Goal: Transaction & Acquisition: Purchase product/service

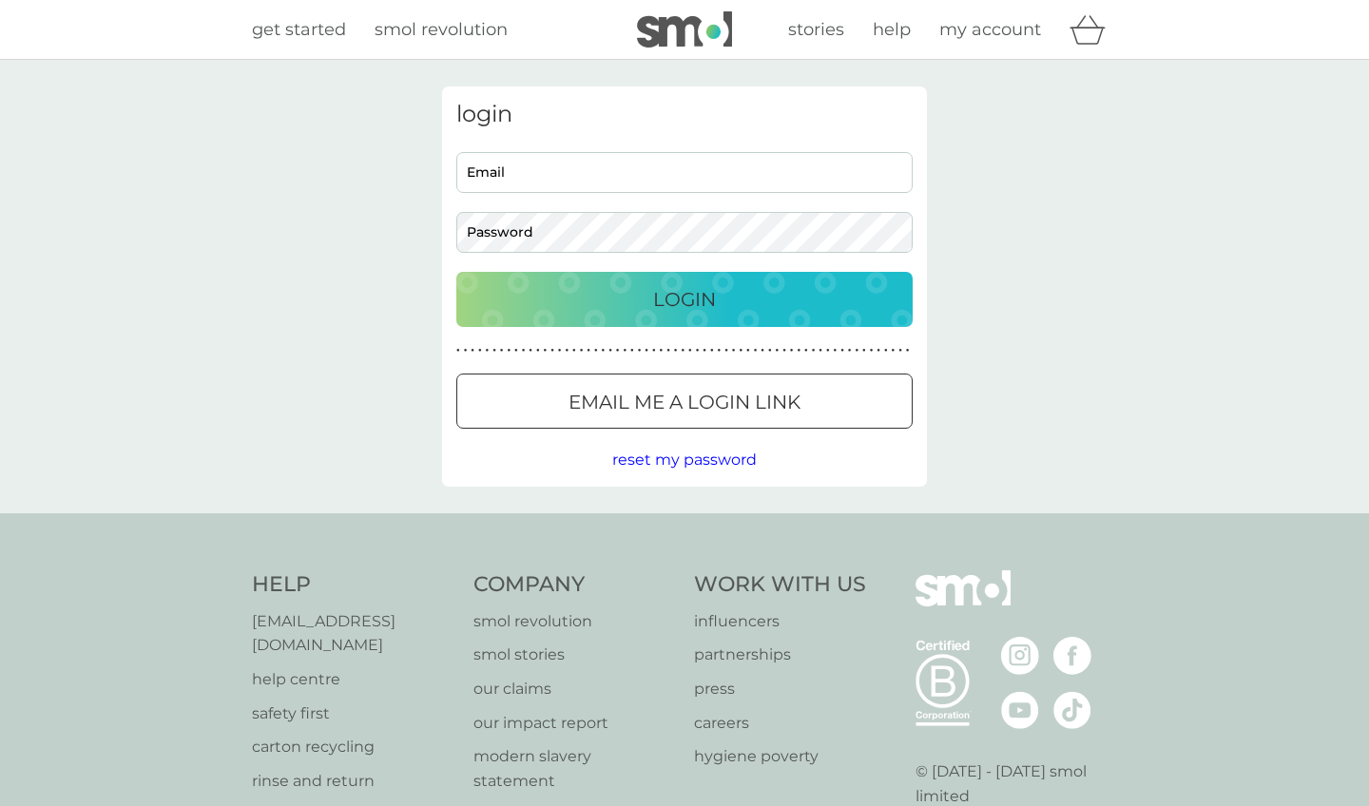
drag, startPoint x: 0, startPoint y: 0, endPoint x: 799, endPoint y: 168, distance: 816.3
click at [799, 168] on input "Email" at bounding box center [684, 172] width 456 height 41
type input "[PERSON_NAME][EMAIL_ADDRESS][PERSON_NAME][DOMAIN_NAME]"
click at [685, 299] on button "Login" at bounding box center [684, 299] width 456 height 55
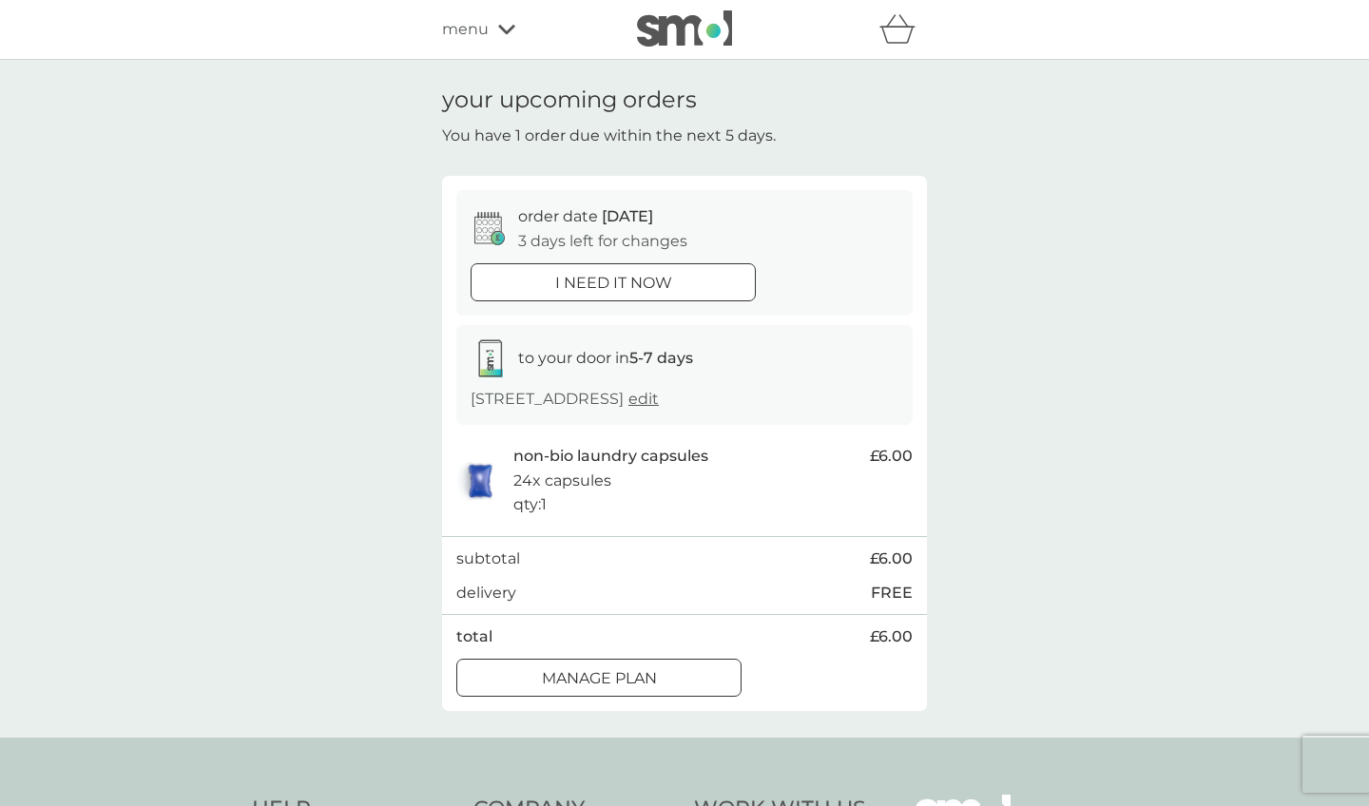
scroll to position [74, 0]
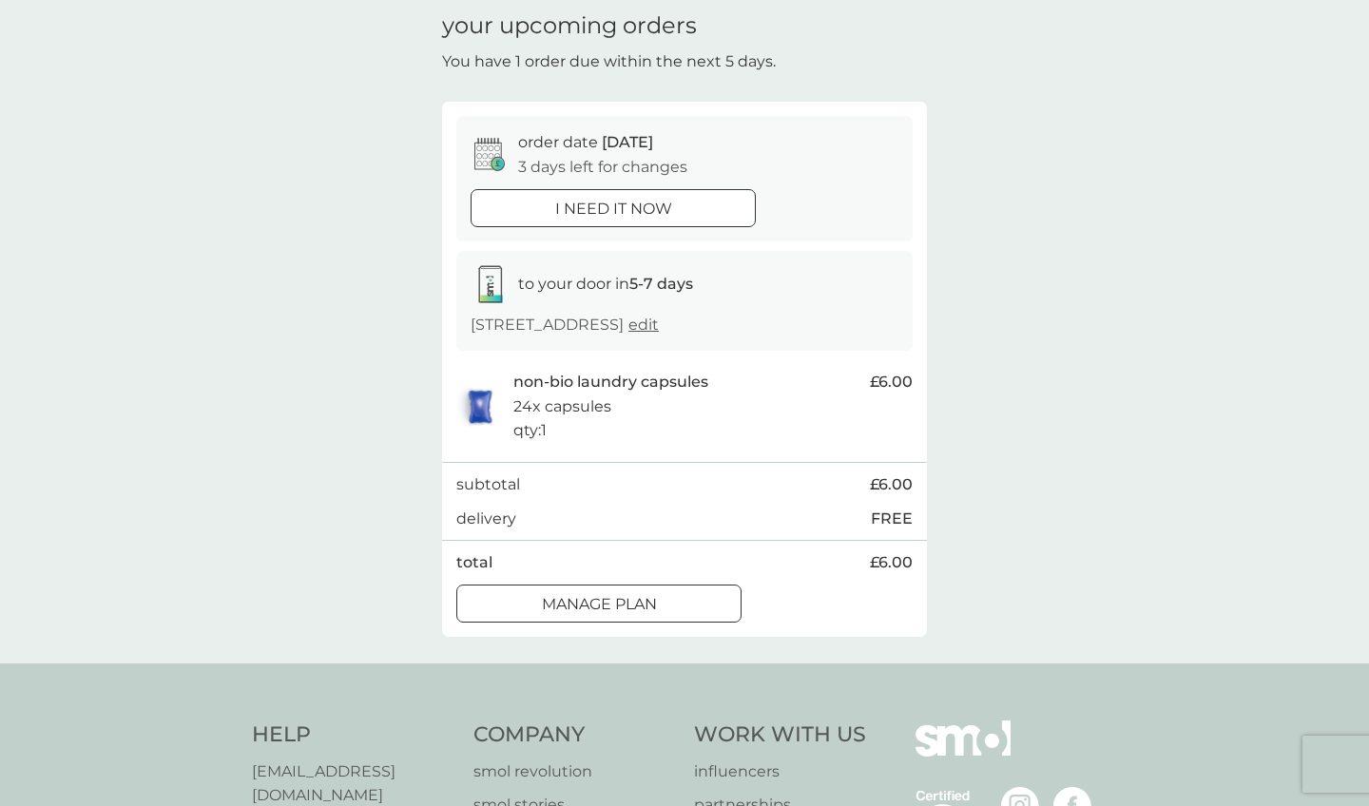
click at [640, 592] on p "Manage plan" at bounding box center [599, 604] width 115 height 25
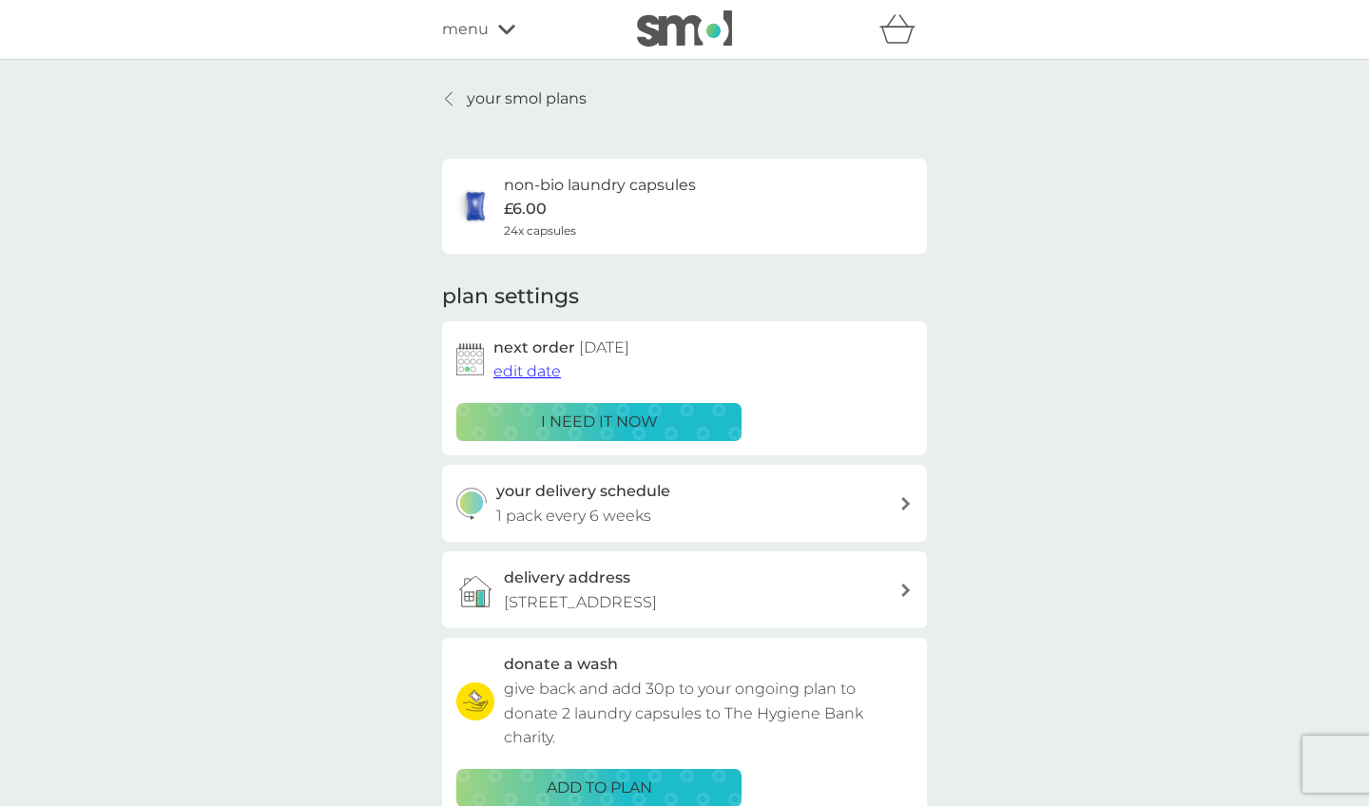
click at [653, 515] on div "your delivery schedule 1 pack every 6 weeks" at bounding box center [698, 503] width 404 height 48
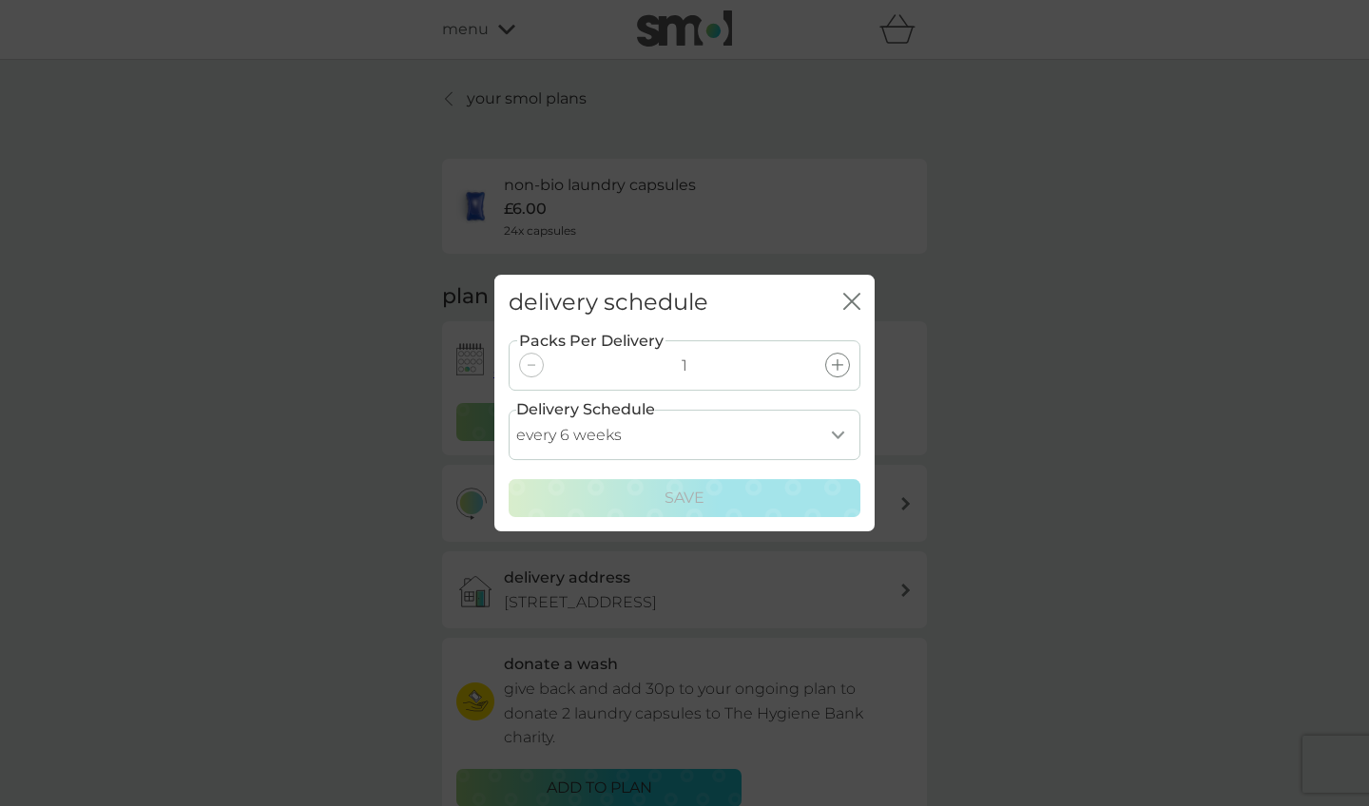
select select "70"
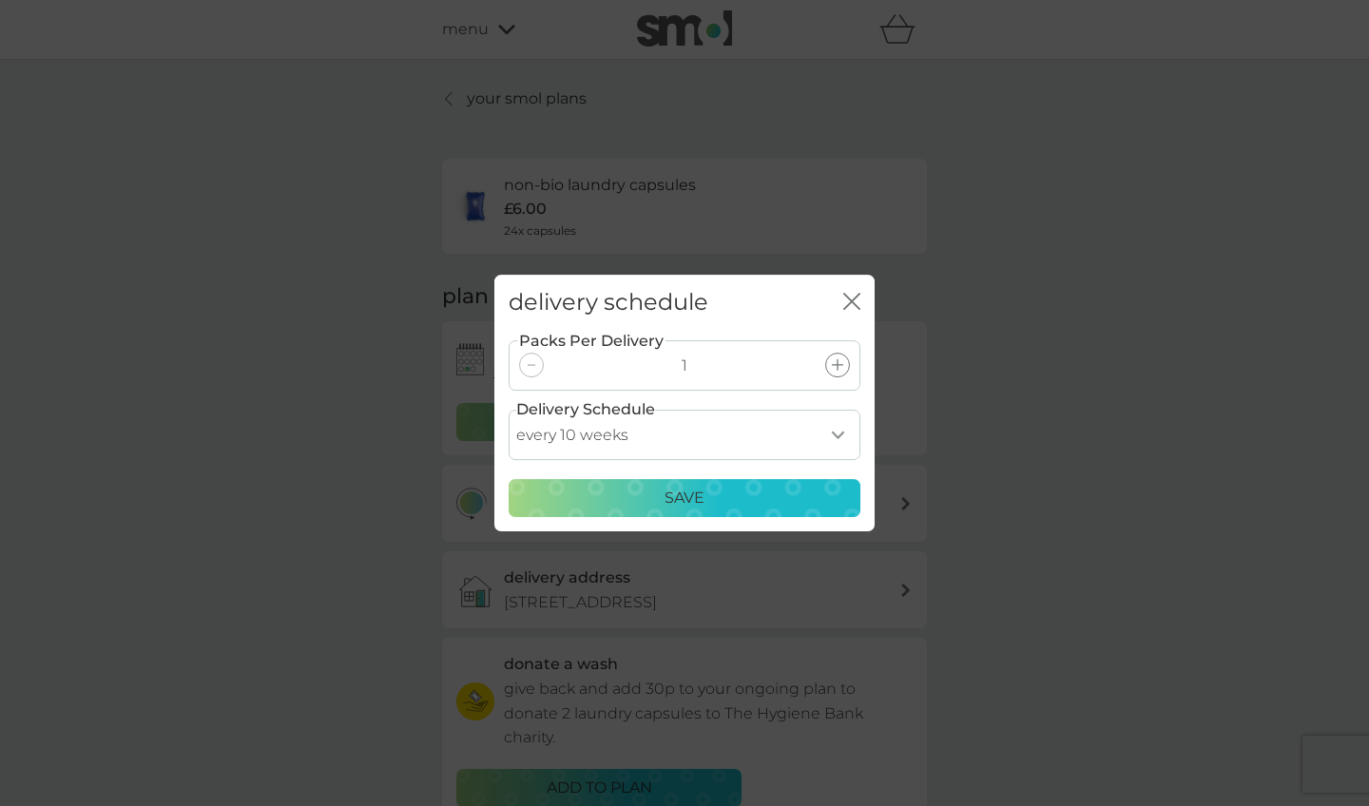
click at [727, 523] on div "Packs Per Delivery 1 Delivery Schedule every 1 week every 2 weeks every 3 weeks…" at bounding box center [684, 431] width 380 height 201
click at [724, 507] on div "Save" at bounding box center [684, 498] width 327 height 25
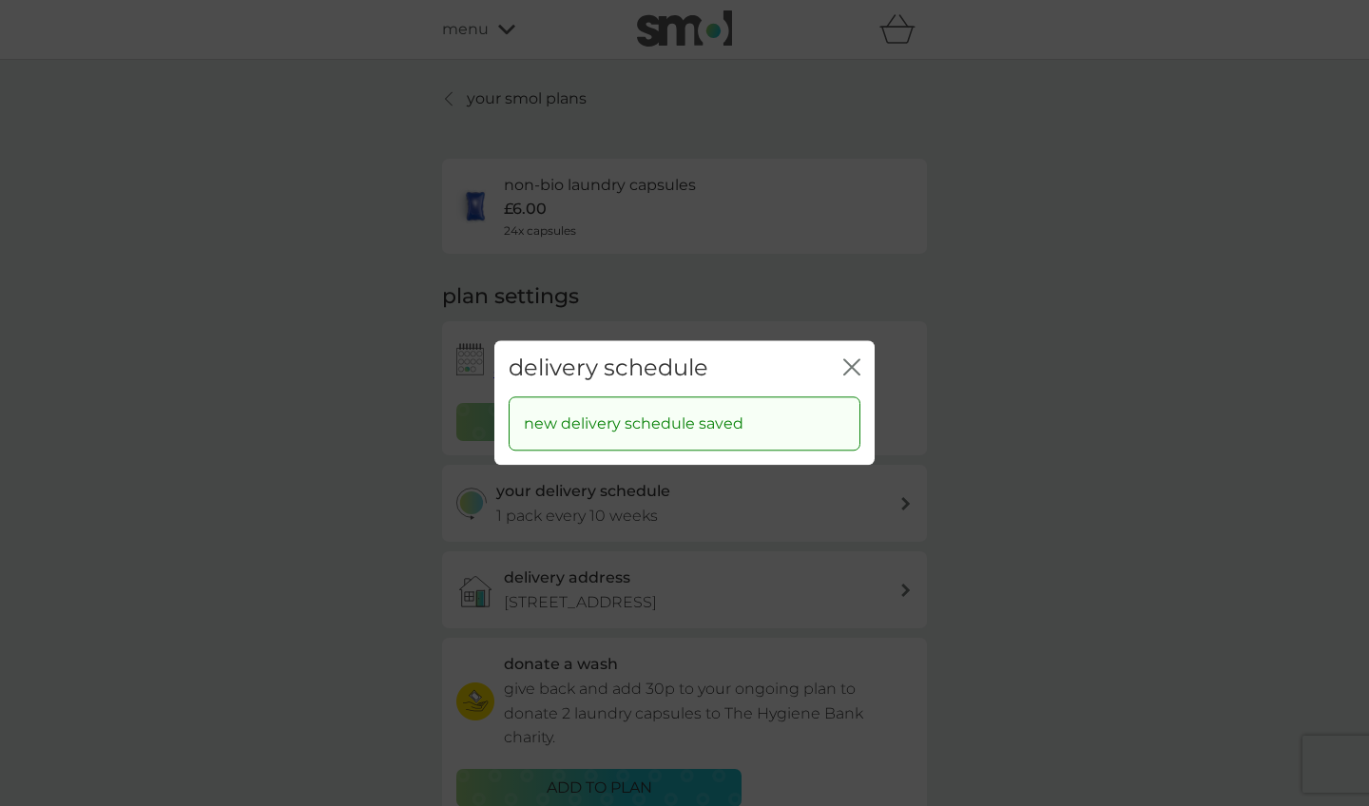
click at [1066, 489] on div "delivery schedule close new delivery schedule saved" at bounding box center [684, 403] width 1369 height 806
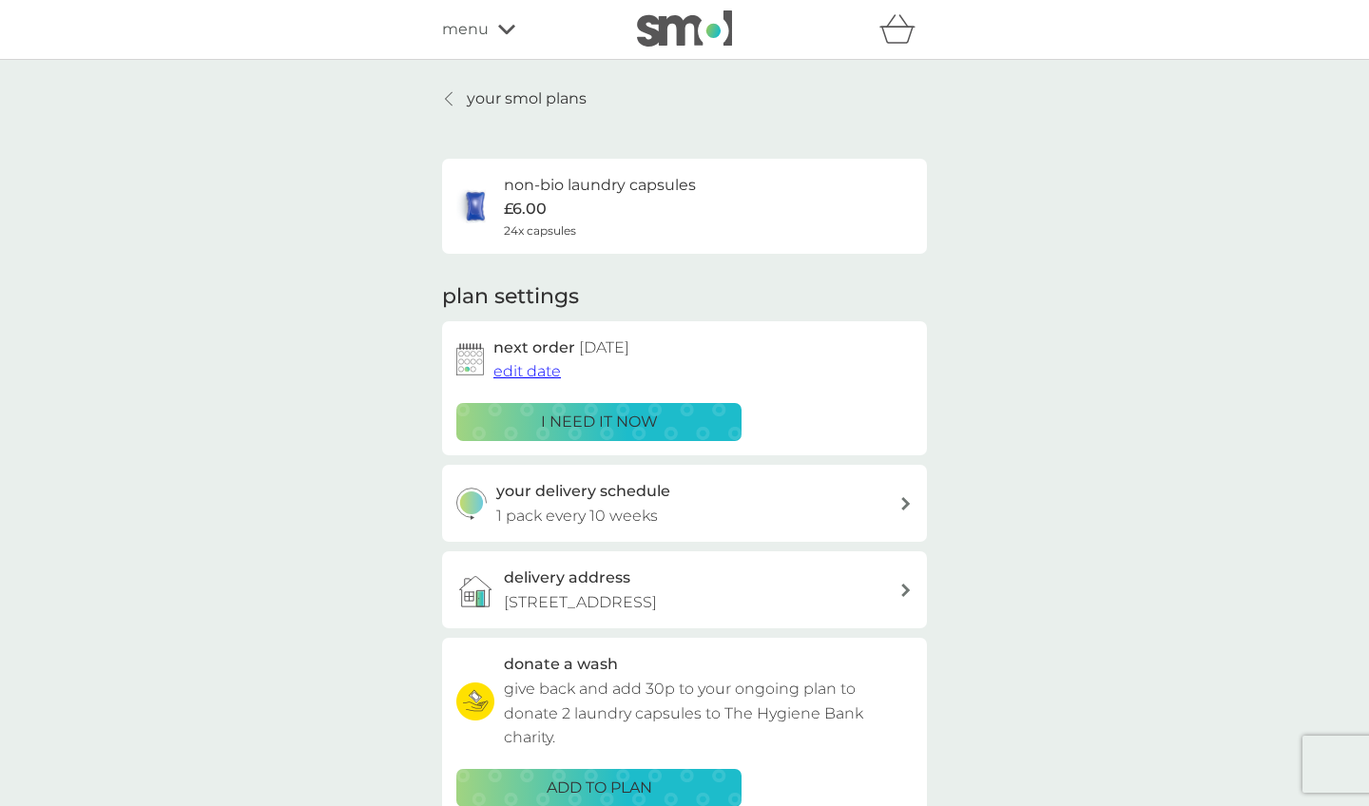
click at [500, 369] on span "edit date" at bounding box center [528, 371] width 68 height 18
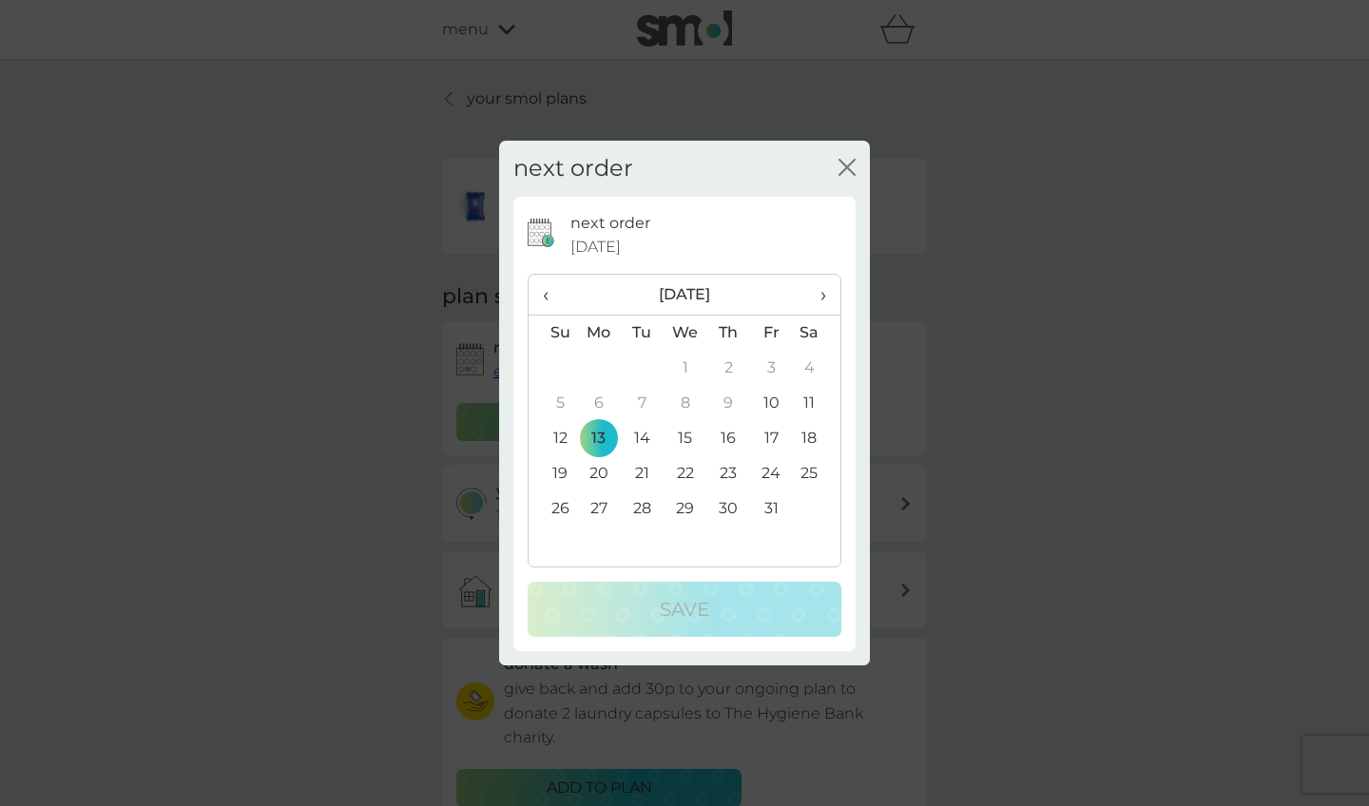
click at [829, 295] on th "›" at bounding box center [817, 295] width 48 height 41
click at [563, 542] on td "30" at bounding box center [553, 544] width 48 height 35
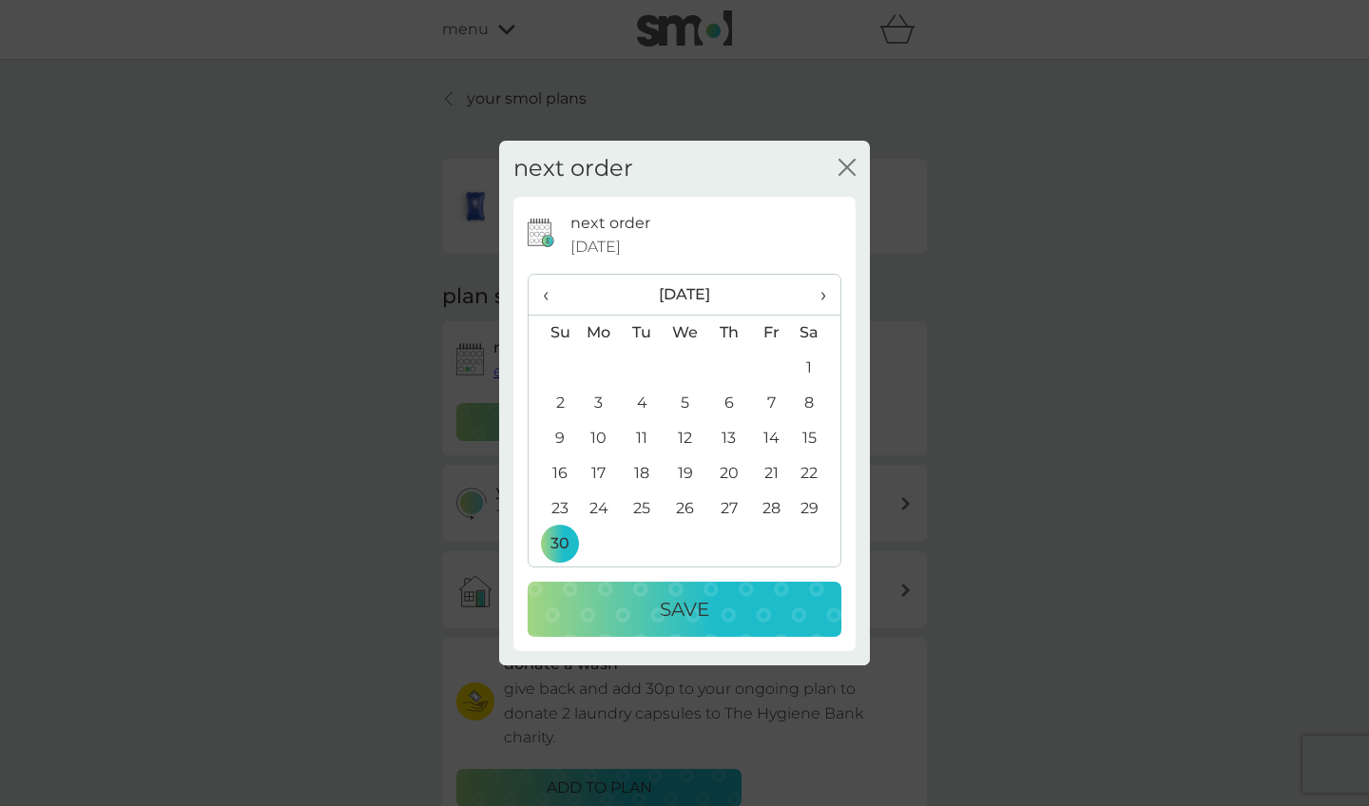
click at [689, 594] on p "Save" at bounding box center [684, 609] width 49 height 30
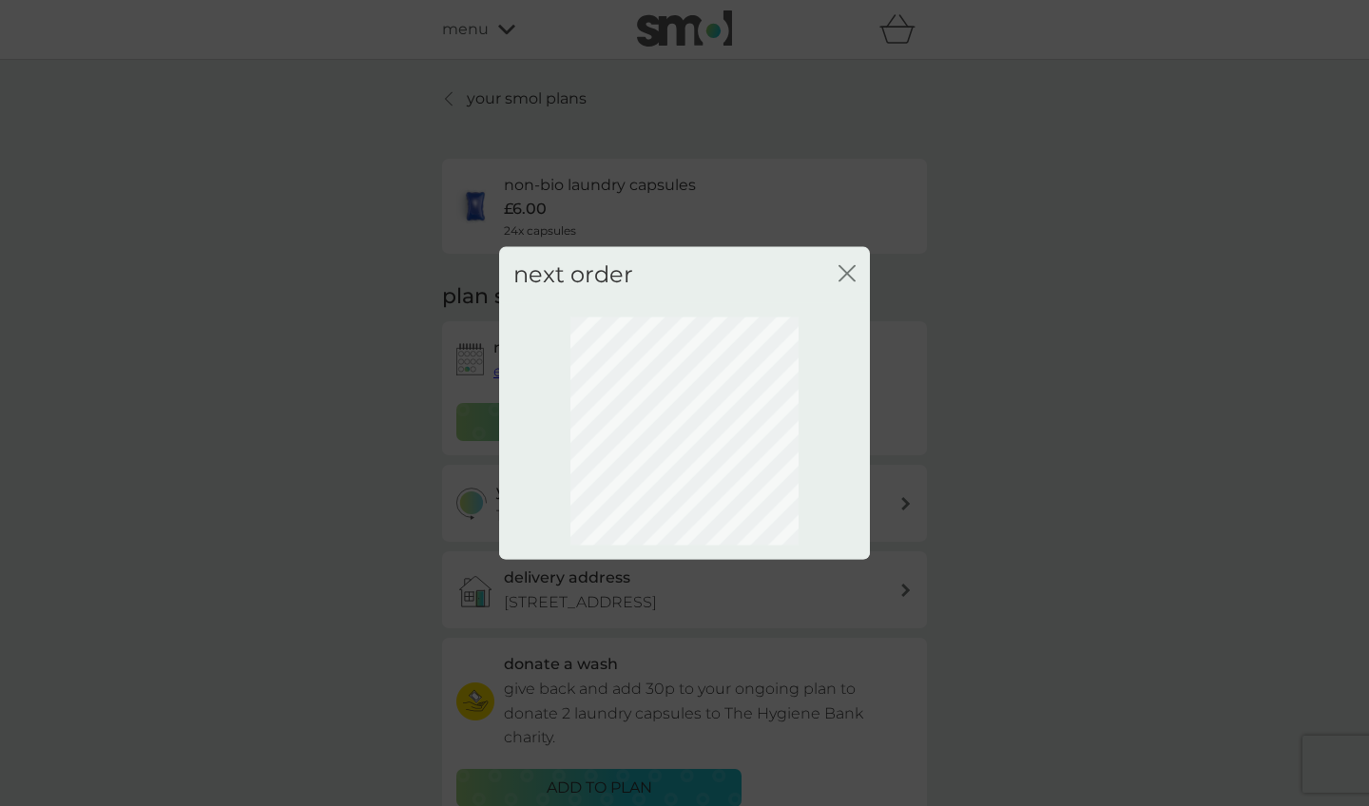
click at [853, 279] on icon "close" at bounding box center [851, 273] width 8 height 15
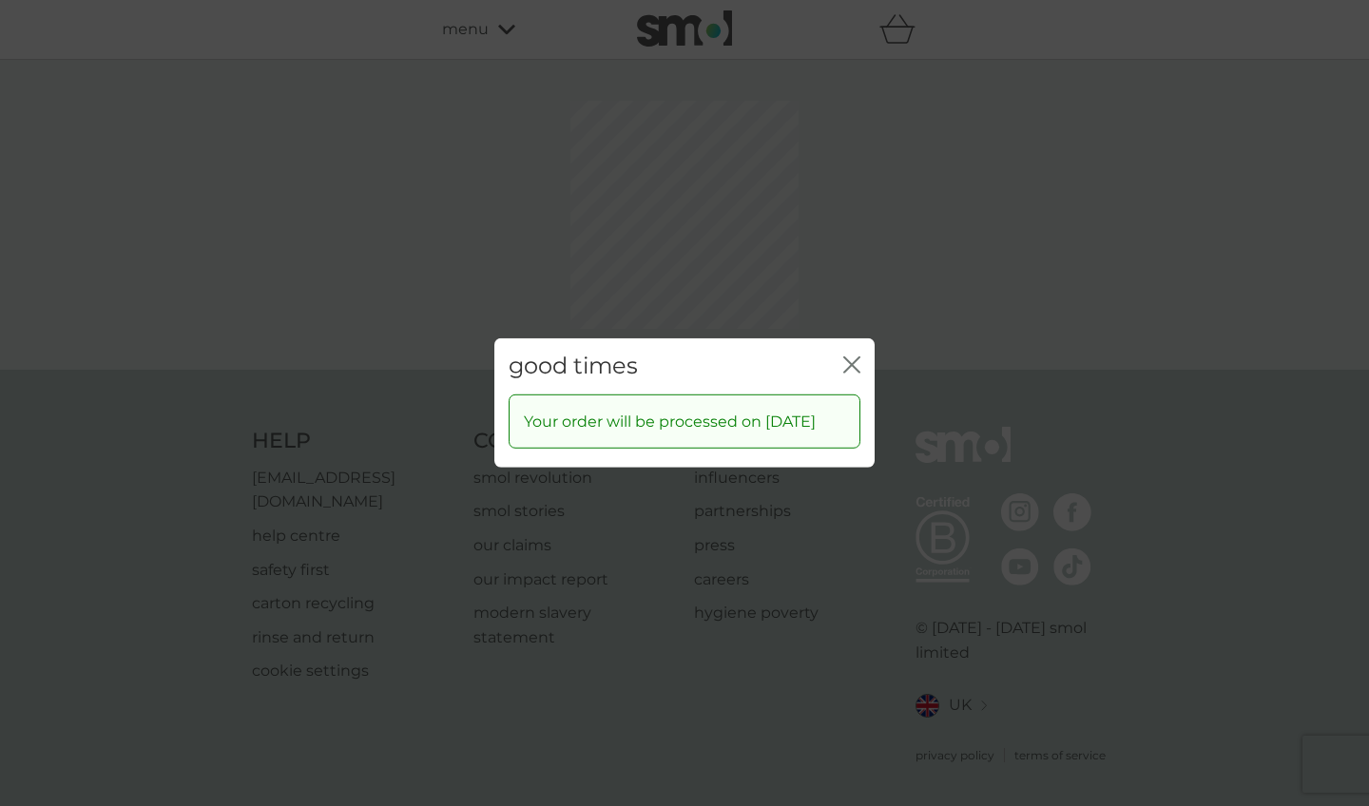
click at [843, 275] on div "good times close Your order will be processed on 30 Nov 2025" at bounding box center [684, 403] width 1369 height 806
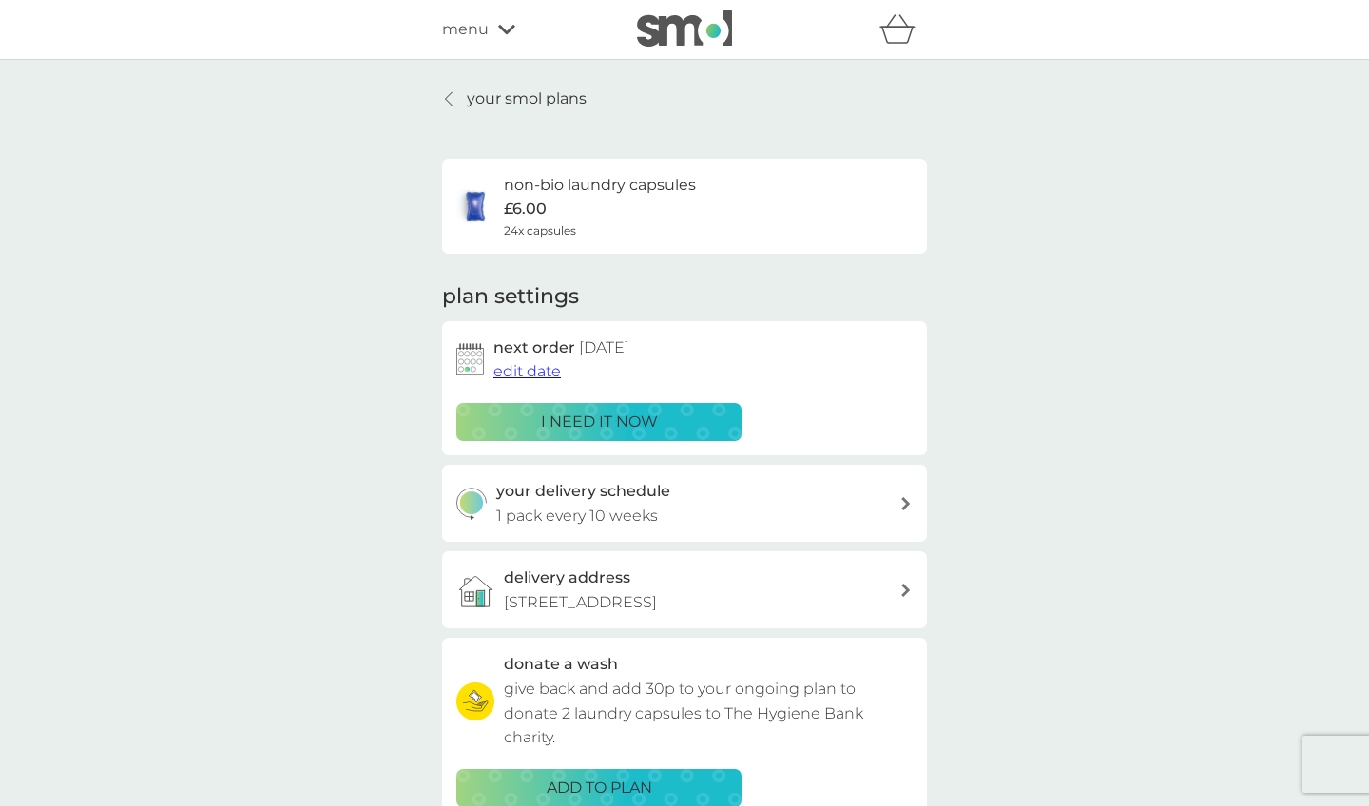
click at [534, 93] on p "your smol plans" at bounding box center [527, 99] width 120 height 25
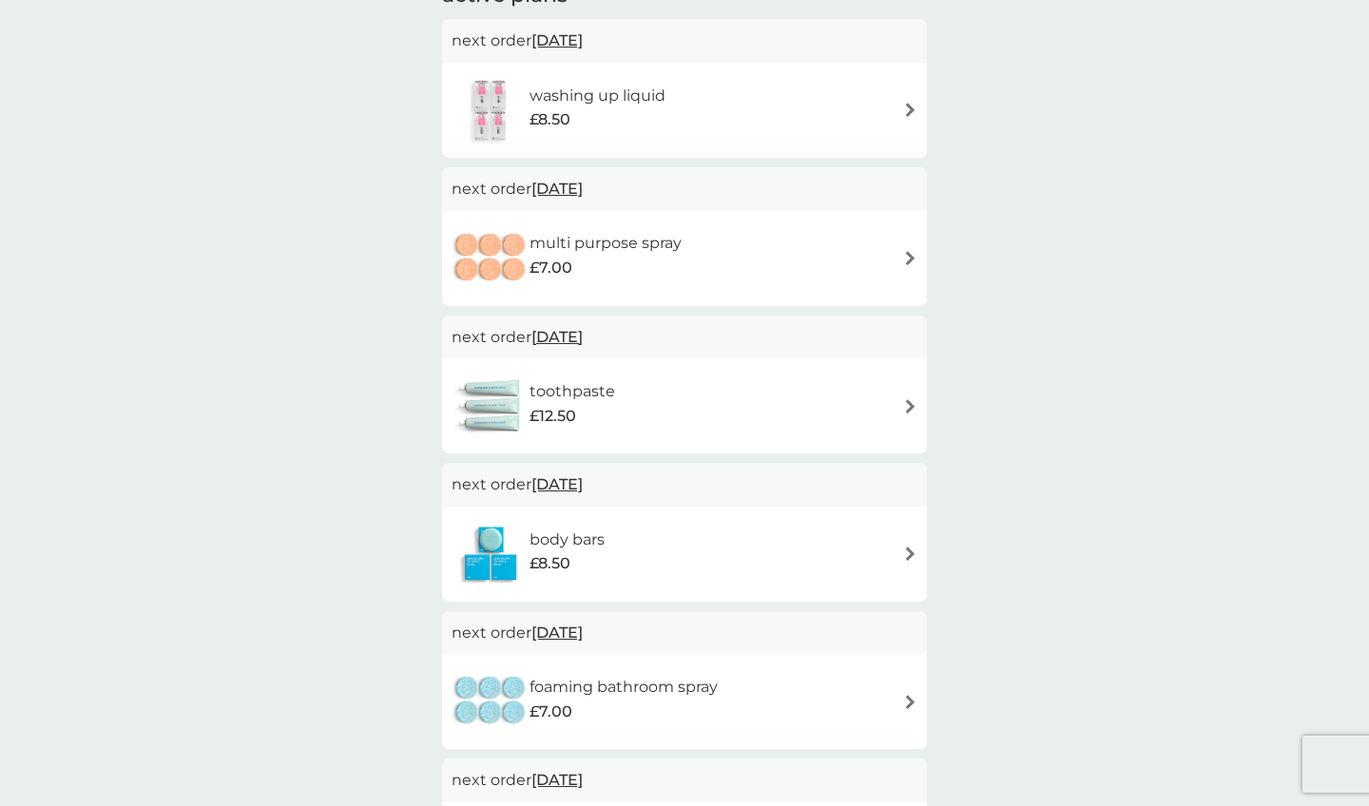
scroll to position [360, 0]
click at [903, 254] on div "multi purpose spray £7.00" at bounding box center [685, 256] width 466 height 67
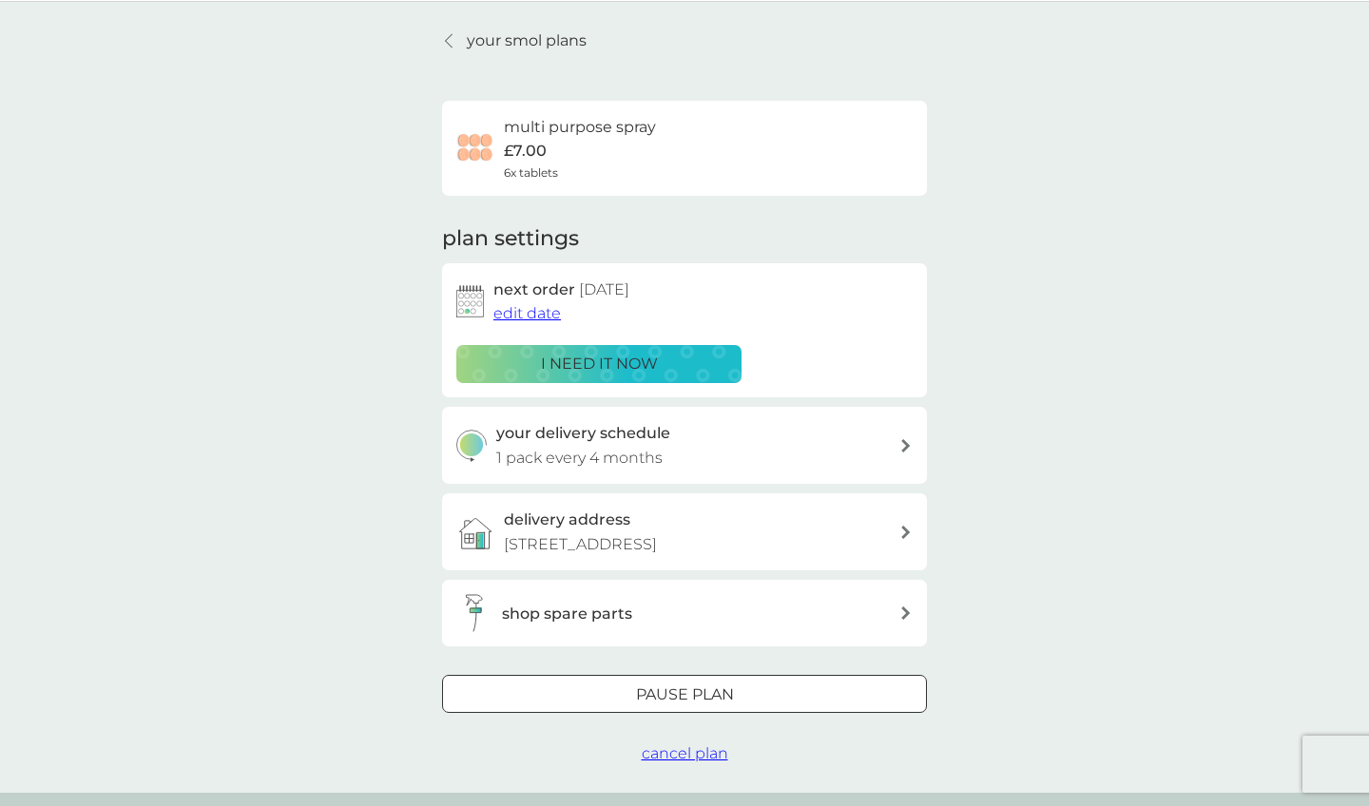
scroll to position [61, 0]
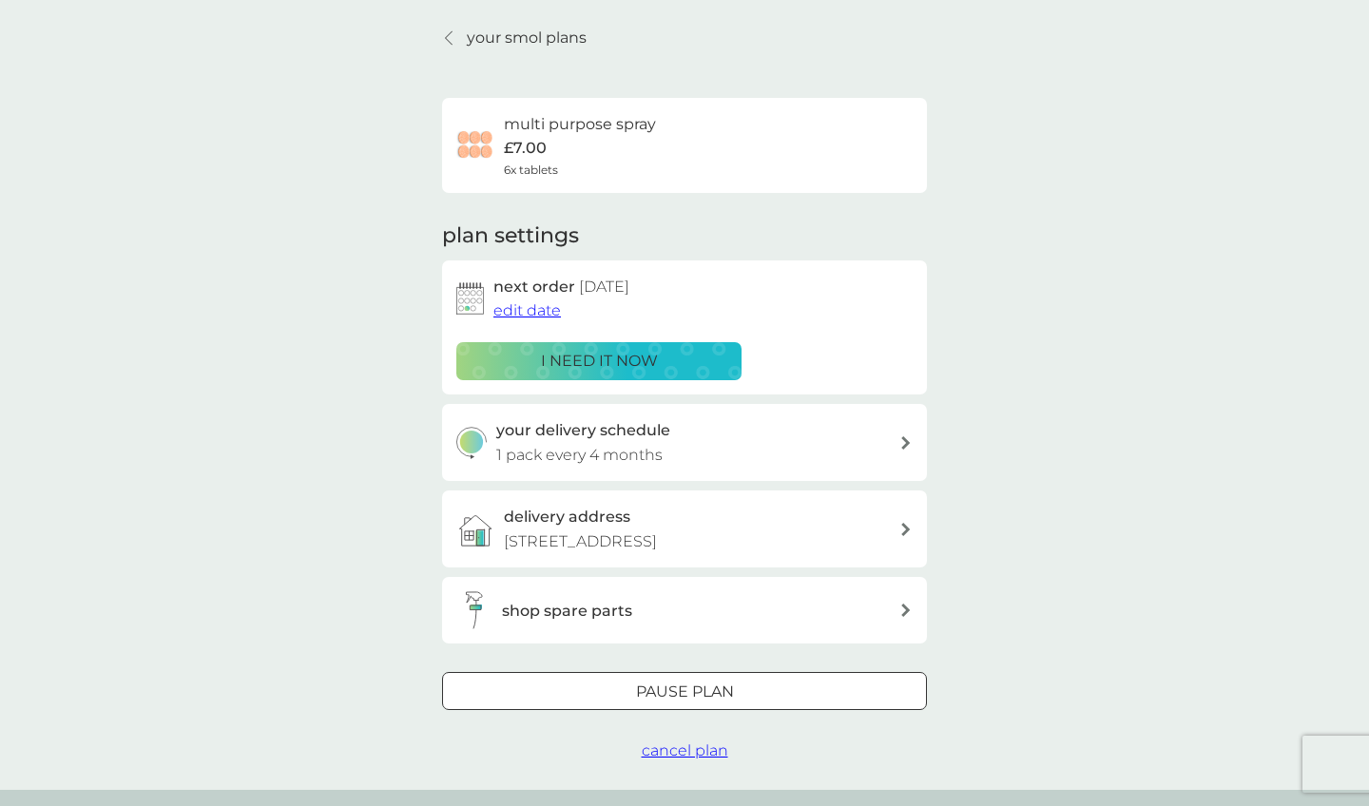
click at [777, 447] on div "your delivery schedule 1 pack every 4 months" at bounding box center [698, 442] width 404 height 48
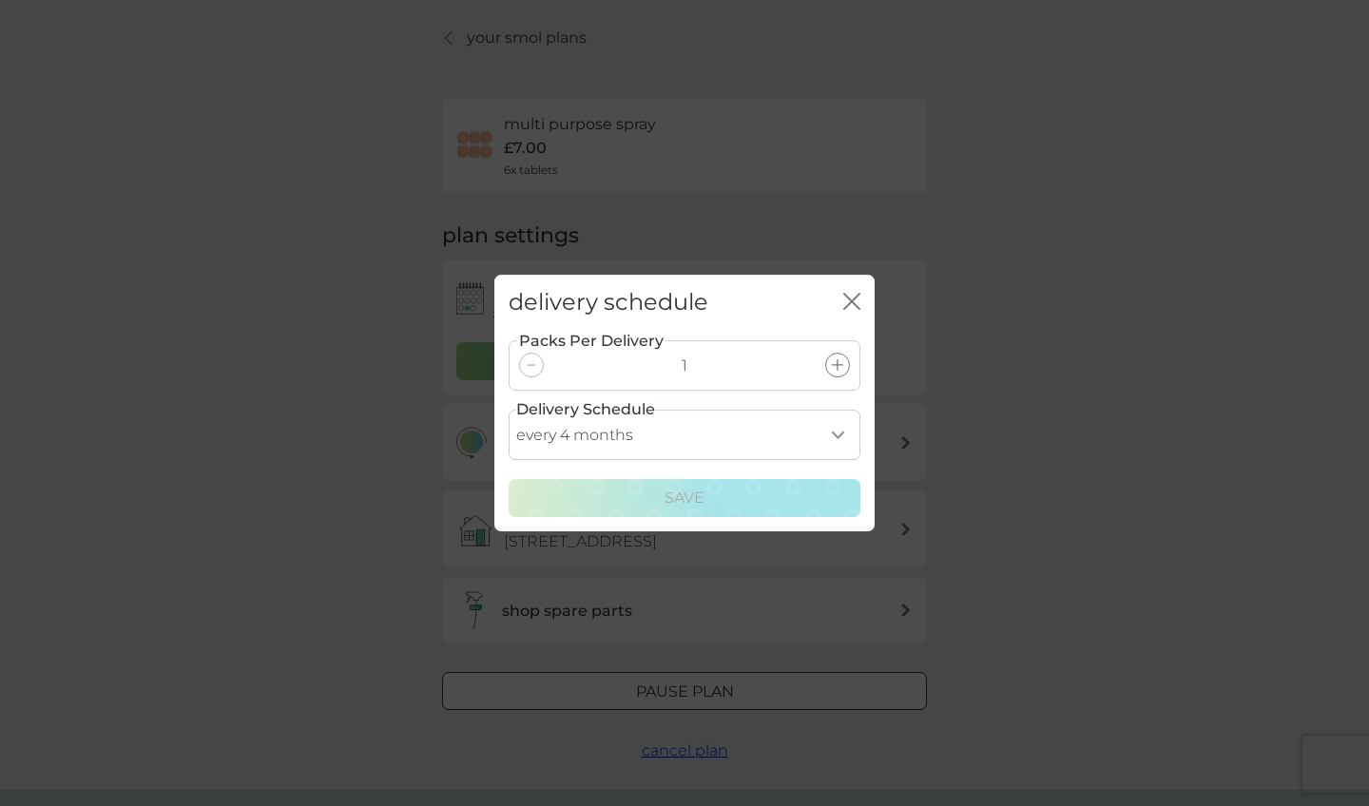
select select "8"
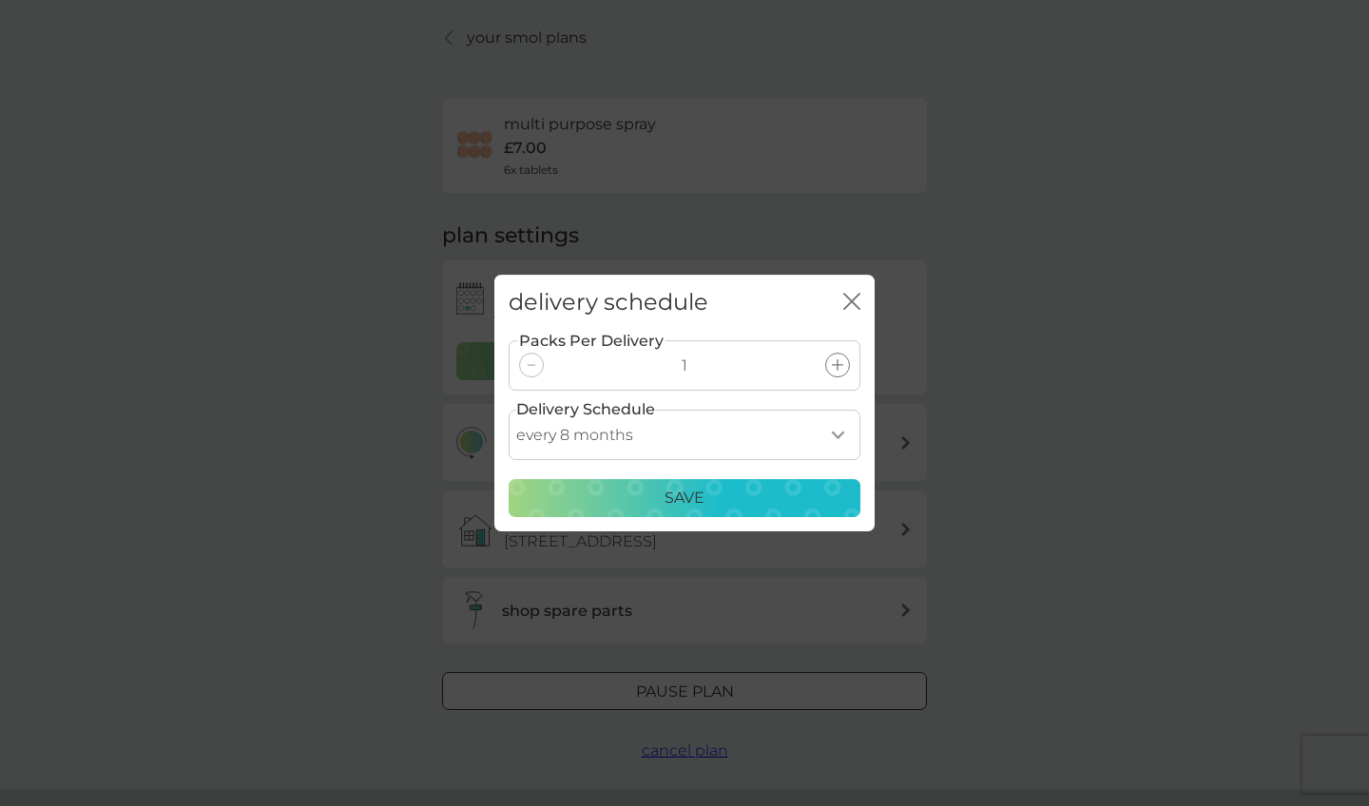
click at [774, 493] on div "Save" at bounding box center [684, 498] width 327 height 25
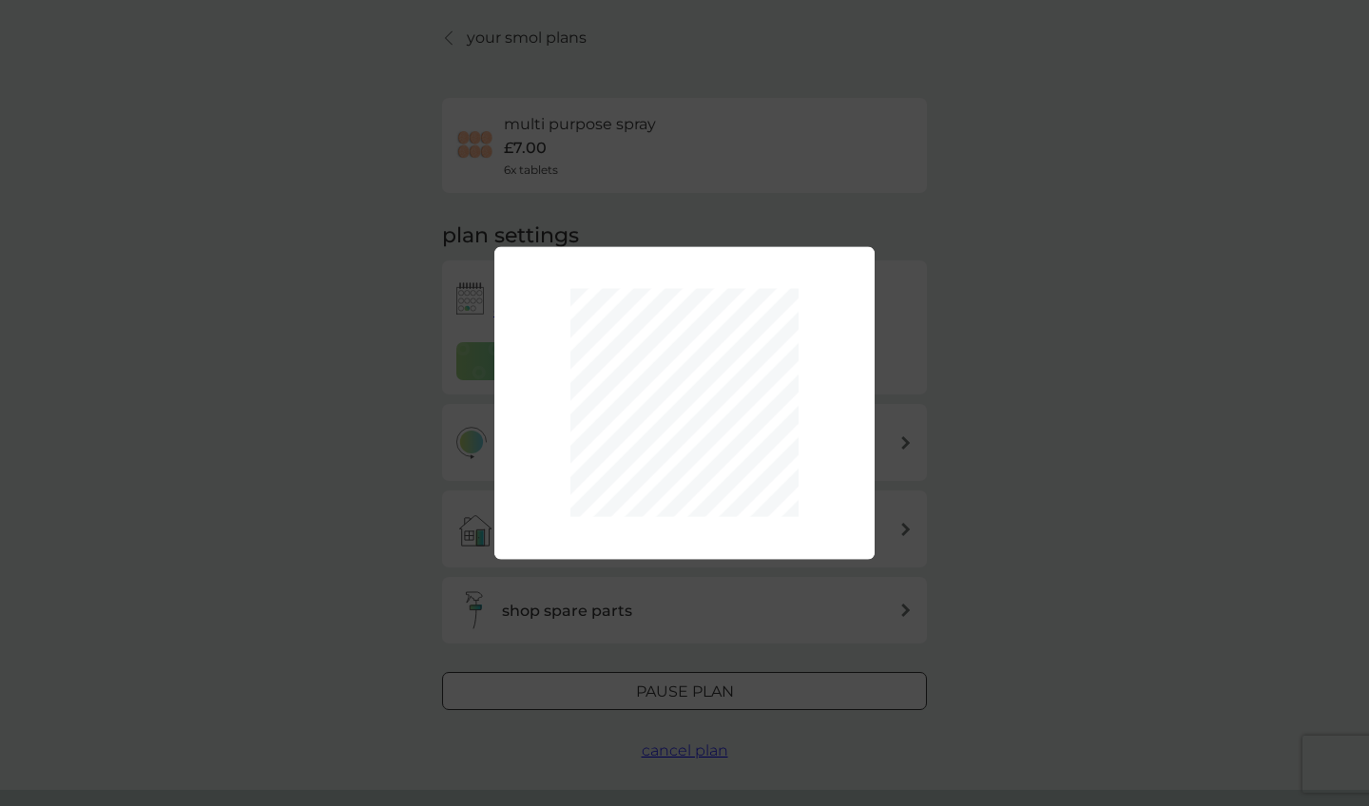
click at [851, 275] on div at bounding box center [684, 403] width 380 height 257
click at [1012, 299] on div "Packs Per Delivery 1 Delivery Schedule every 1 month every 2 months every 3 mon…" at bounding box center [684, 403] width 1369 height 806
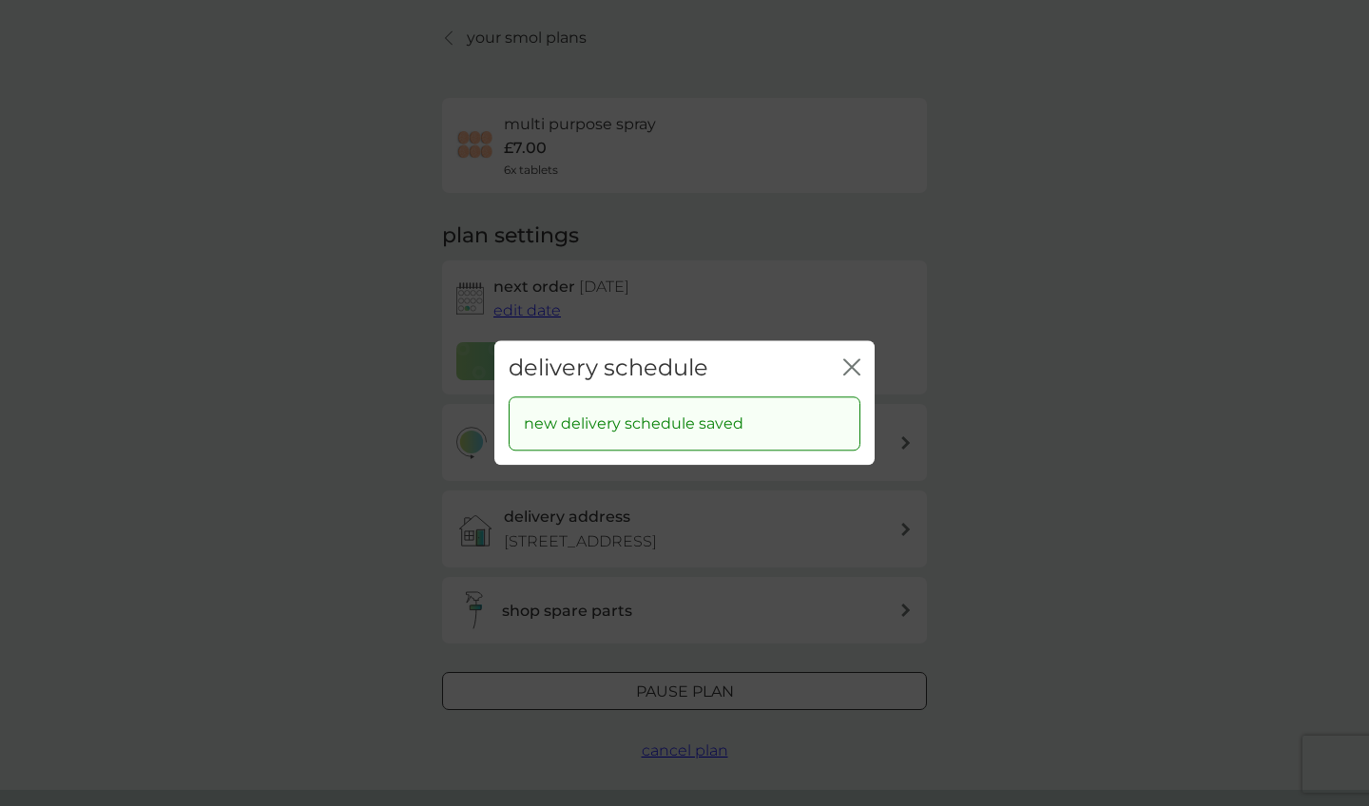
click at [847, 366] on icon "close" at bounding box center [851, 366] width 17 height 17
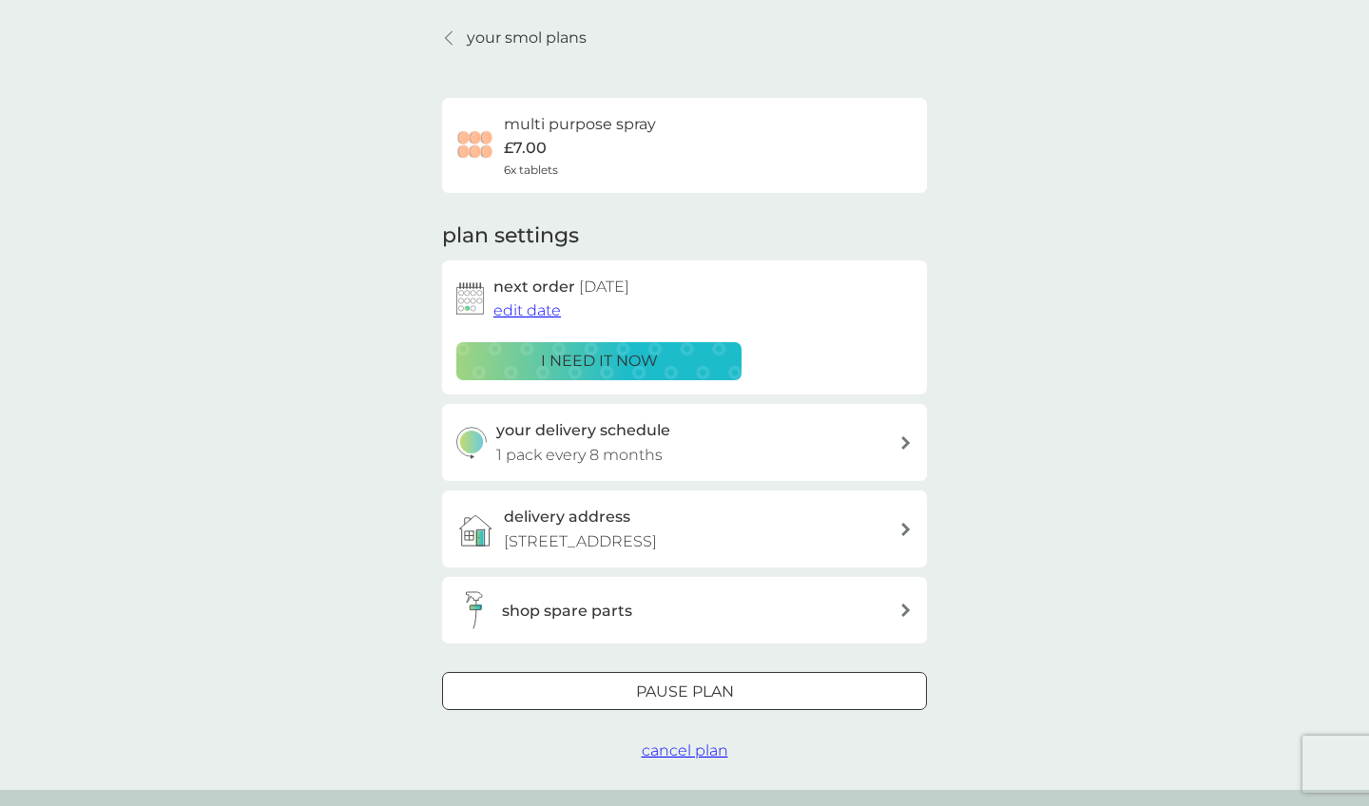
click at [672, 361] on div "i need it now" at bounding box center [599, 361] width 261 height 25
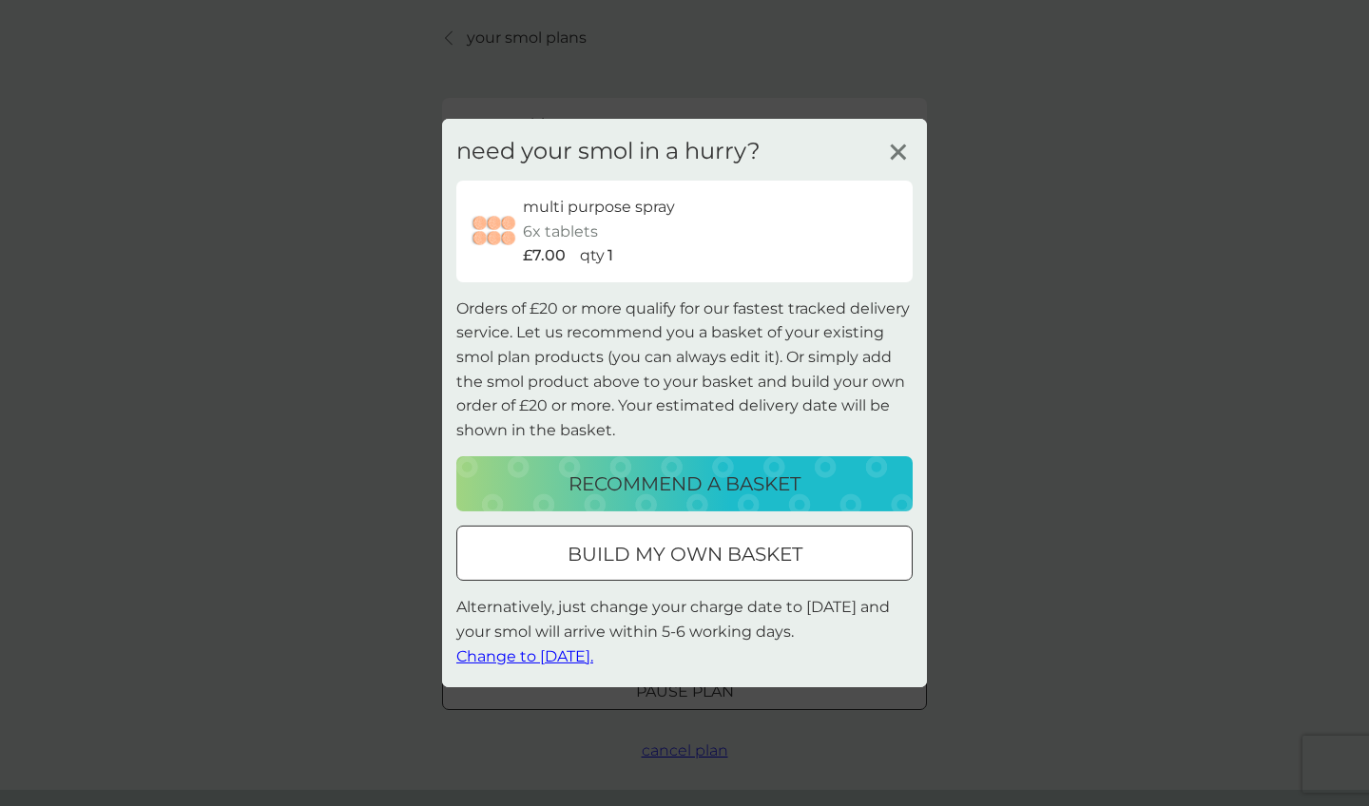
click at [886, 161] on icon at bounding box center [898, 152] width 29 height 29
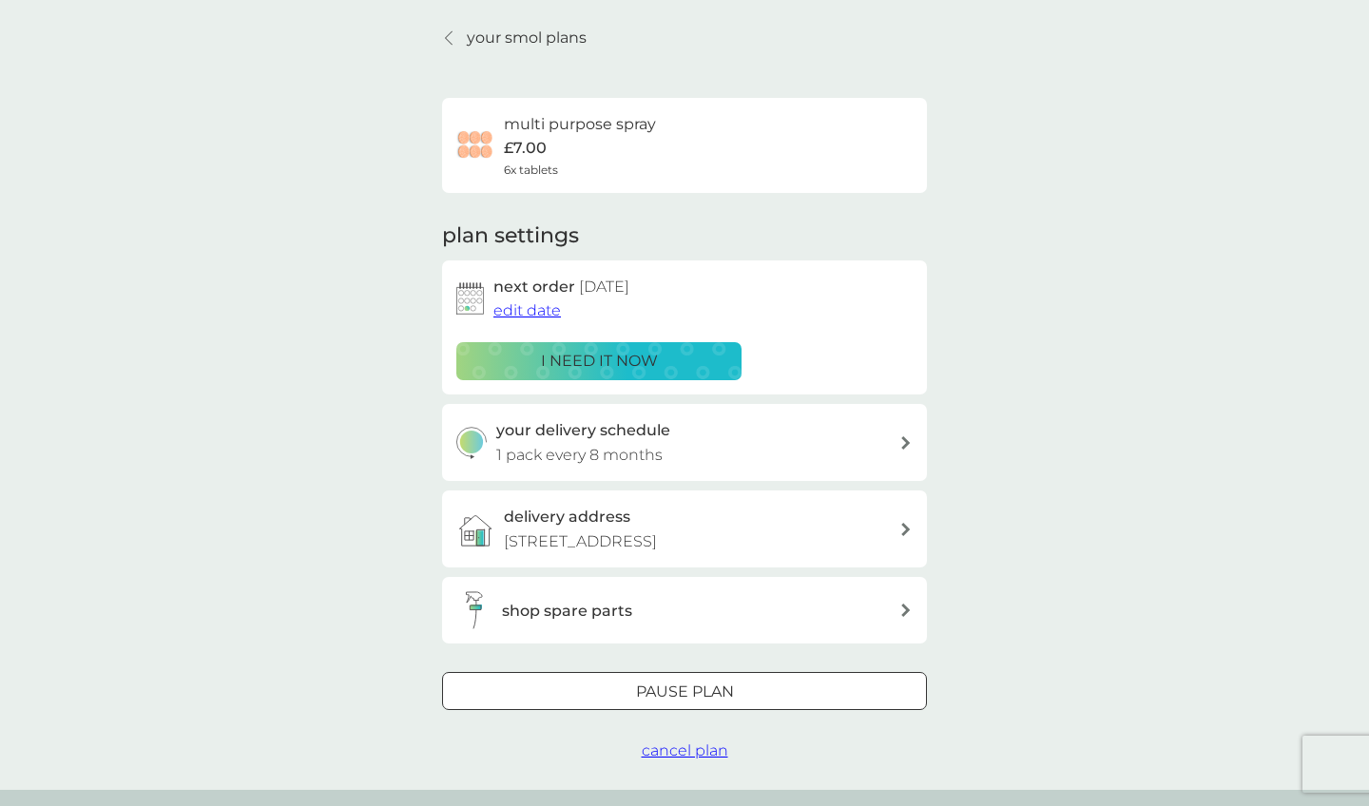
click at [532, 319] on button "edit date" at bounding box center [528, 311] width 68 height 25
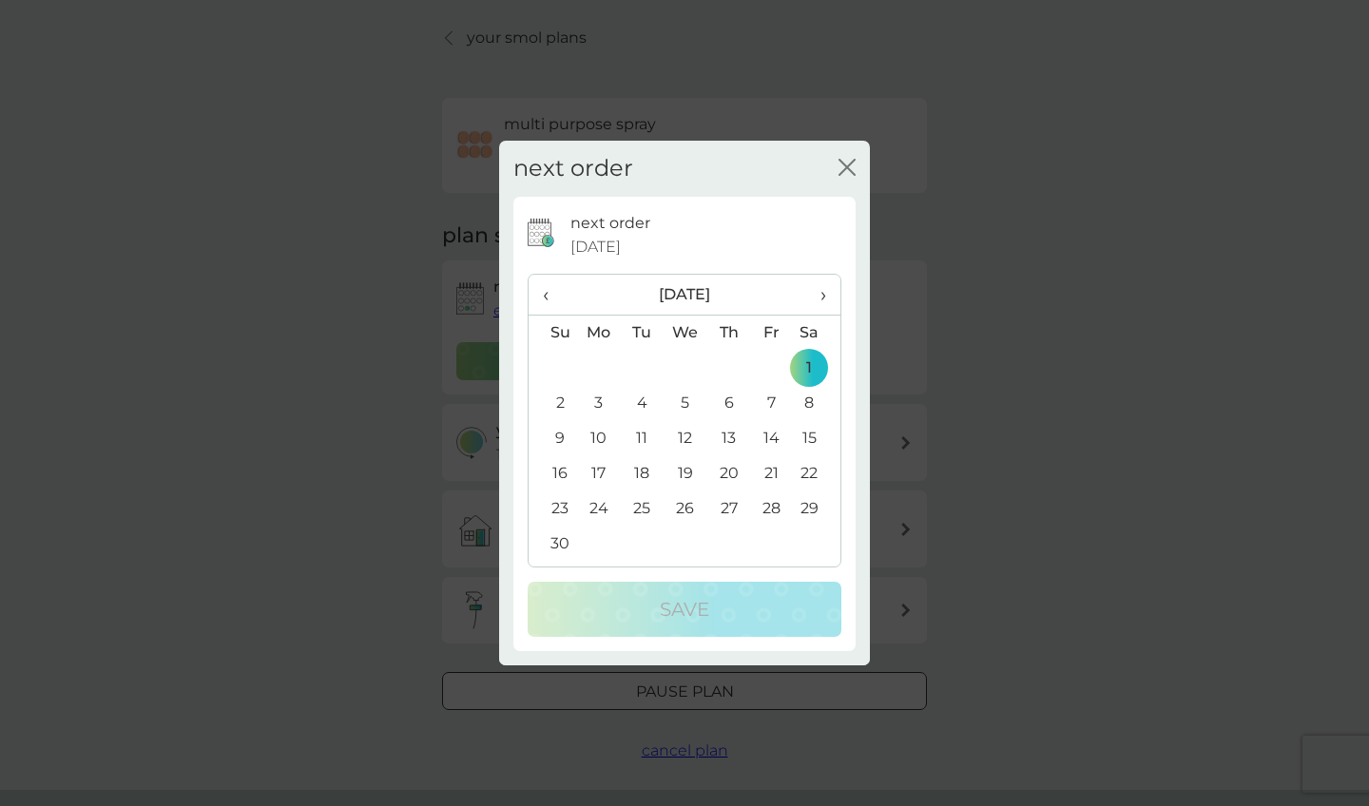
click at [817, 299] on span "›" at bounding box center [816, 295] width 19 height 40
click at [559, 407] on td "1" at bounding box center [553, 403] width 48 height 35
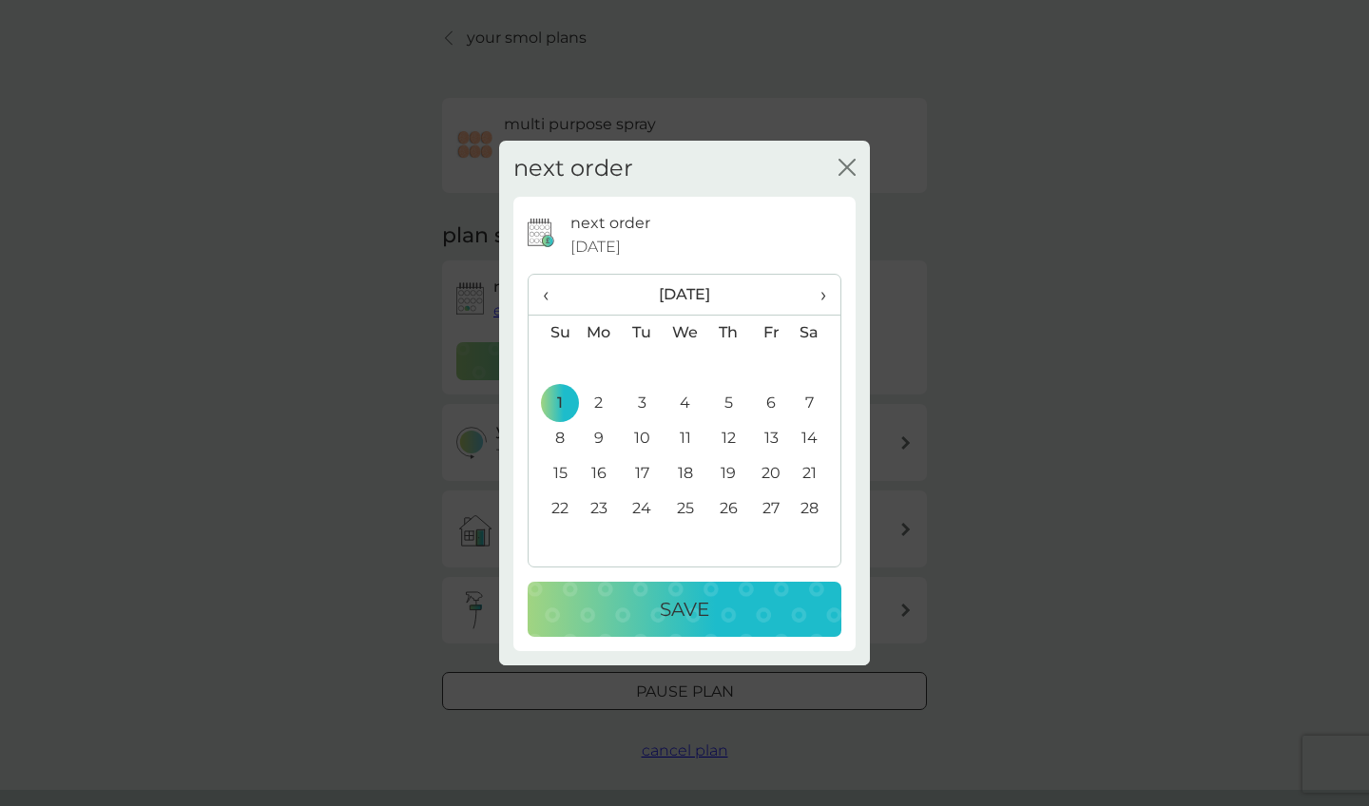
click at [651, 607] on div "Save" at bounding box center [685, 609] width 276 height 30
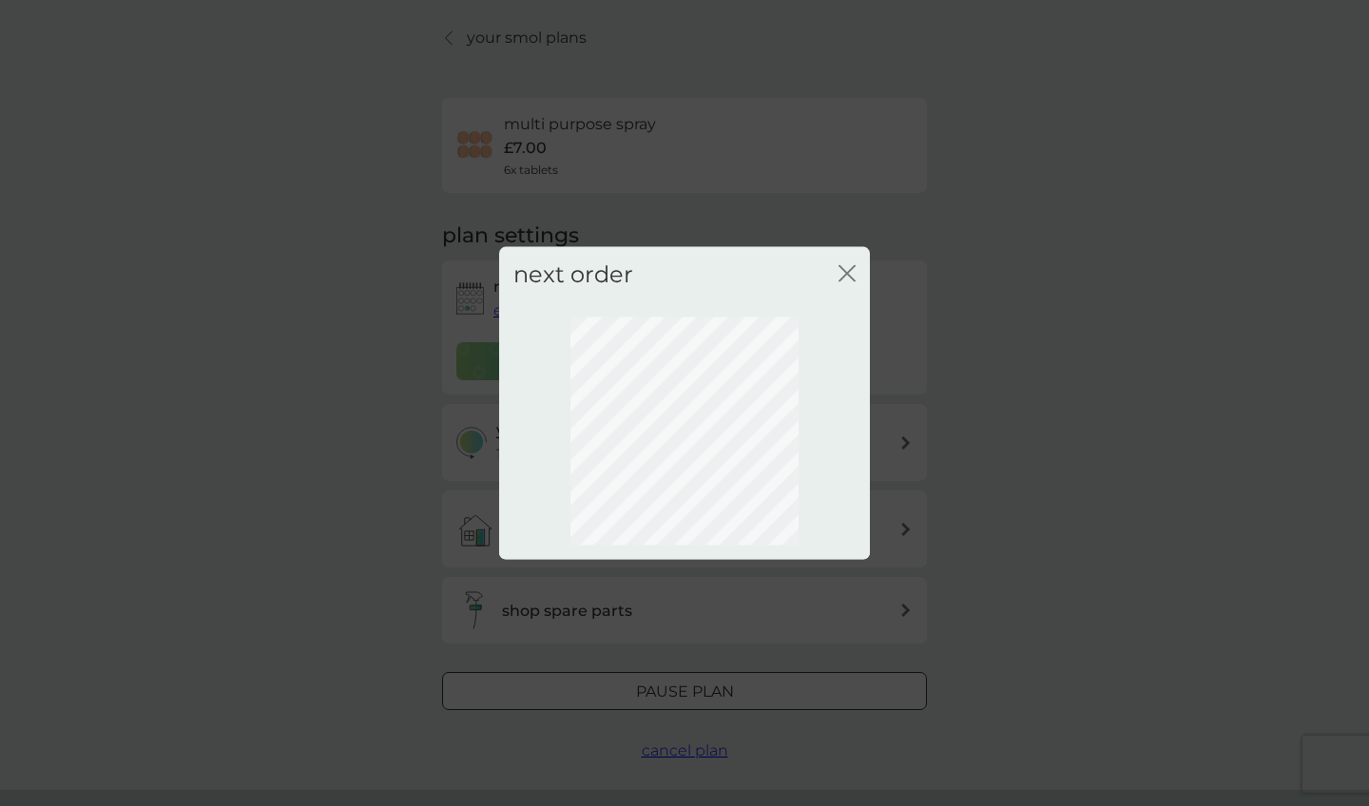
scroll to position [0, 0]
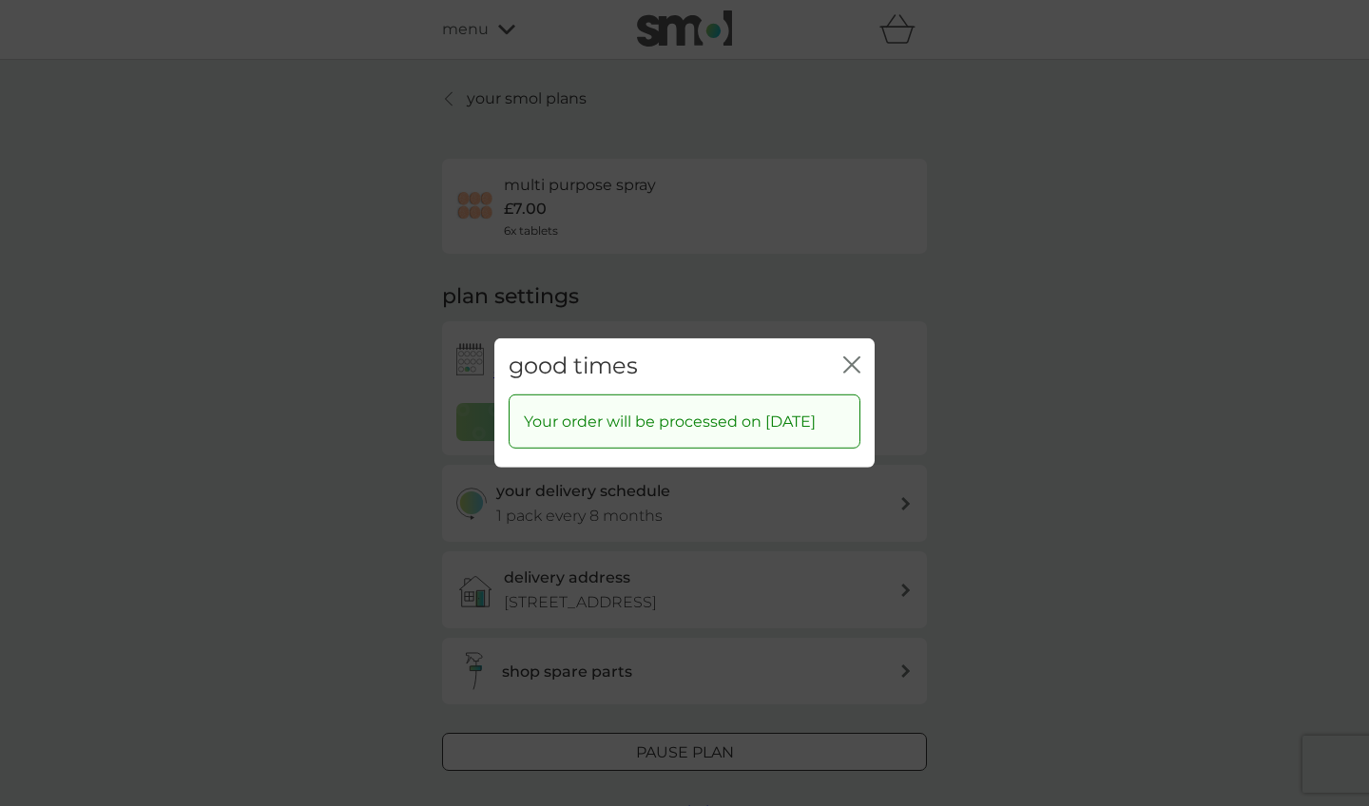
click at [1348, 595] on div "good times close Your order will be processed on 1 Feb 2026" at bounding box center [684, 403] width 1369 height 806
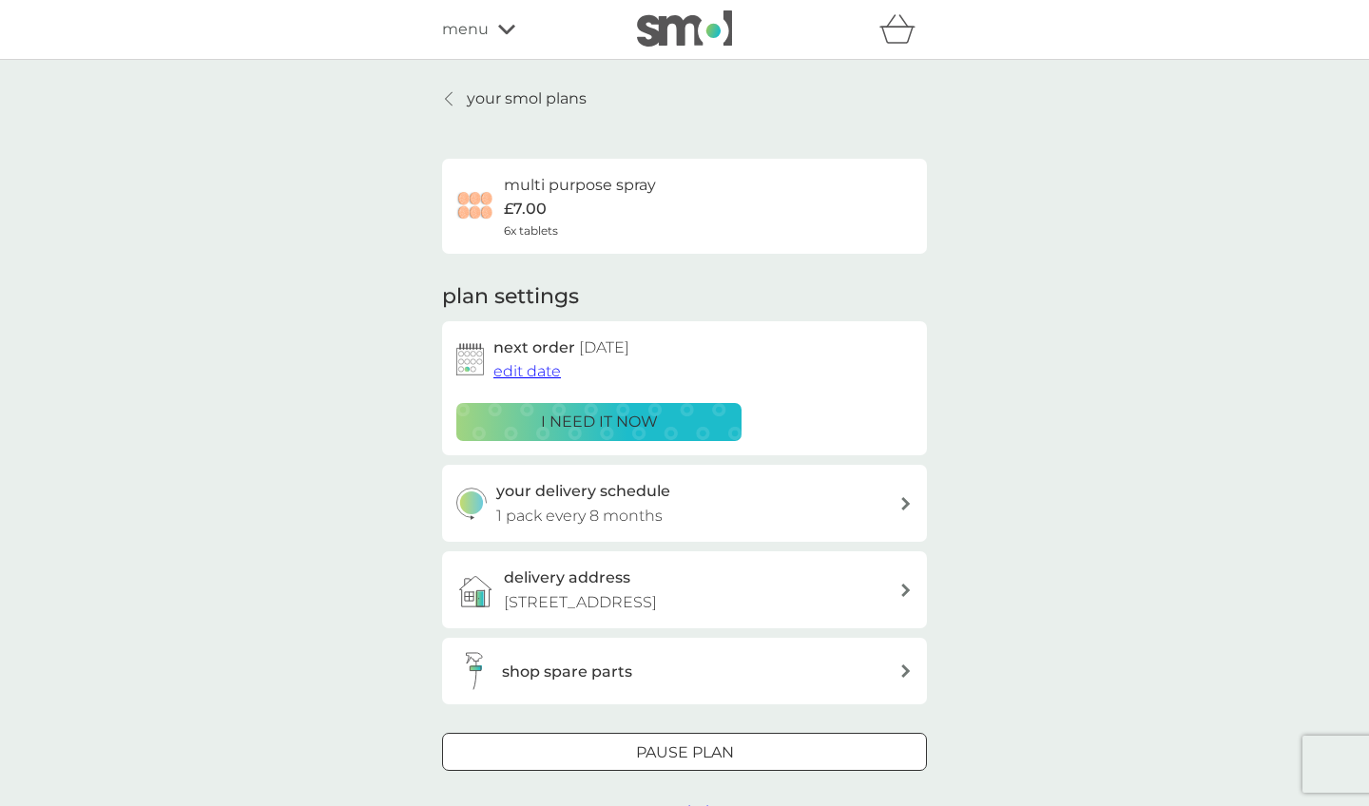
click at [558, 108] on p "your smol plans" at bounding box center [527, 99] width 120 height 25
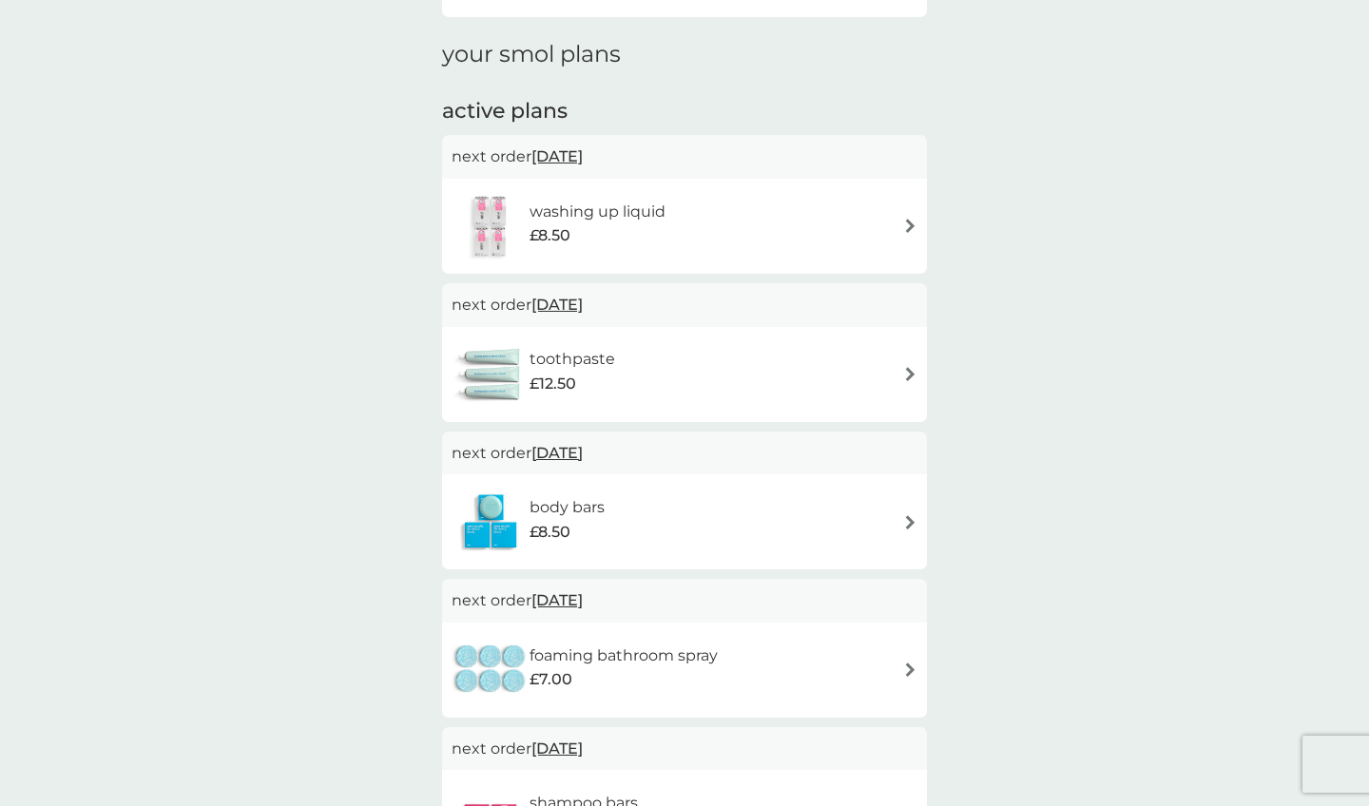
scroll to position [253, 0]
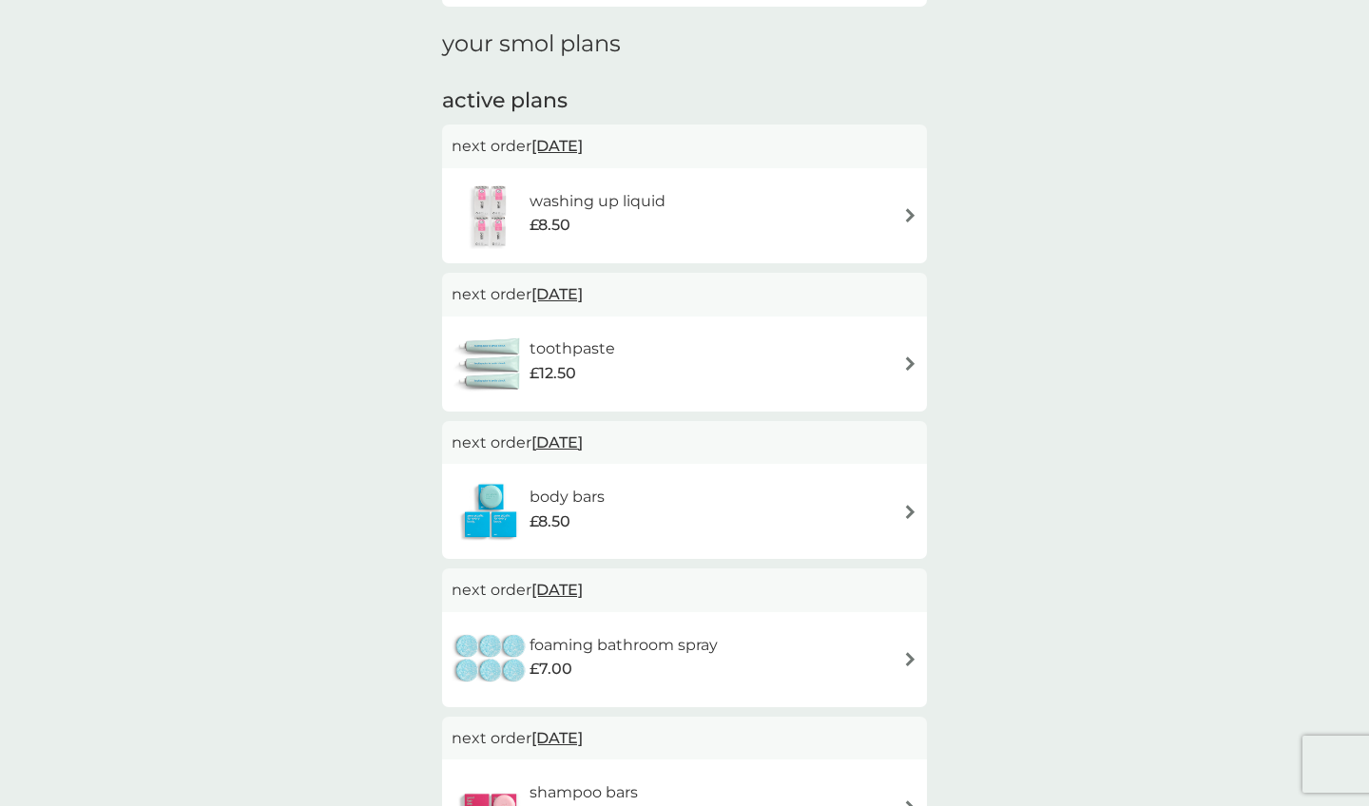
click at [897, 360] on div "toothpaste £12.50" at bounding box center [685, 364] width 466 height 67
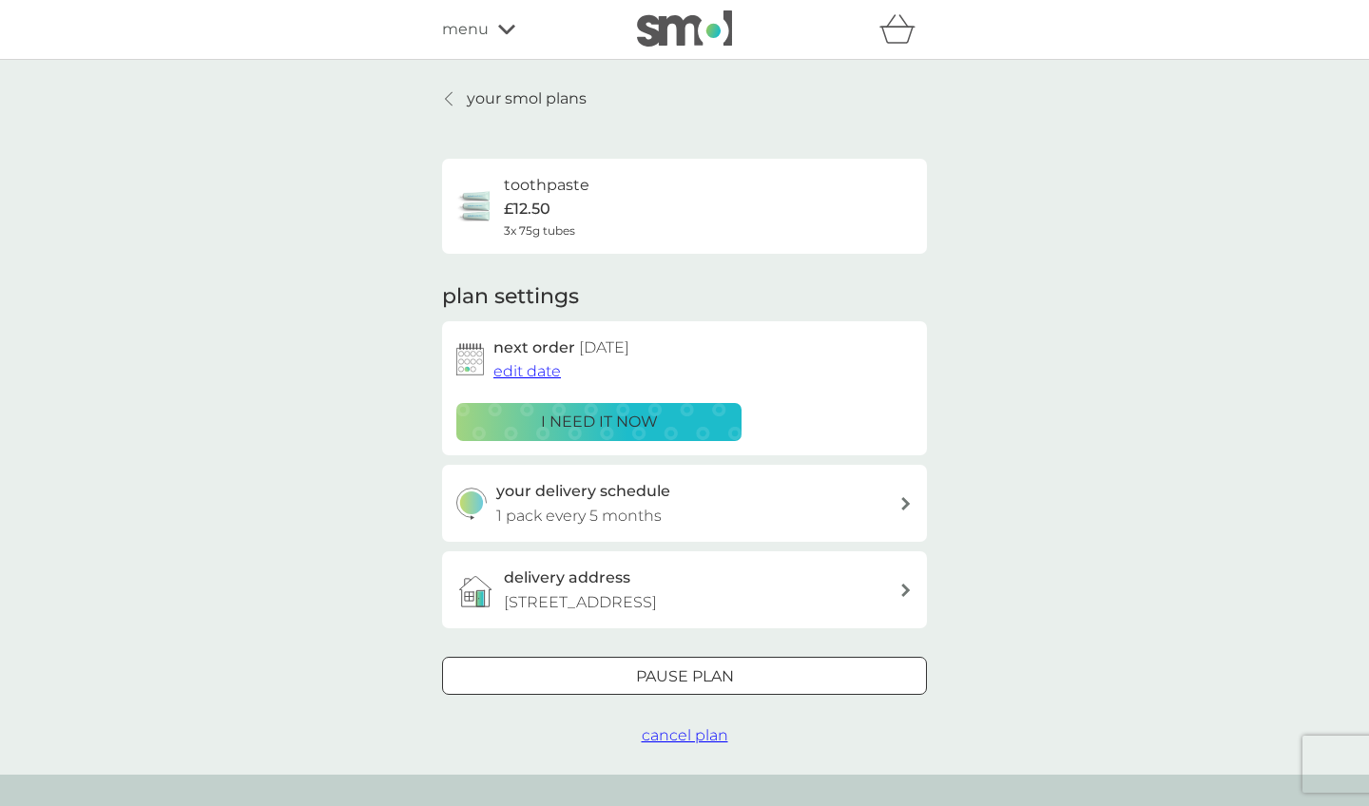
click at [558, 93] on p "your smol plans" at bounding box center [527, 99] width 120 height 25
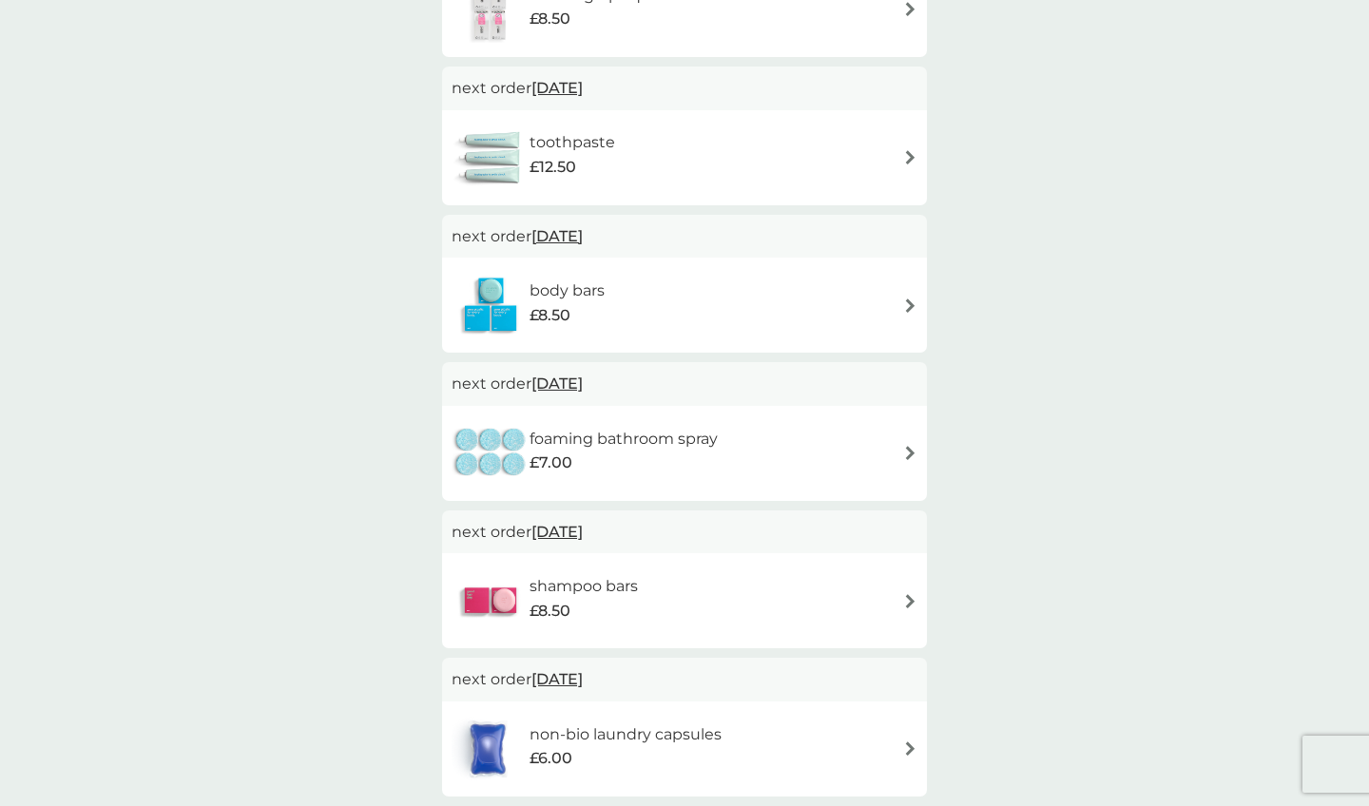
scroll to position [468, 0]
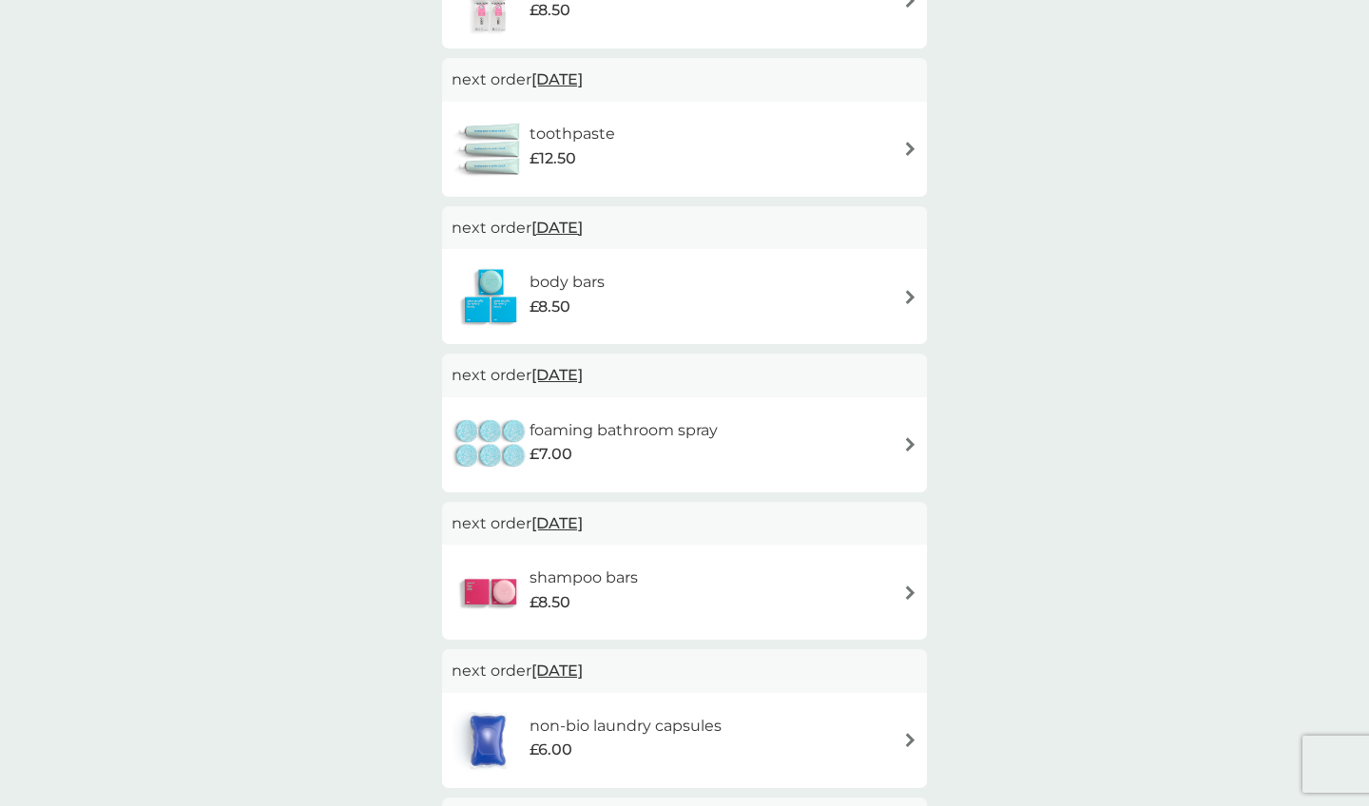
click at [910, 300] on div "body bars £8.50" at bounding box center [685, 296] width 466 height 67
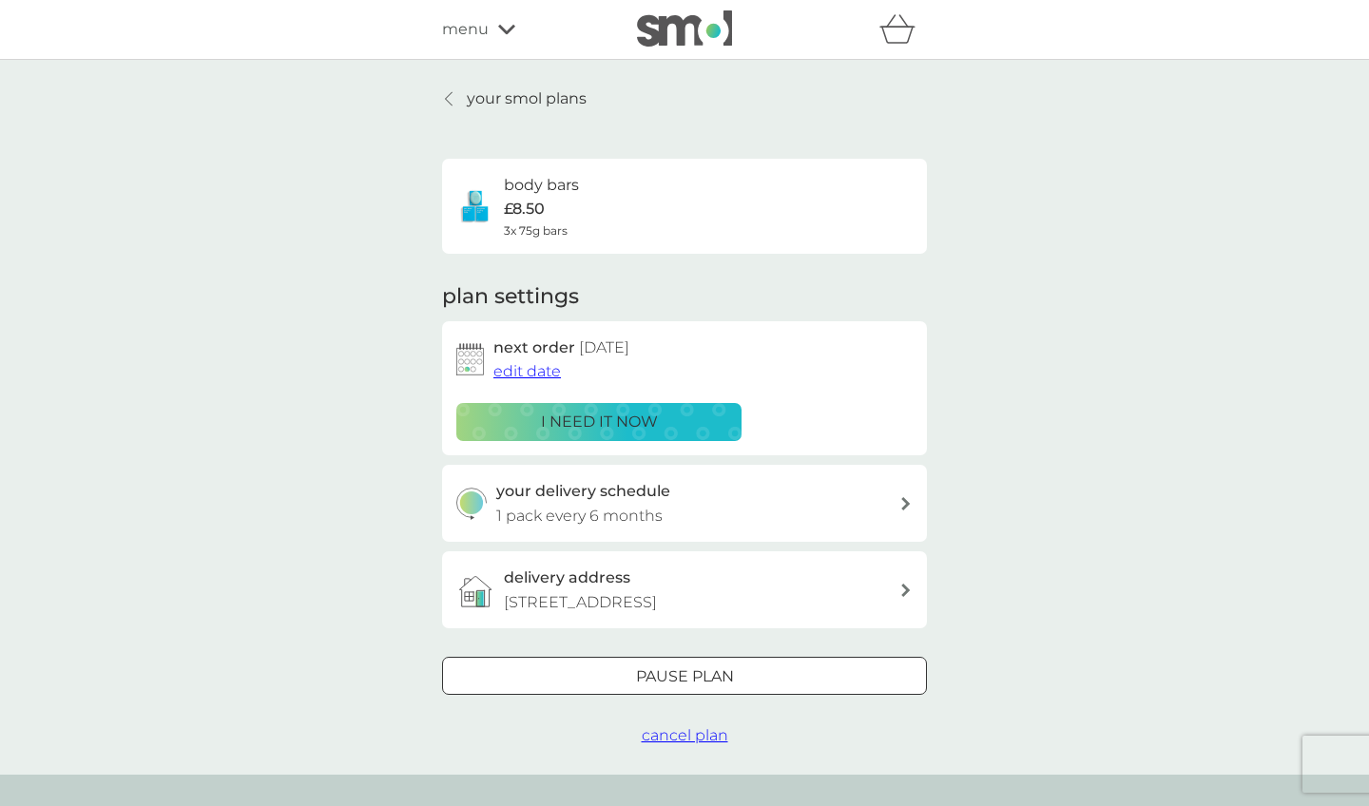
click at [805, 486] on div "your delivery schedule 1 pack every 6 months" at bounding box center [698, 503] width 404 height 48
select select "6"
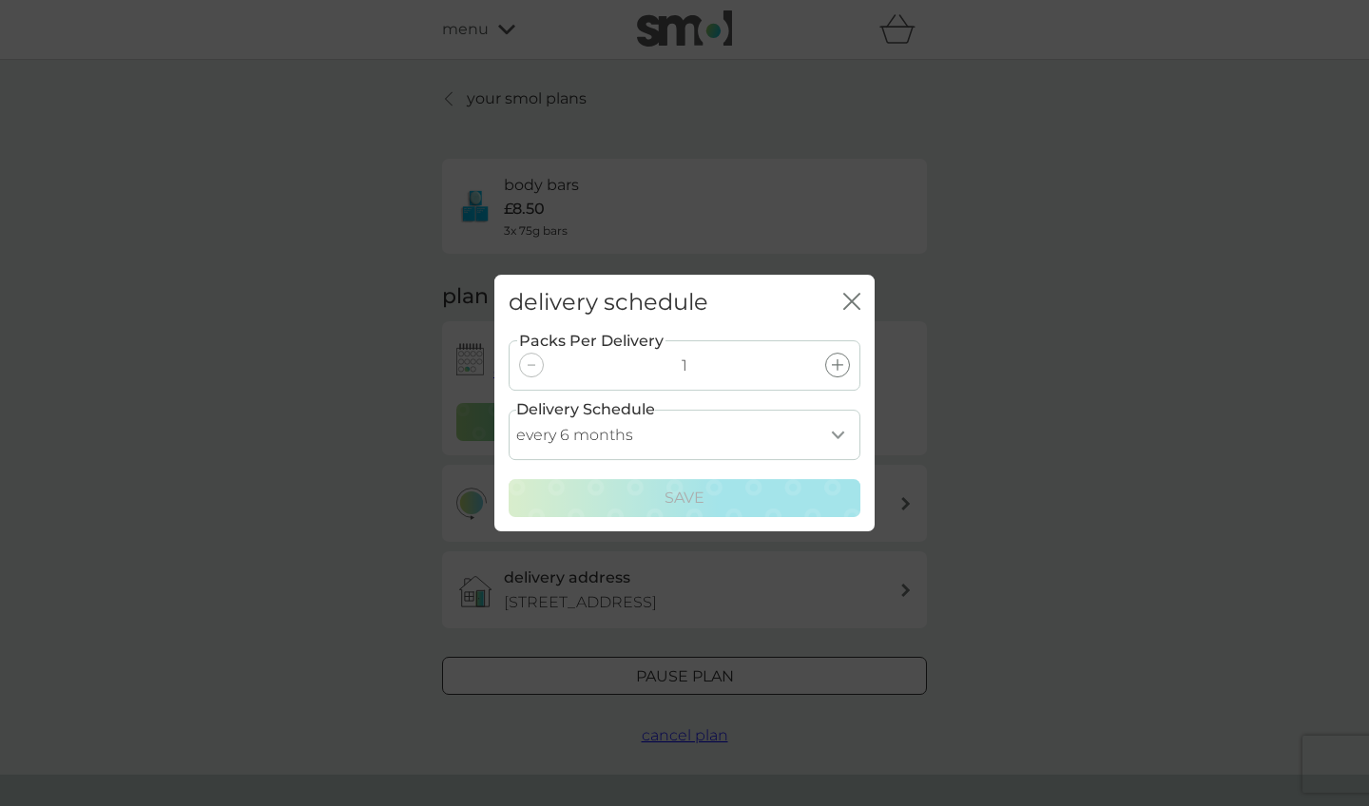
click at [851, 306] on icon "close" at bounding box center [851, 301] width 17 height 17
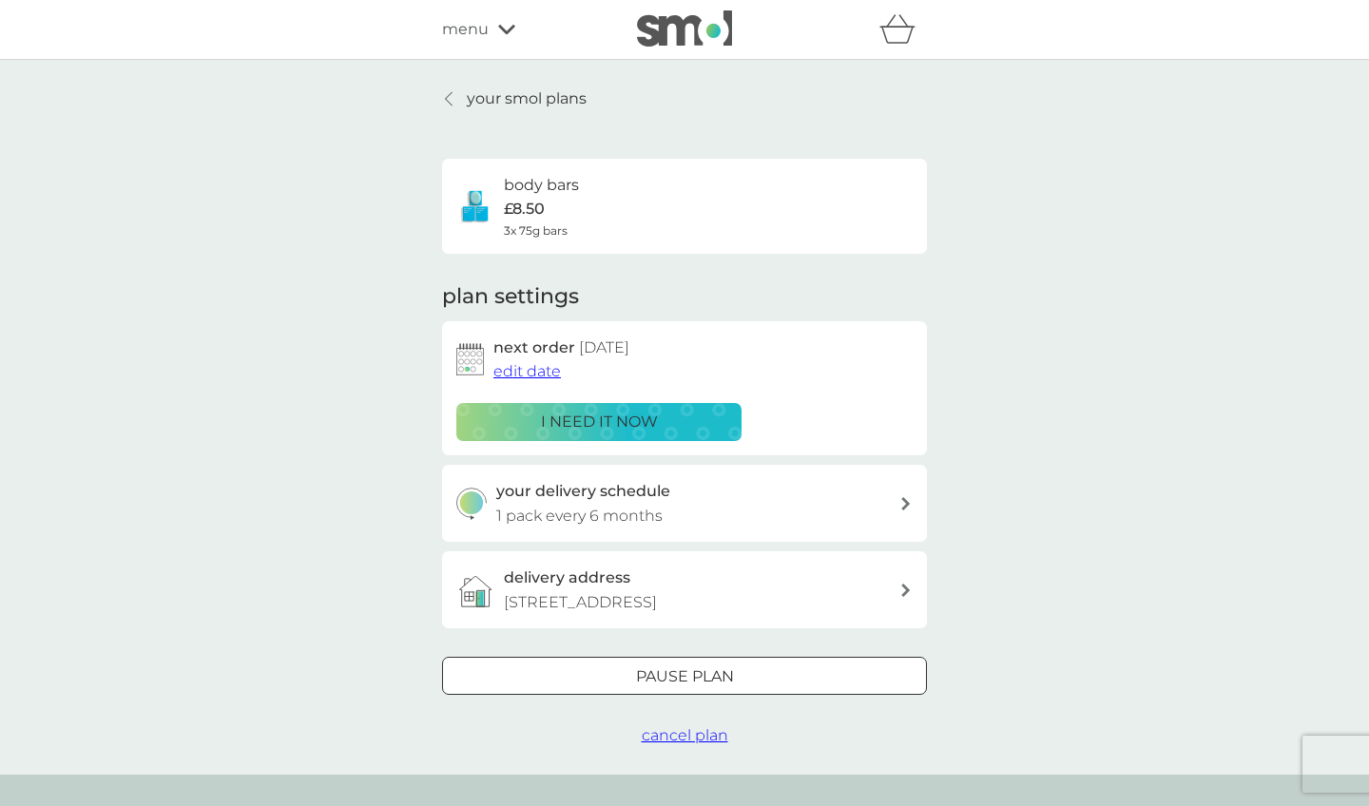
click at [548, 359] on button "edit date" at bounding box center [528, 371] width 68 height 25
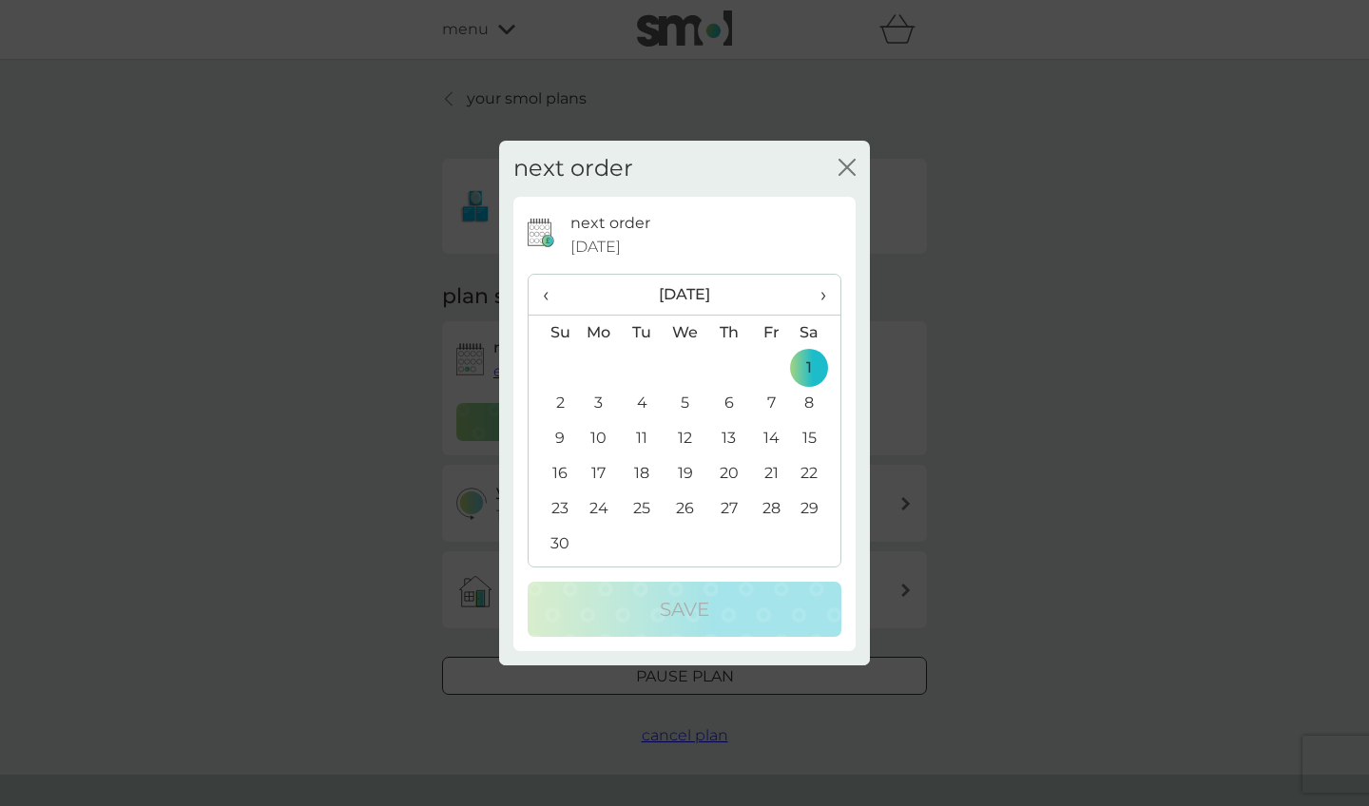
click at [817, 300] on span "›" at bounding box center [816, 295] width 19 height 40
click at [566, 396] on td "1" at bounding box center [553, 403] width 48 height 35
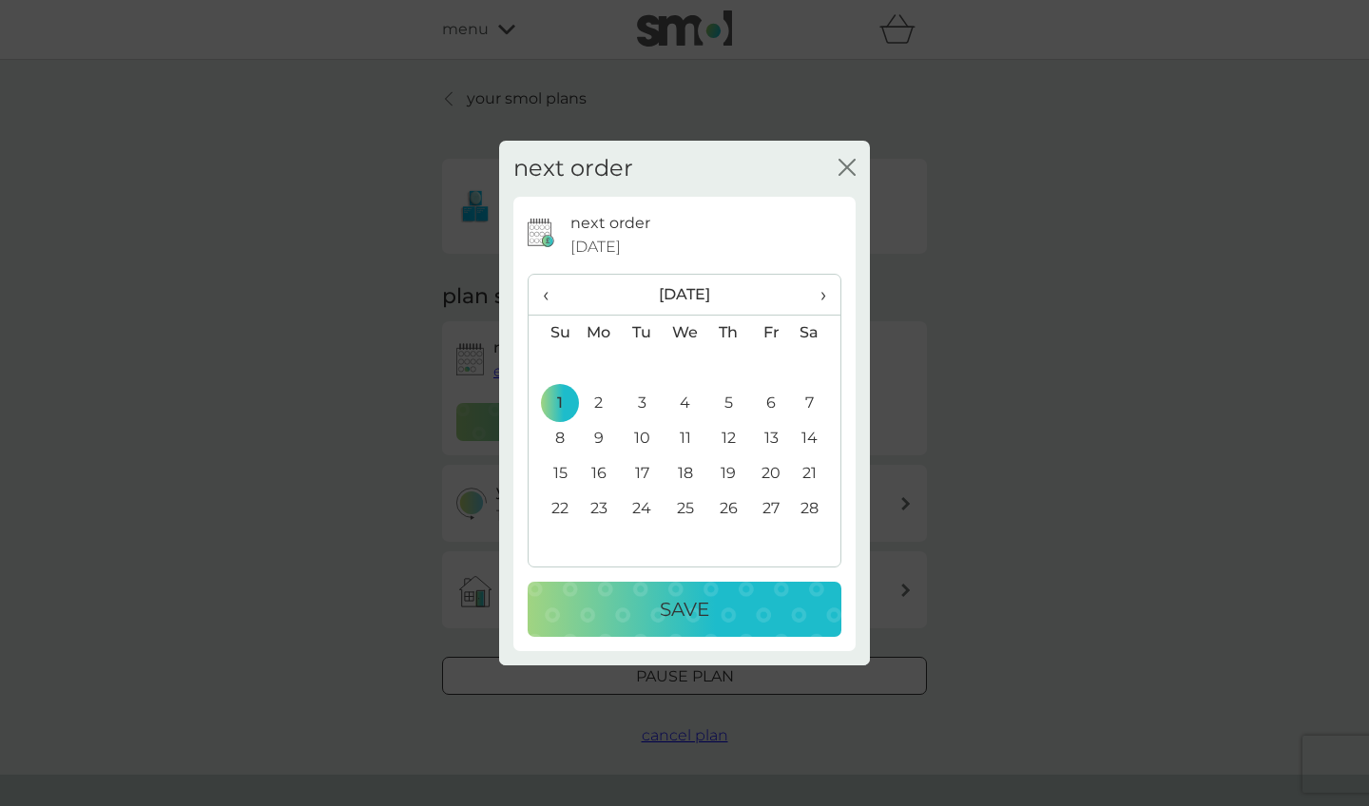
click at [685, 586] on button "Save" at bounding box center [685, 609] width 314 height 55
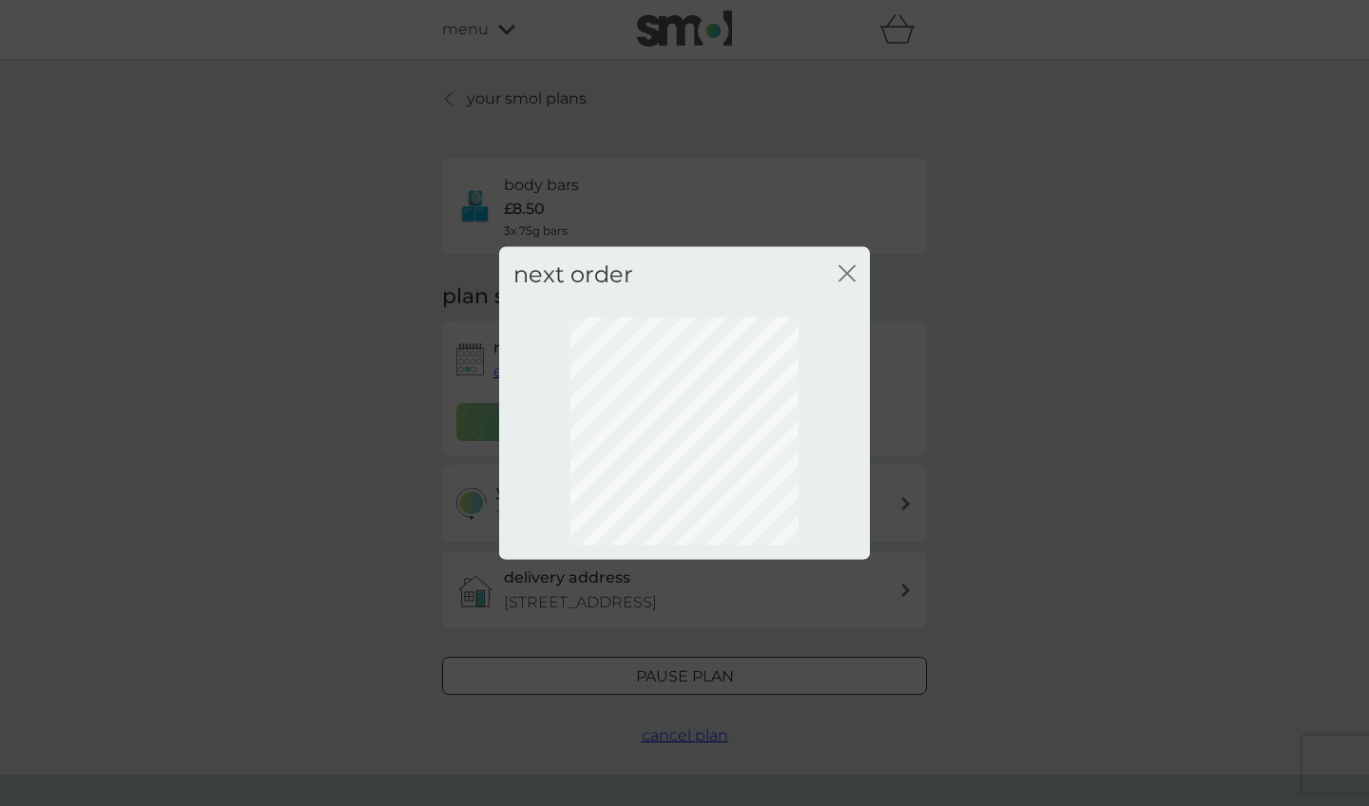
click at [861, 278] on div "next order close" at bounding box center [684, 275] width 371 height 56
click at [842, 269] on icon "close" at bounding box center [844, 273] width 8 height 15
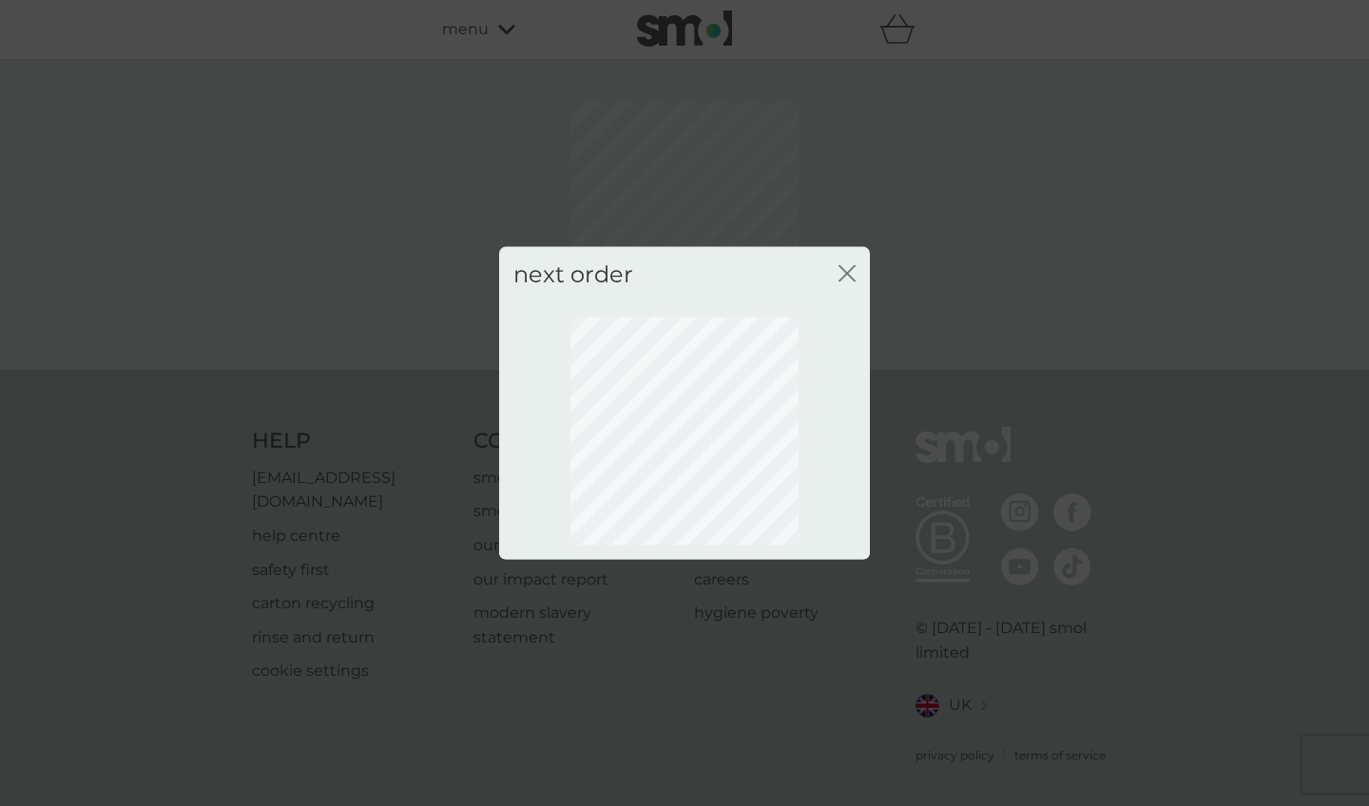
click at [842, 278] on icon "close" at bounding box center [844, 273] width 8 height 15
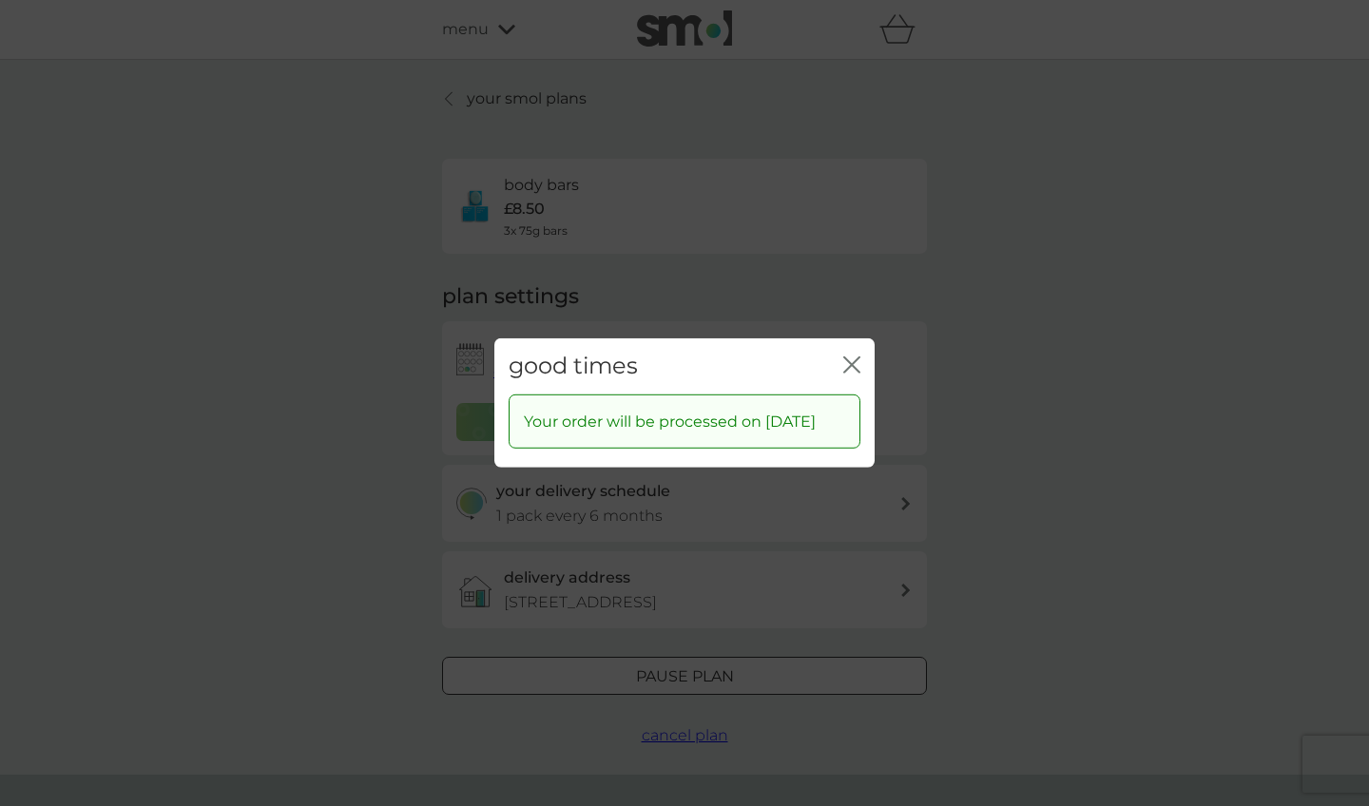
click at [852, 362] on icon "close" at bounding box center [851, 365] width 17 height 17
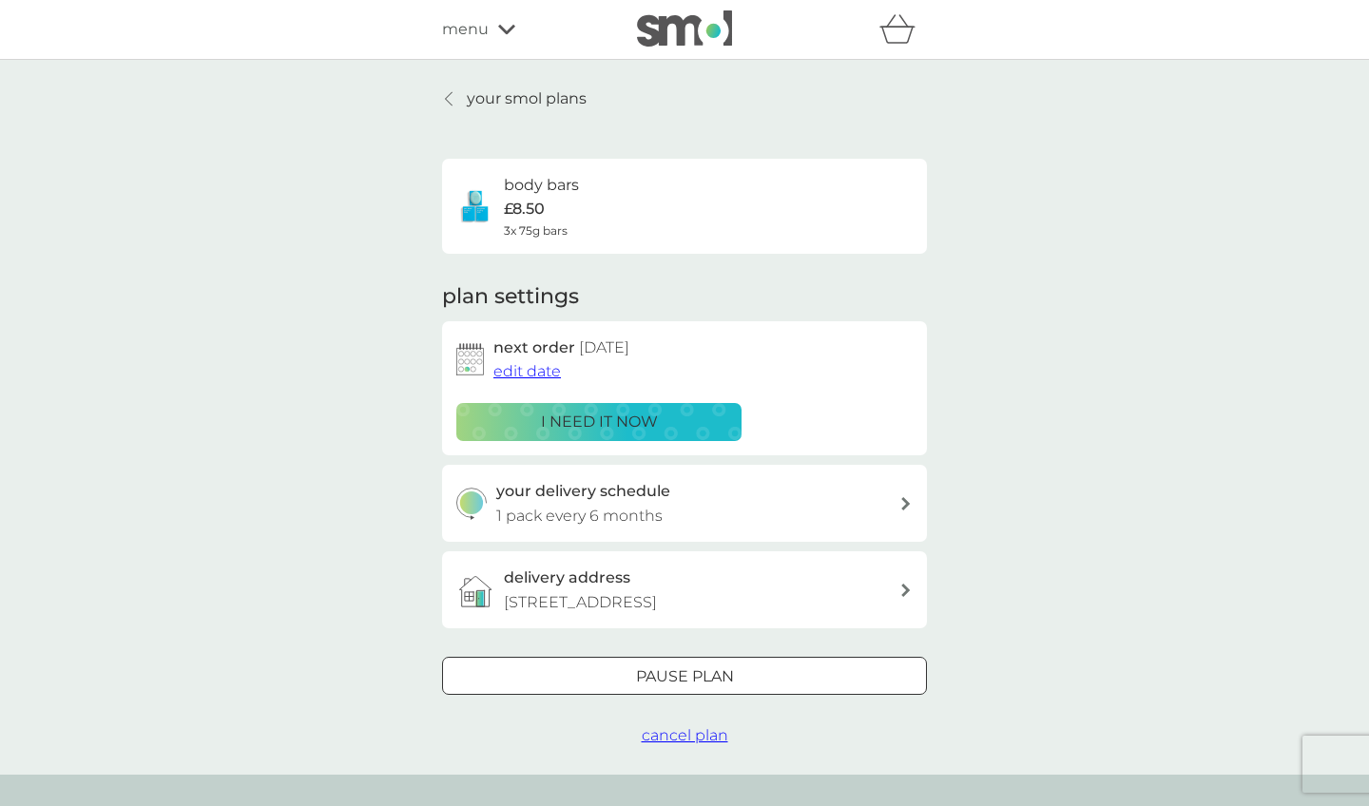
click at [560, 103] on p "your smol plans" at bounding box center [527, 99] width 120 height 25
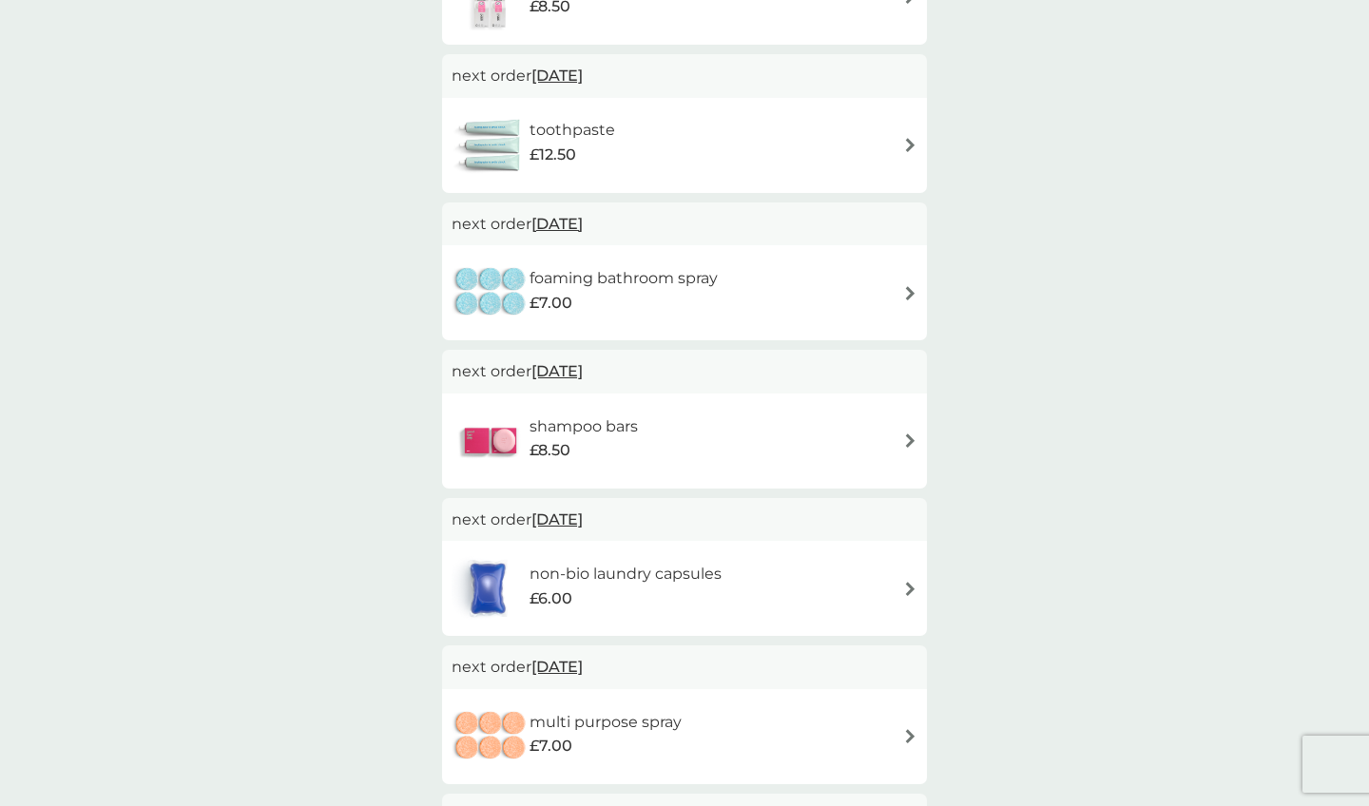
scroll to position [515, 0]
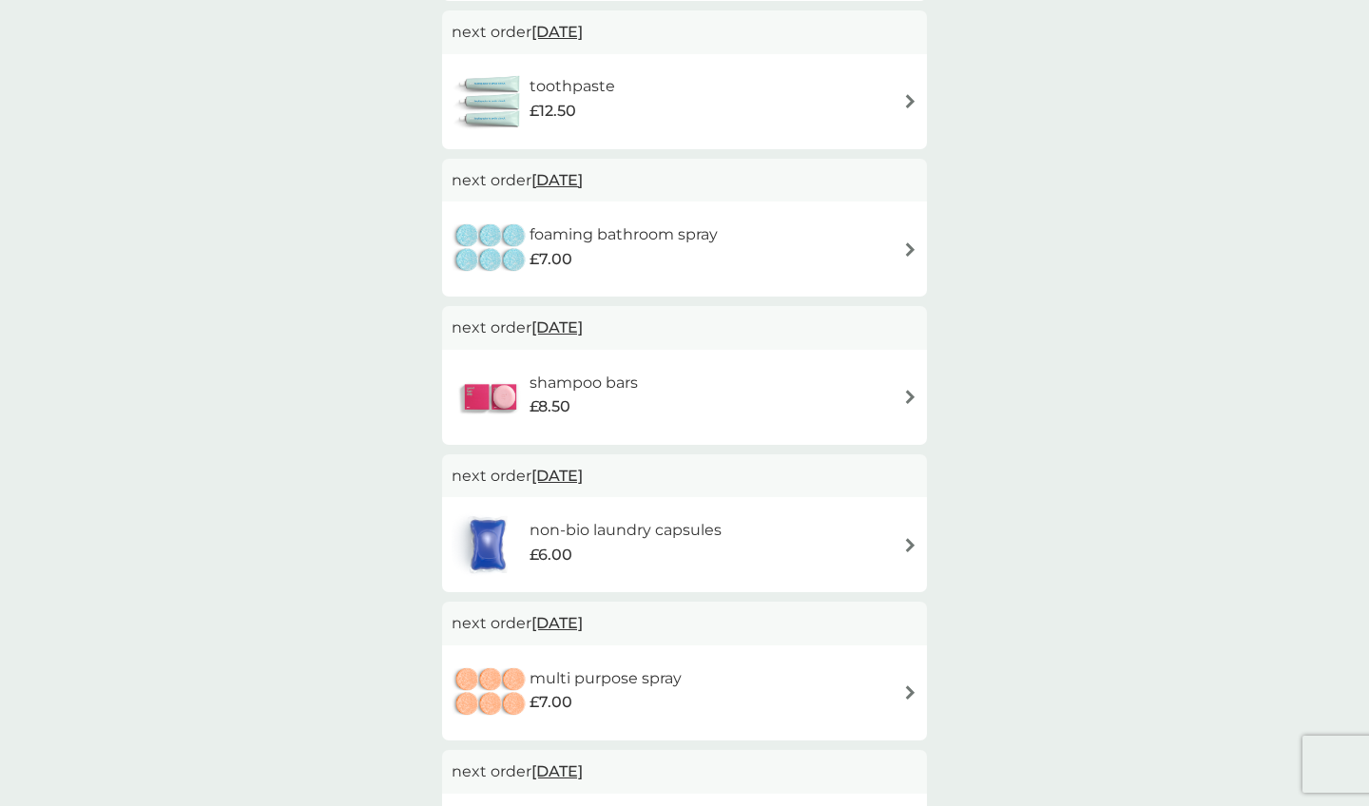
click at [917, 379] on div "shampoo bars £8.50" at bounding box center [685, 397] width 466 height 67
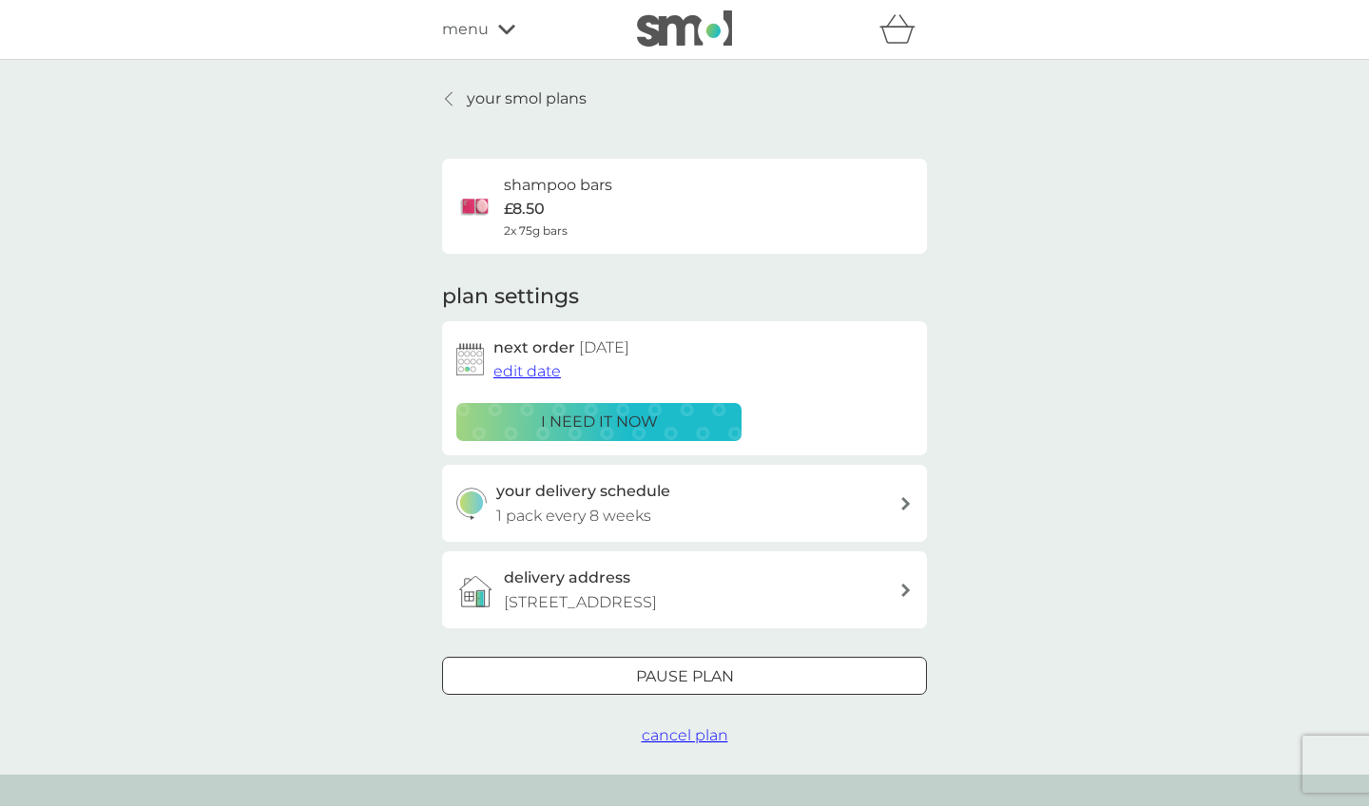
click at [674, 729] on span "cancel plan" at bounding box center [685, 735] width 87 height 18
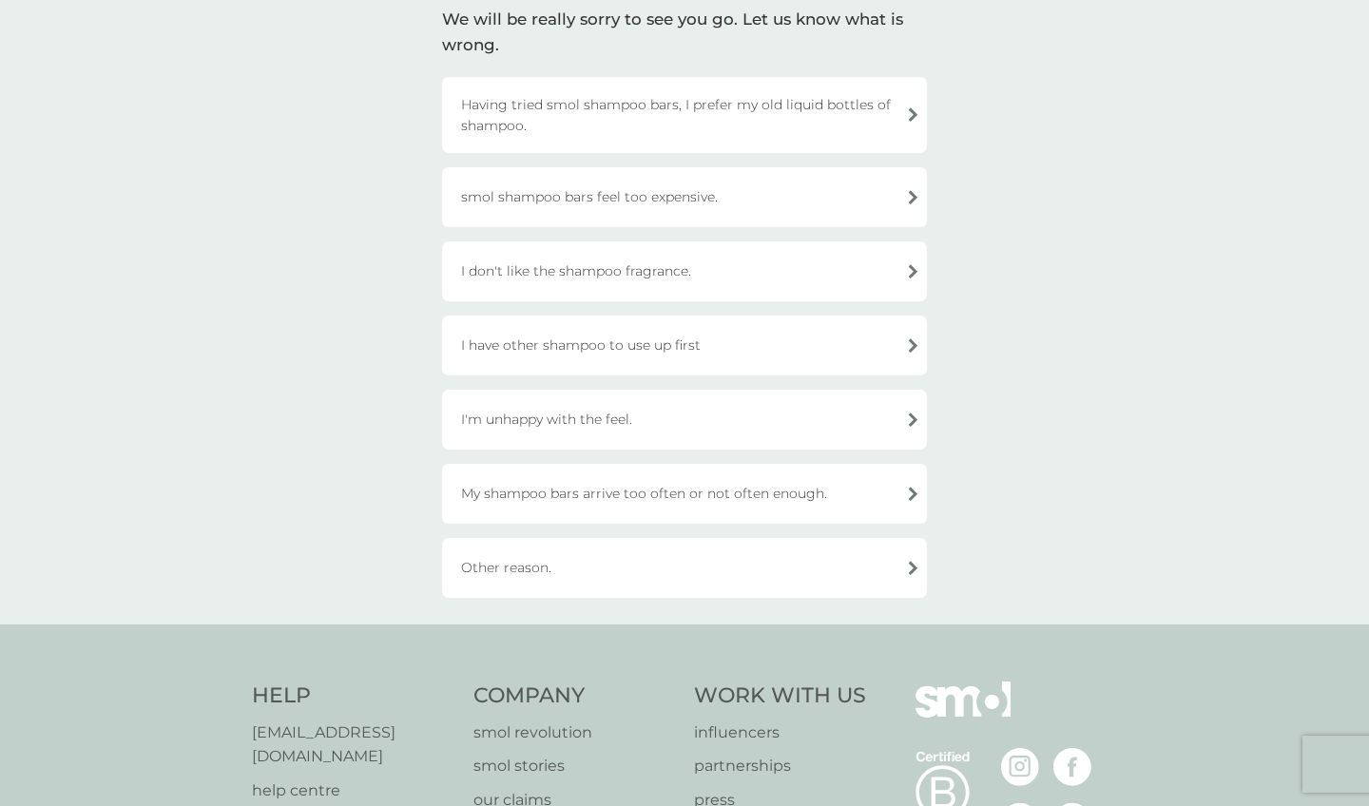
scroll to position [164, 0]
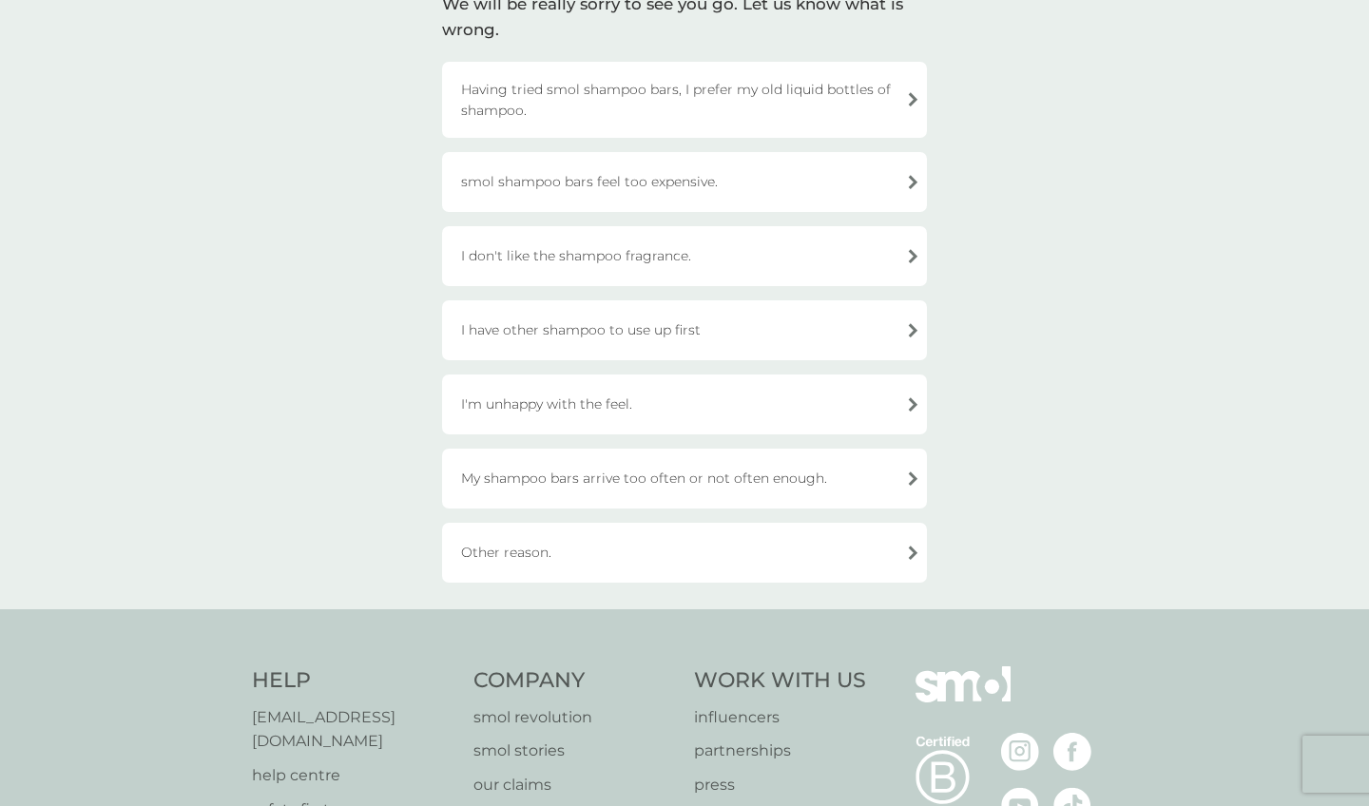
click at [807, 347] on div "I have other shampoo to use up first" at bounding box center [684, 330] width 485 height 60
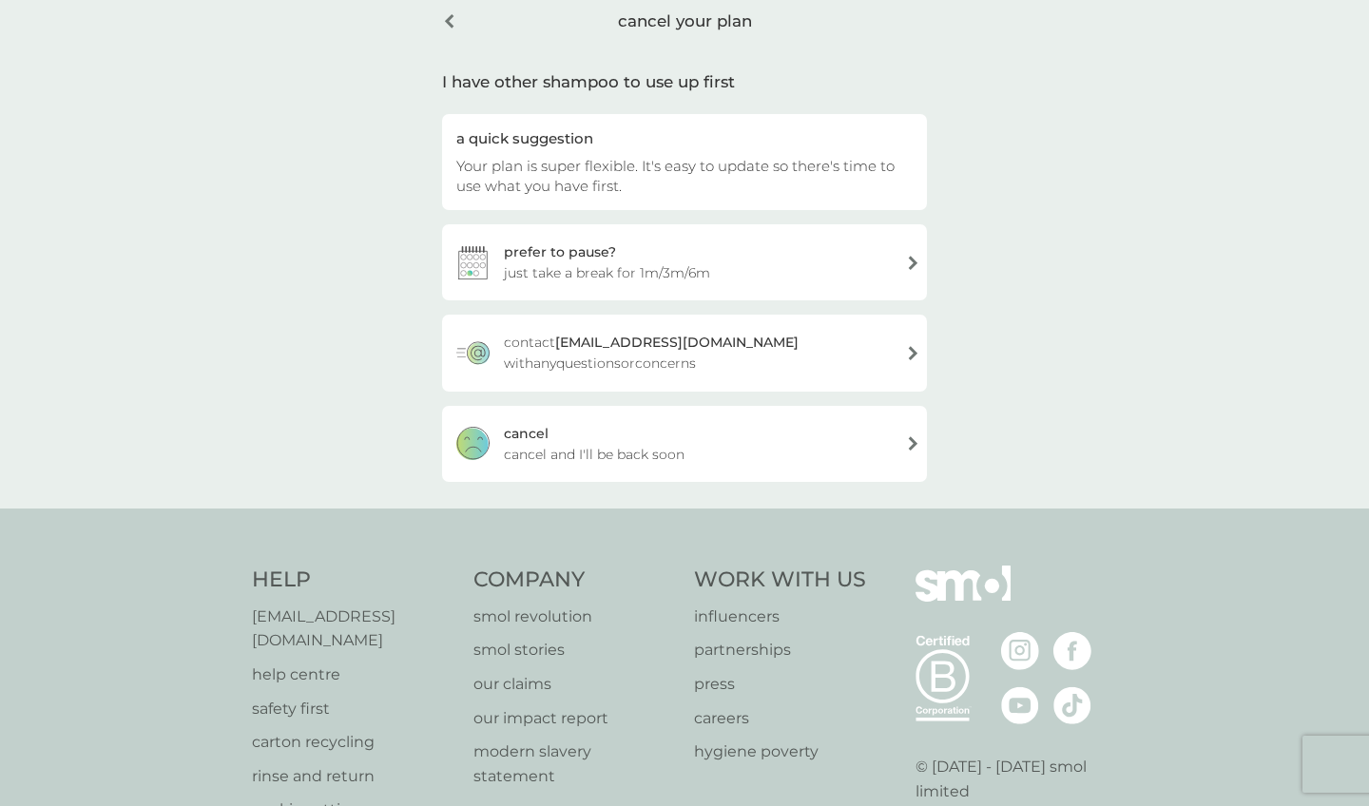
scroll to position [88, 0]
click at [824, 445] on div "cancel cancel and I'll be back soon" at bounding box center [684, 445] width 485 height 76
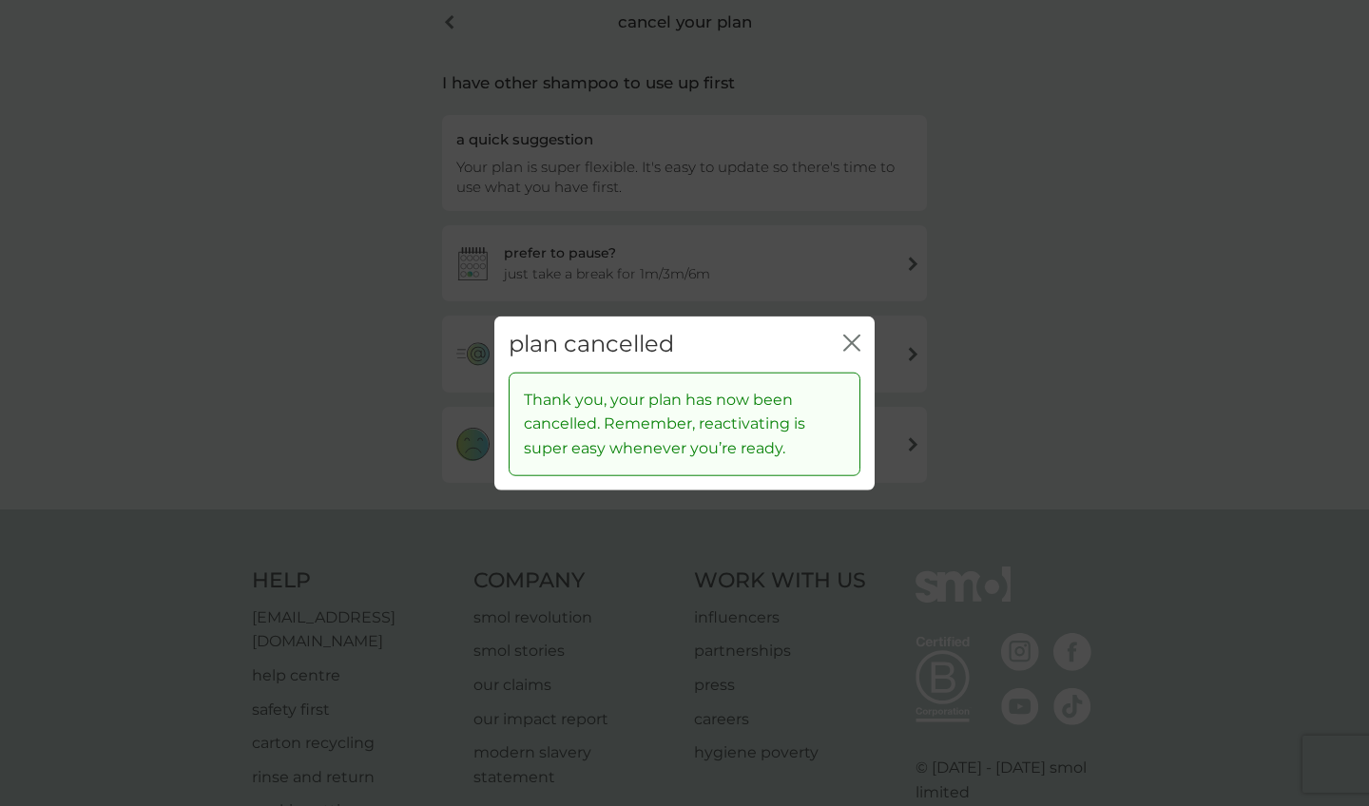
click at [846, 343] on icon "close" at bounding box center [851, 343] width 17 height 17
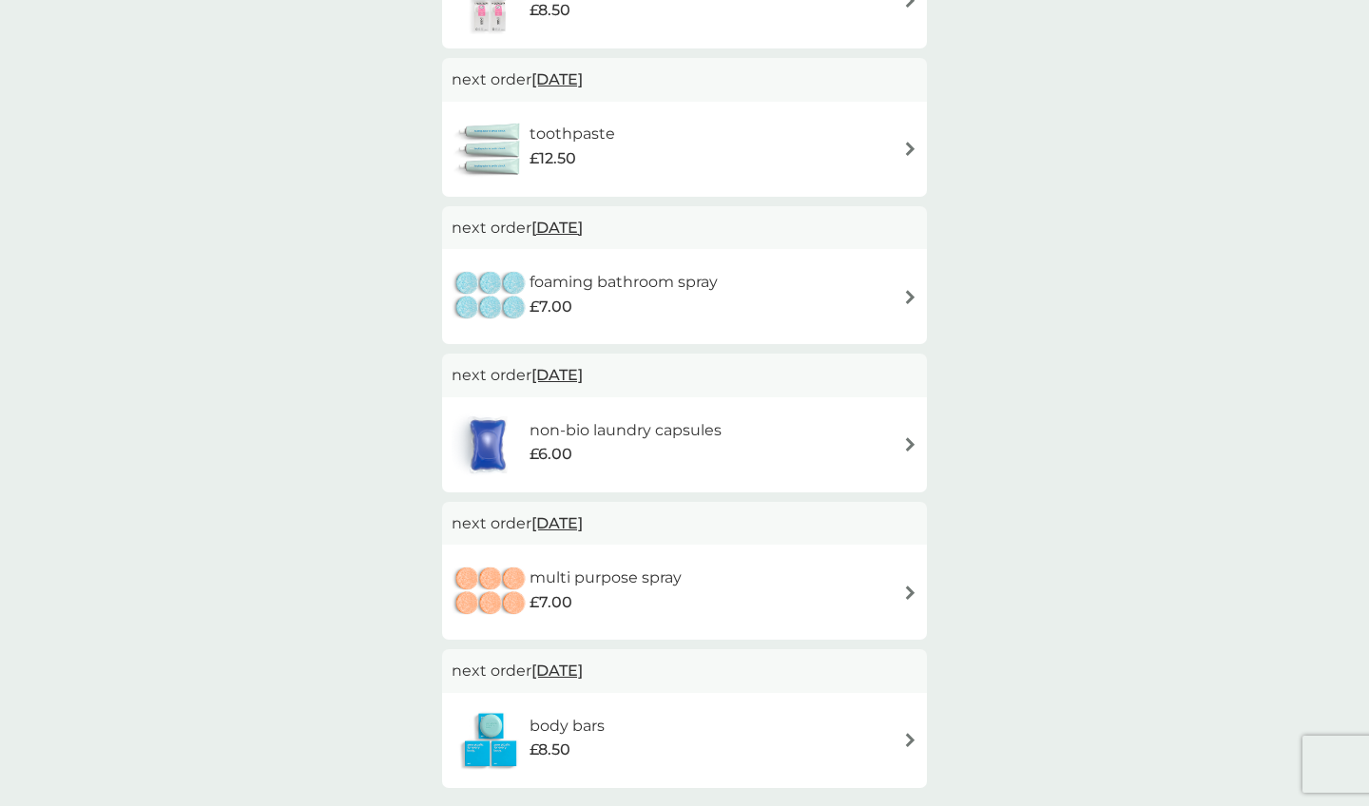
scroll to position [495, 0]
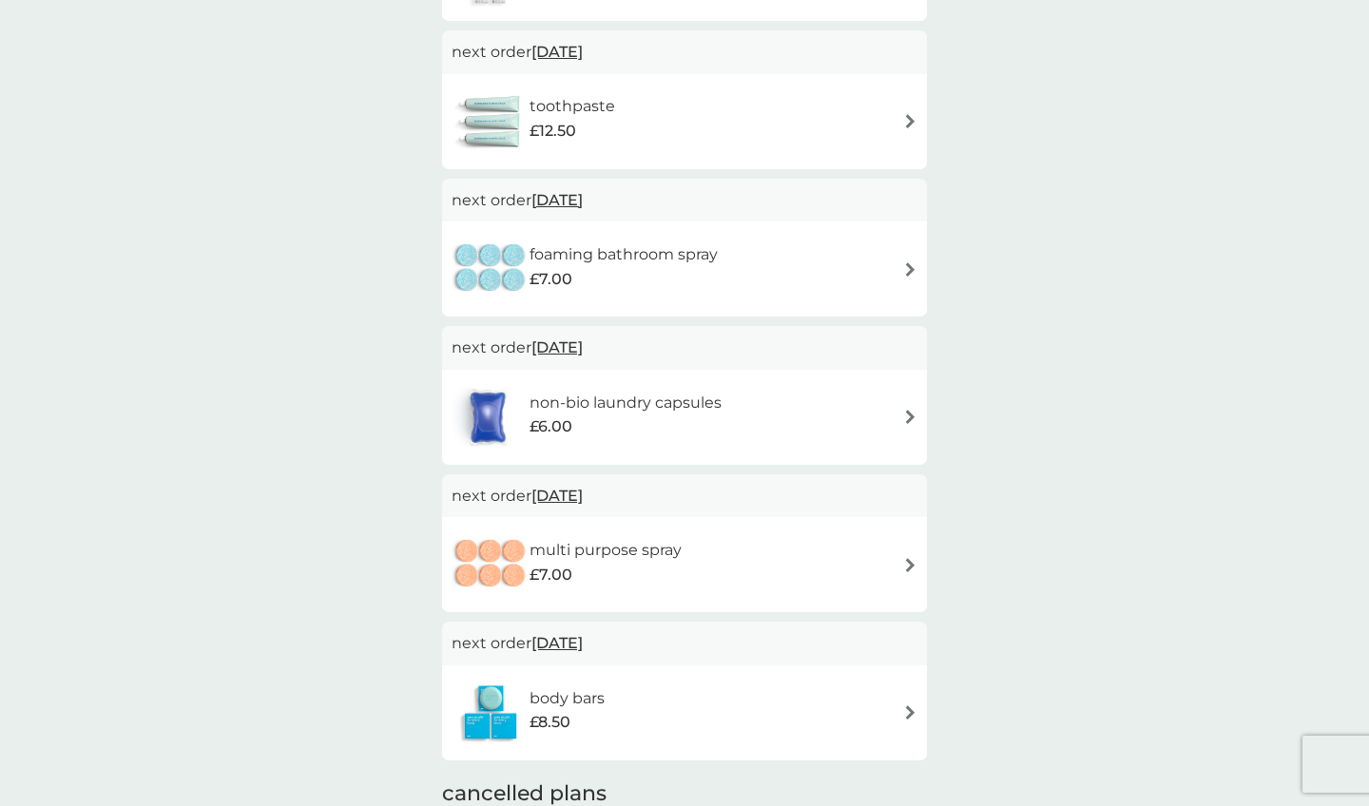
click at [910, 249] on div "foaming bathroom spray £7.00" at bounding box center [685, 269] width 466 height 67
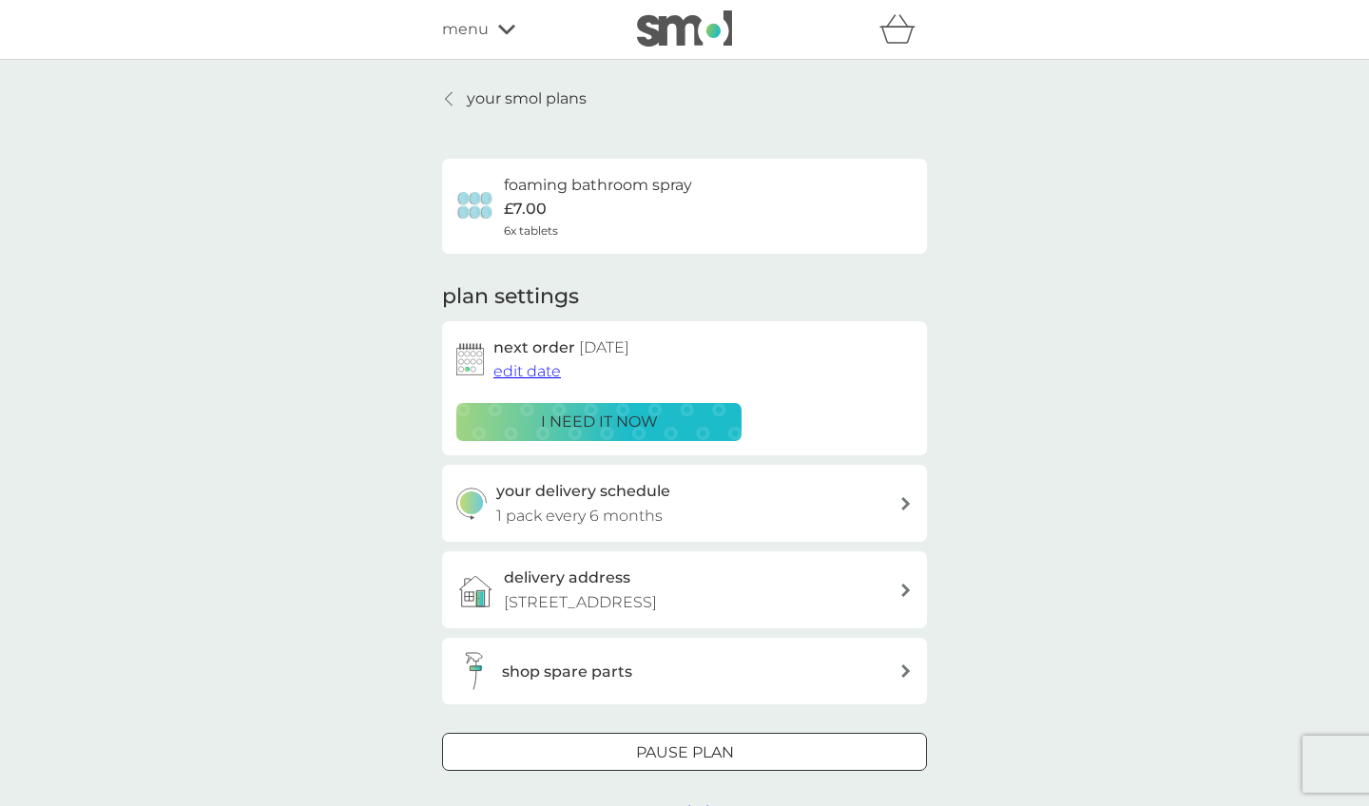
click at [519, 373] on span "edit date" at bounding box center [528, 371] width 68 height 18
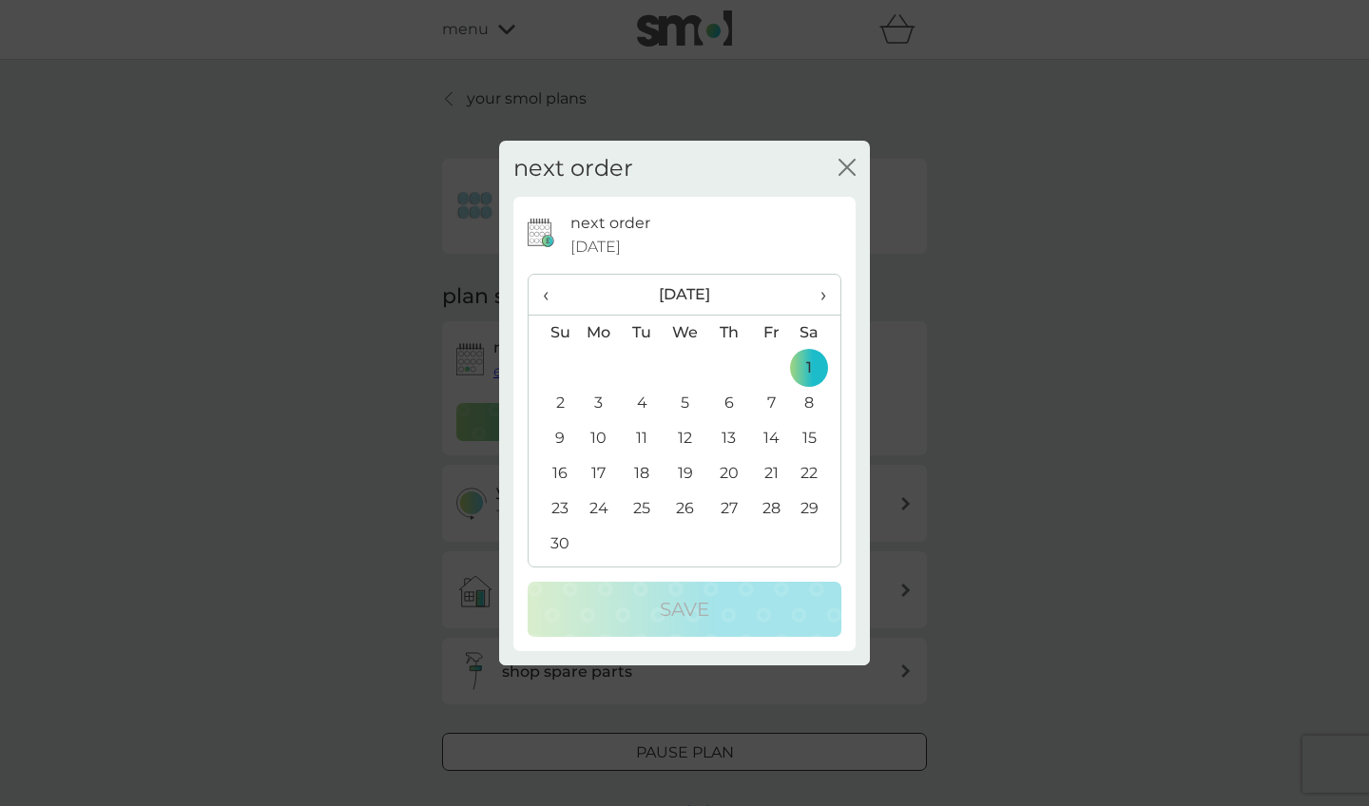
click at [823, 295] on span "›" at bounding box center [816, 295] width 19 height 40
click at [554, 399] on td "1" at bounding box center [553, 403] width 48 height 35
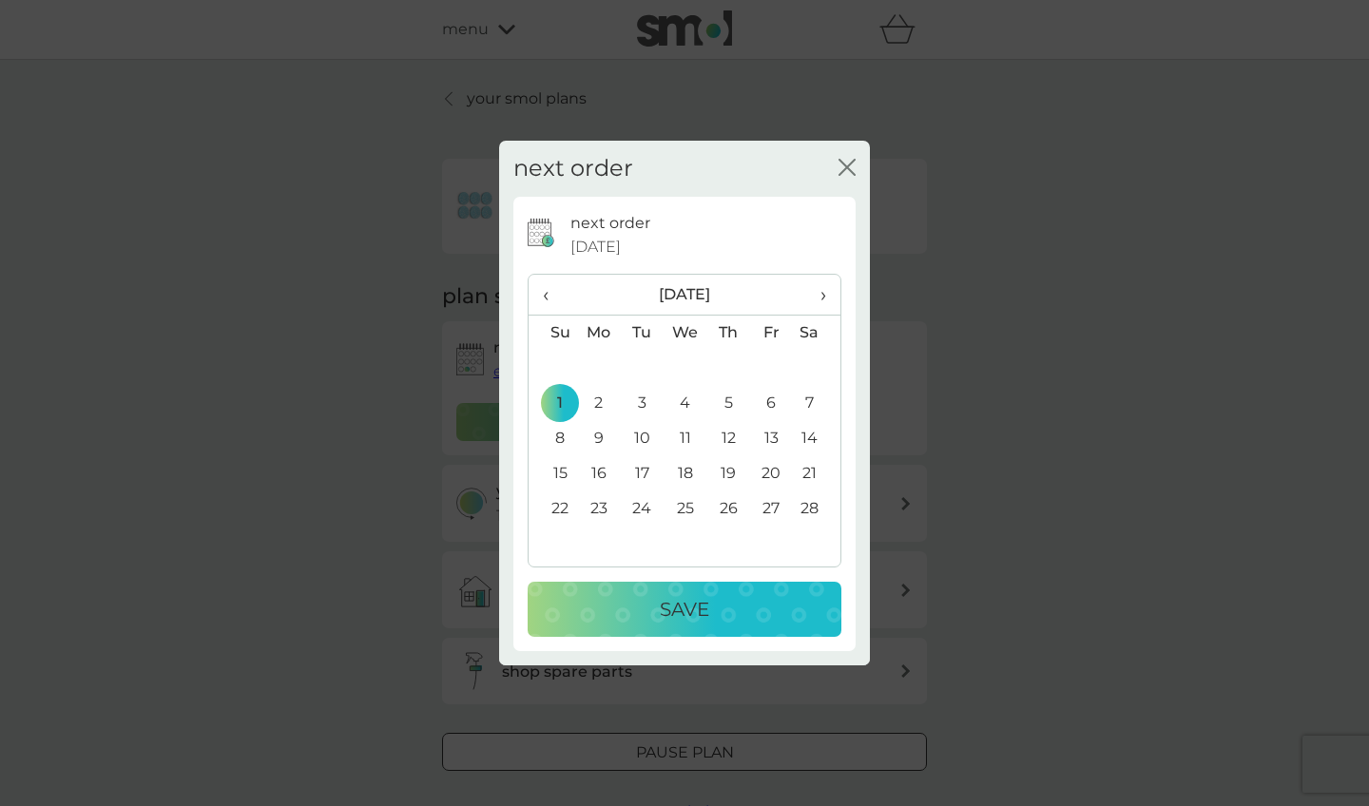
click at [703, 610] on p "Save" at bounding box center [684, 609] width 49 height 30
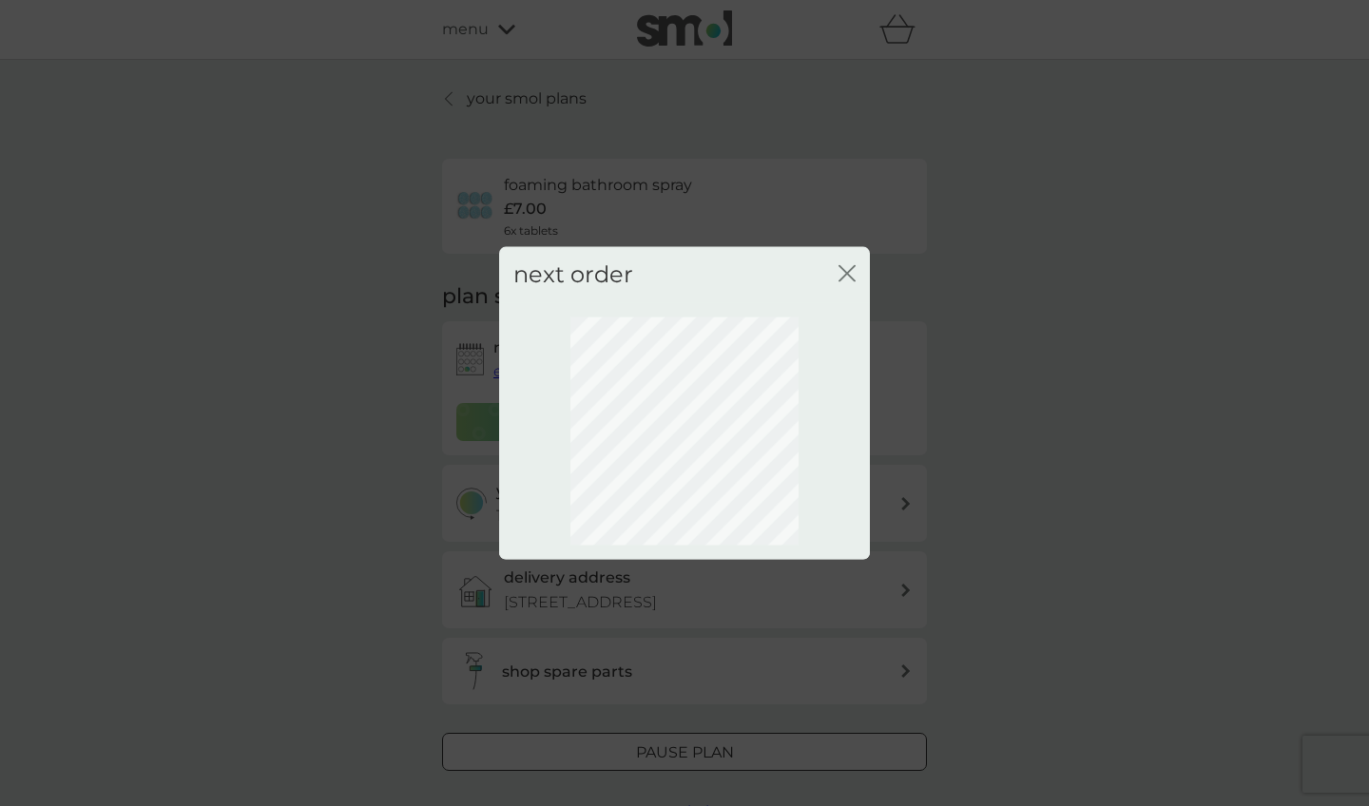
click at [858, 275] on div "next order close" at bounding box center [684, 275] width 371 height 56
click at [830, 281] on div "next order close" at bounding box center [684, 275] width 371 height 56
click at [848, 281] on icon "close" at bounding box center [847, 273] width 17 height 17
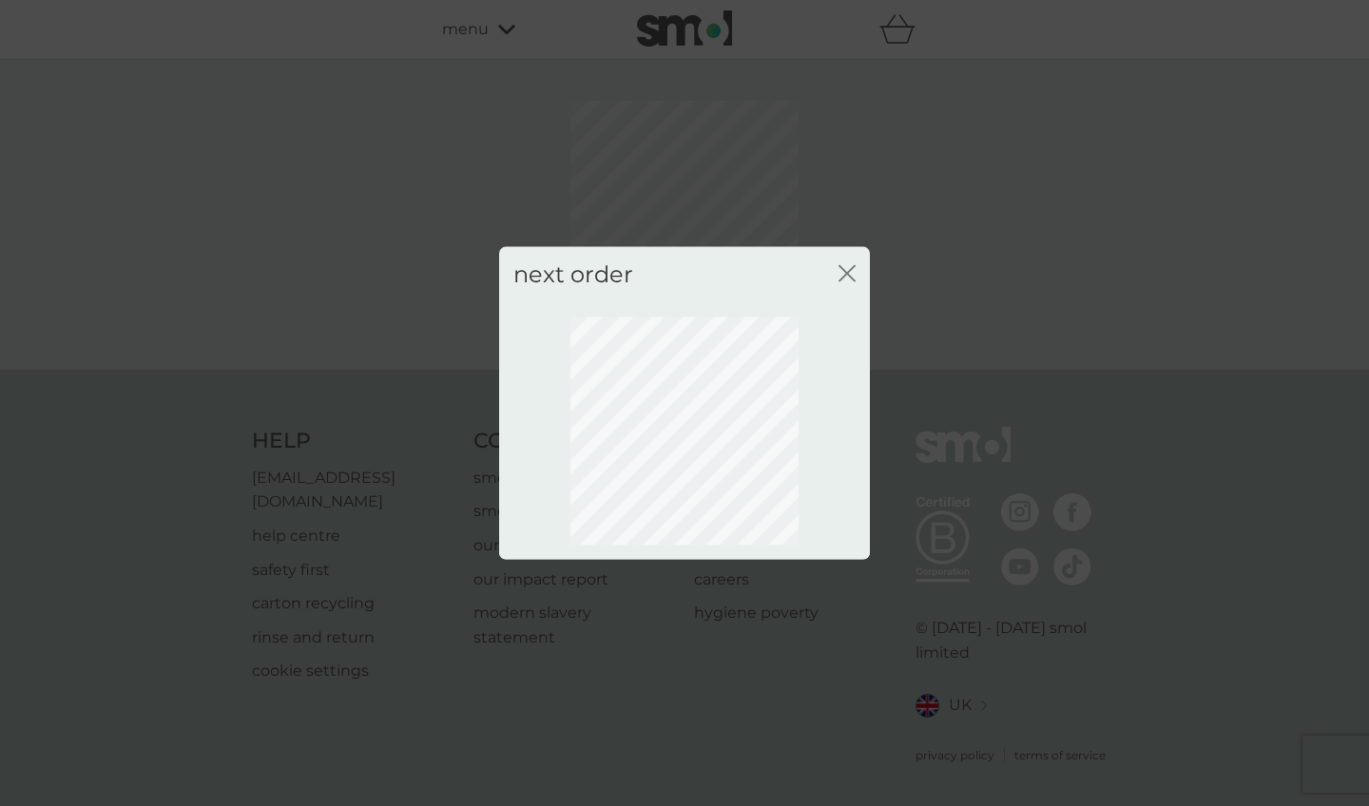
click at [850, 271] on icon "close" at bounding box center [851, 273] width 8 height 15
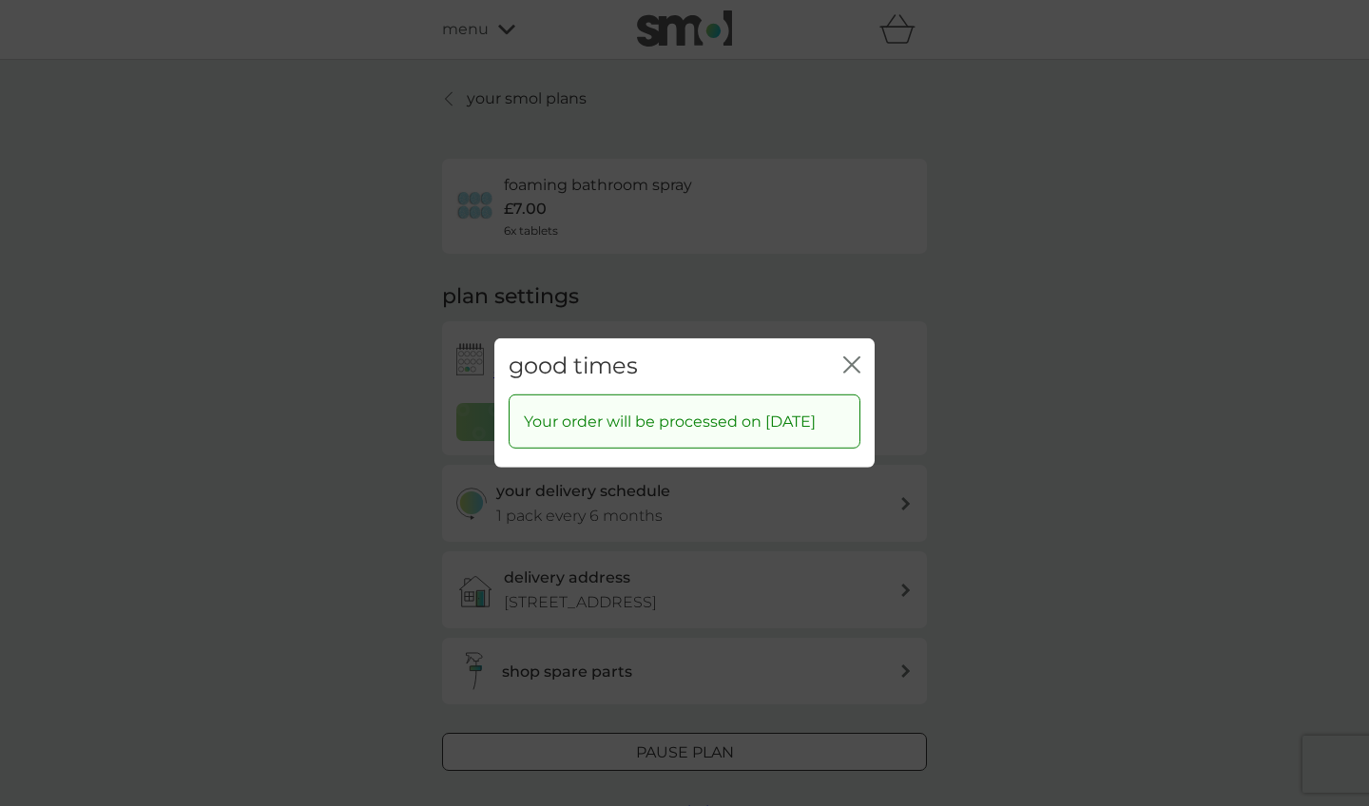
click at [861, 373] on div "good times close" at bounding box center [684, 367] width 380 height 56
click at [855, 370] on icon "close" at bounding box center [851, 365] width 17 height 17
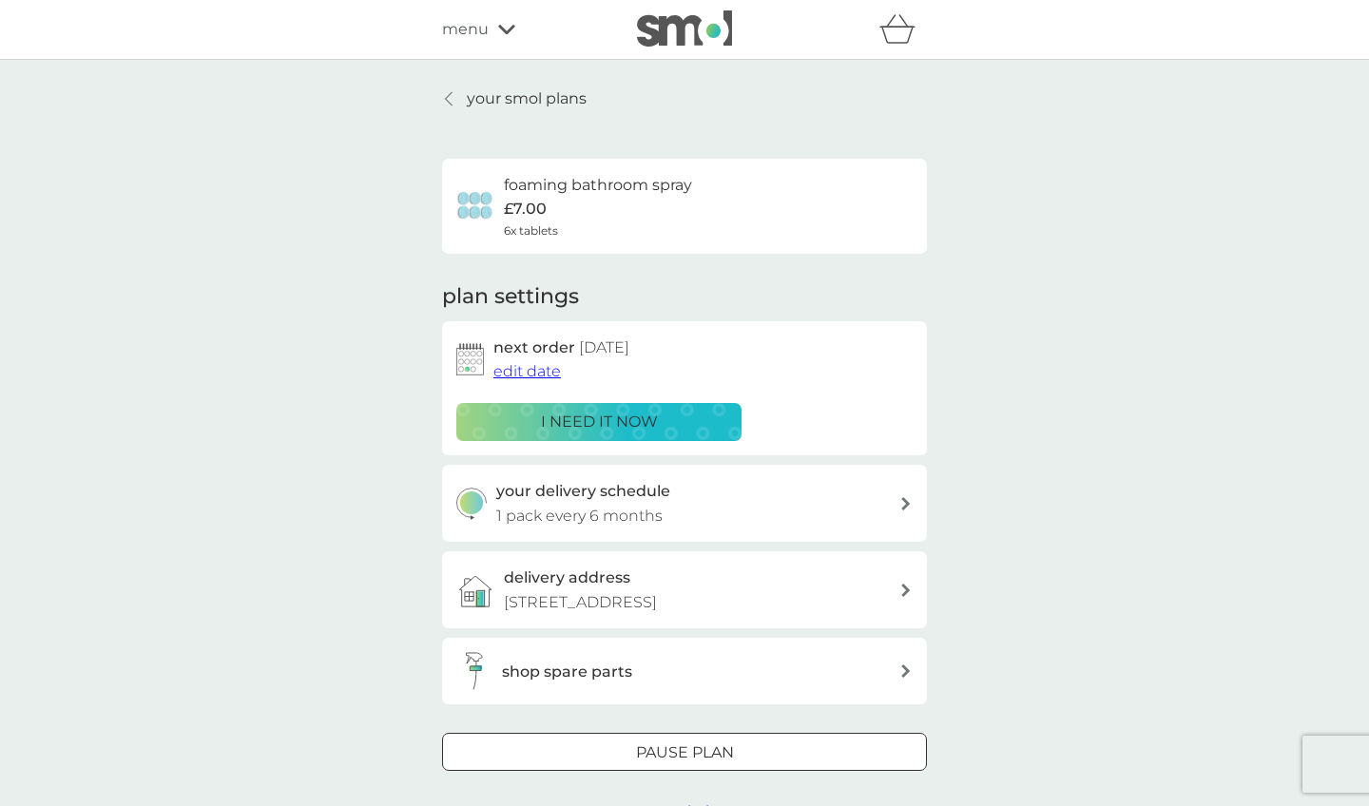
click at [782, 509] on div "your delivery schedule 1 pack every 6 months" at bounding box center [698, 503] width 404 height 48
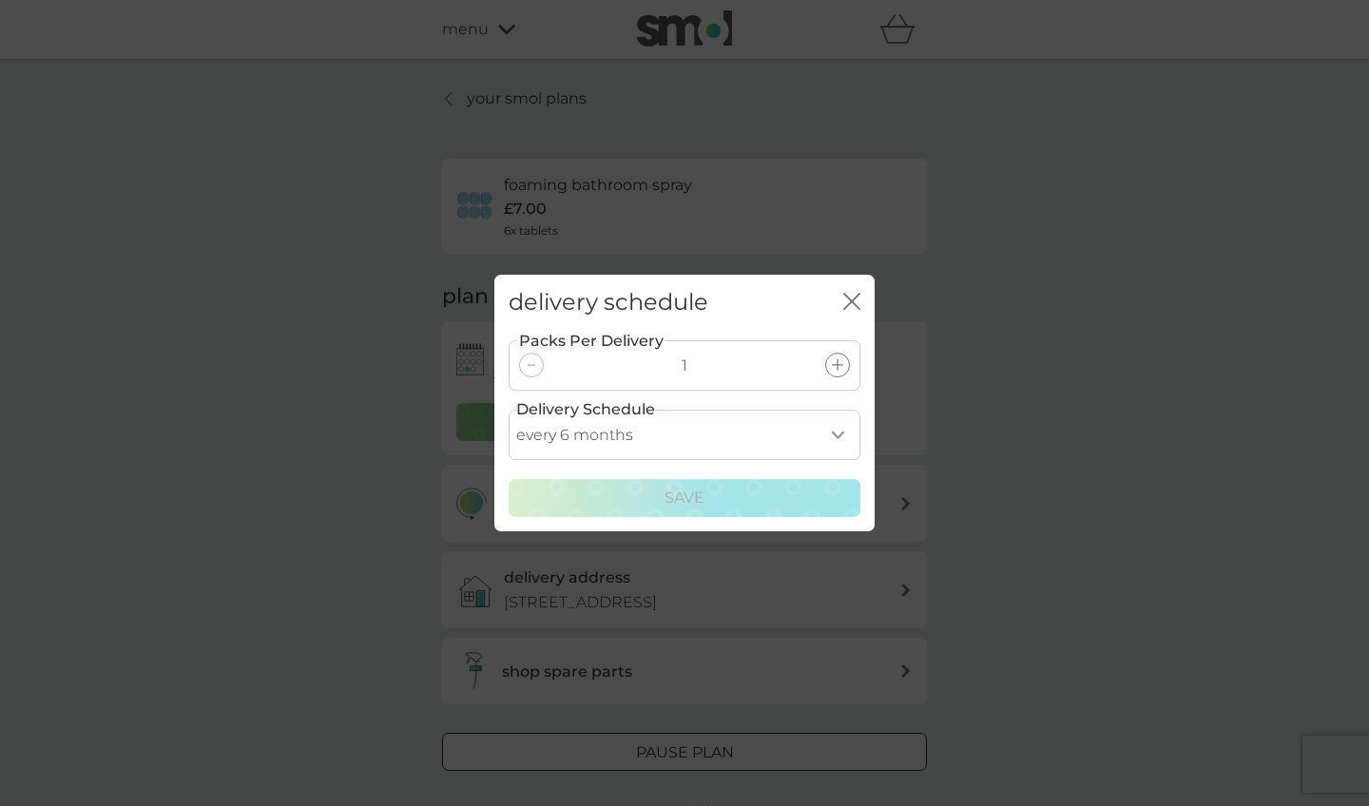
select select "8"
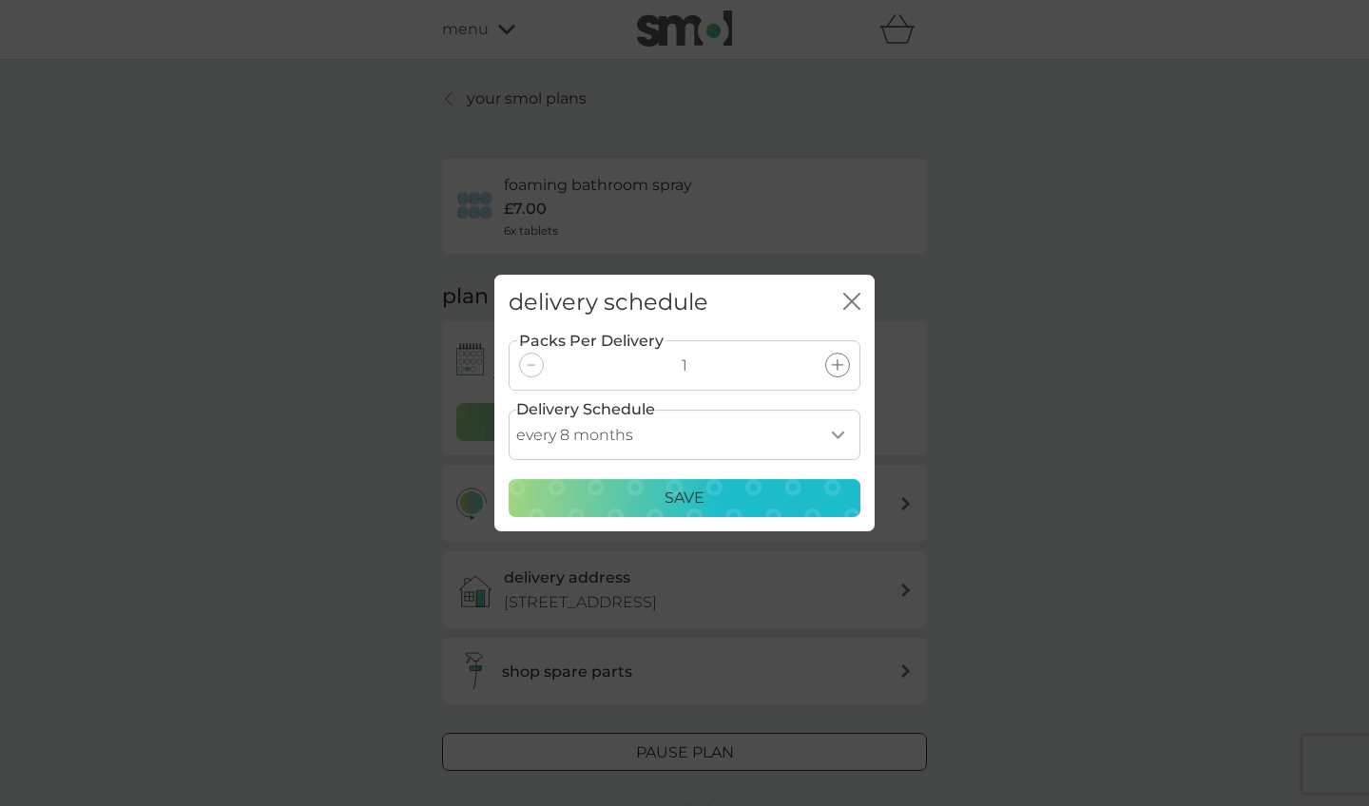
click at [743, 507] on div "Save" at bounding box center [684, 498] width 327 height 25
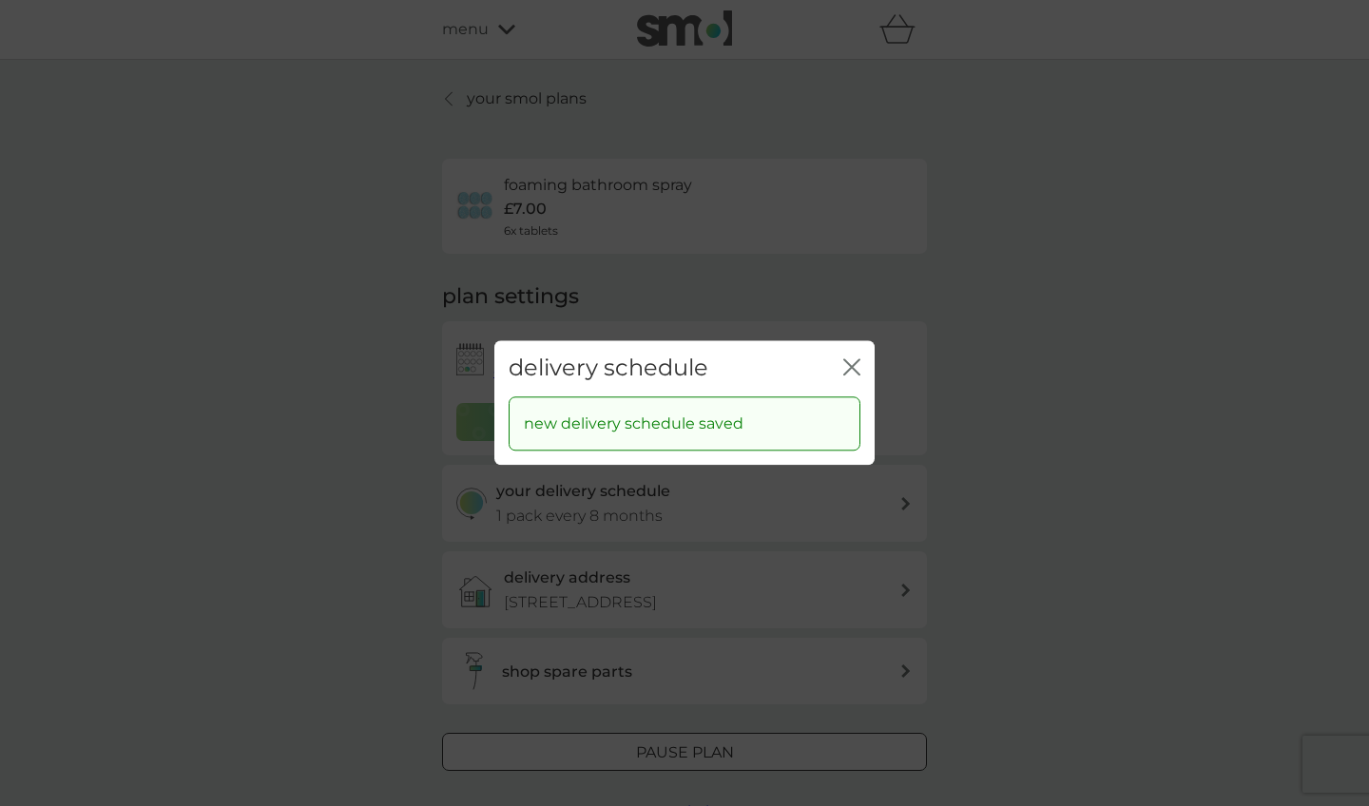
click at [851, 373] on icon "close" at bounding box center [851, 366] width 17 height 17
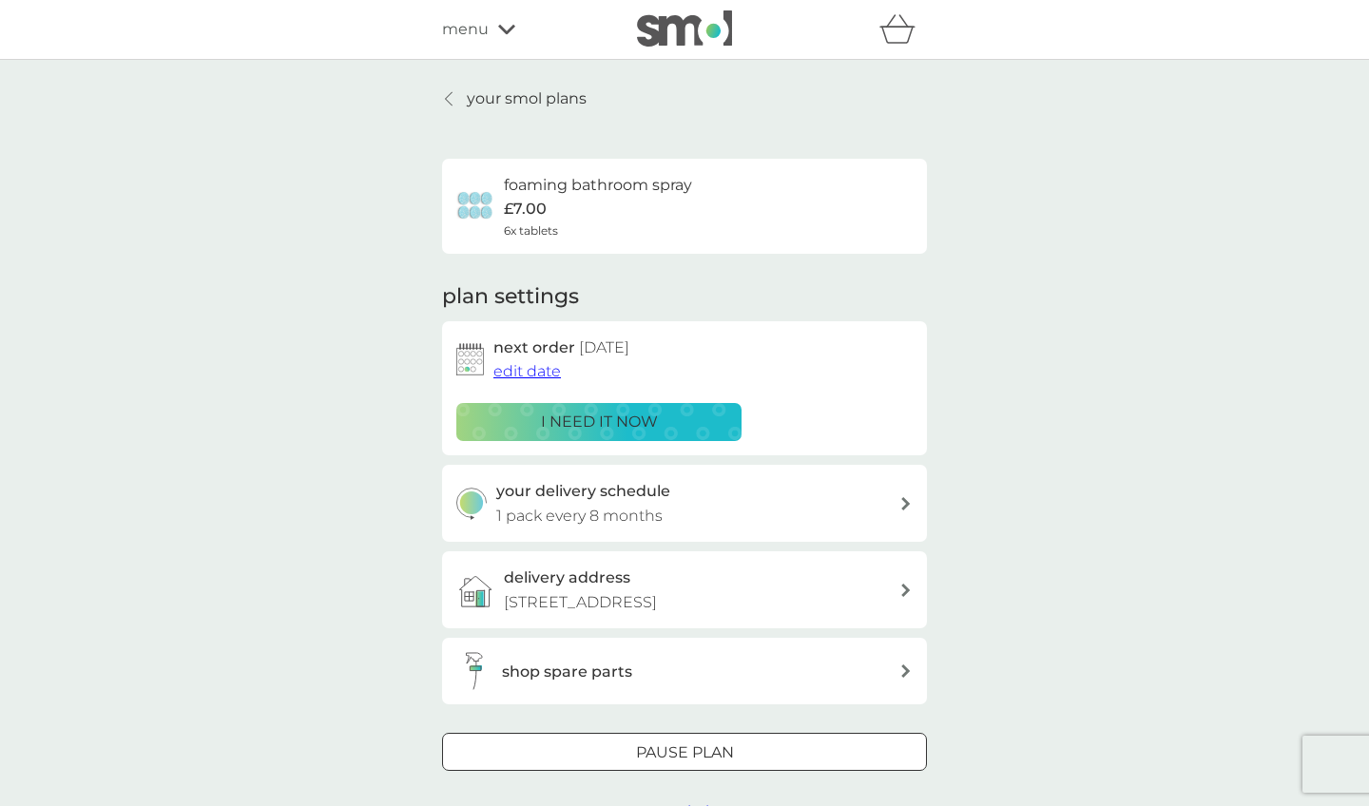
click at [540, 103] on p "your smol plans" at bounding box center [527, 99] width 120 height 25
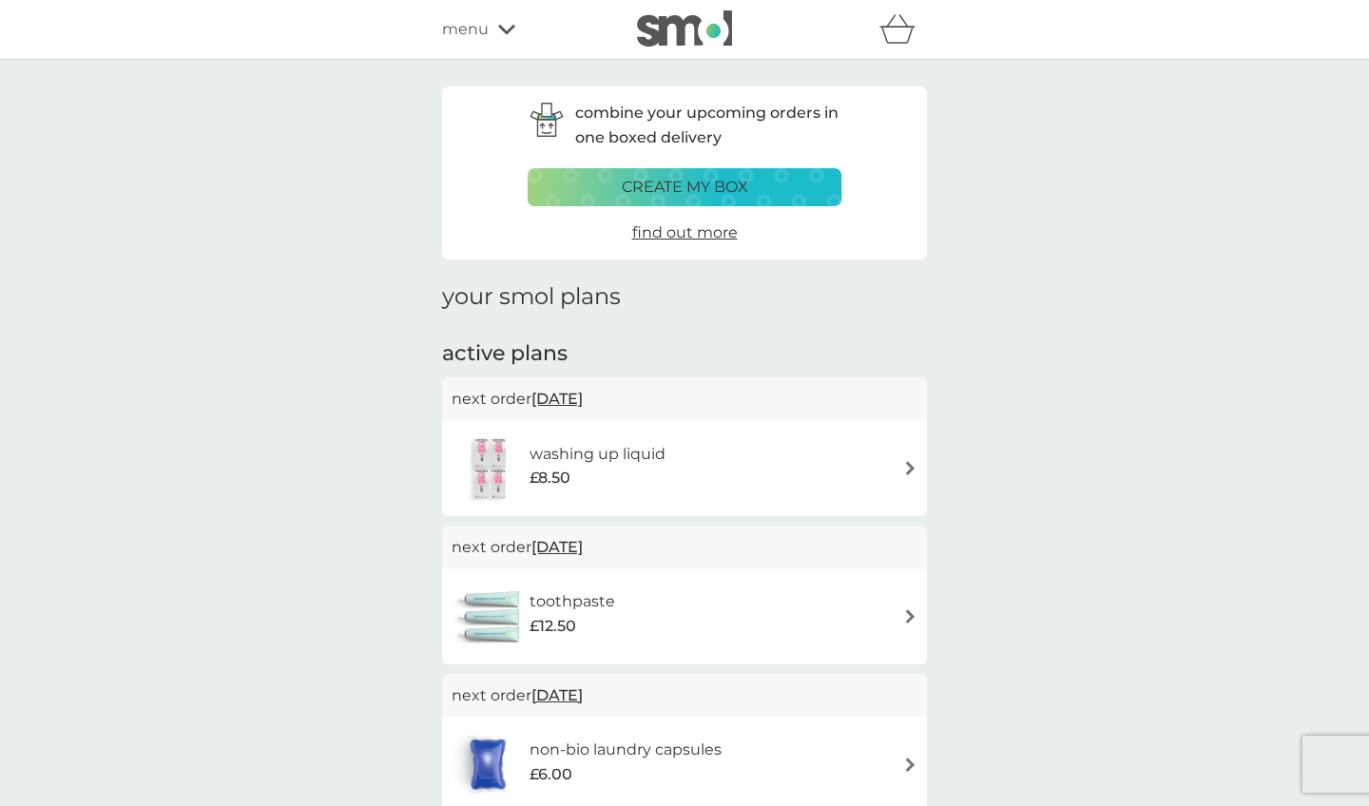
click at [506, 35] on div "menu" at bounding box center [523, 29] width 162 height 25
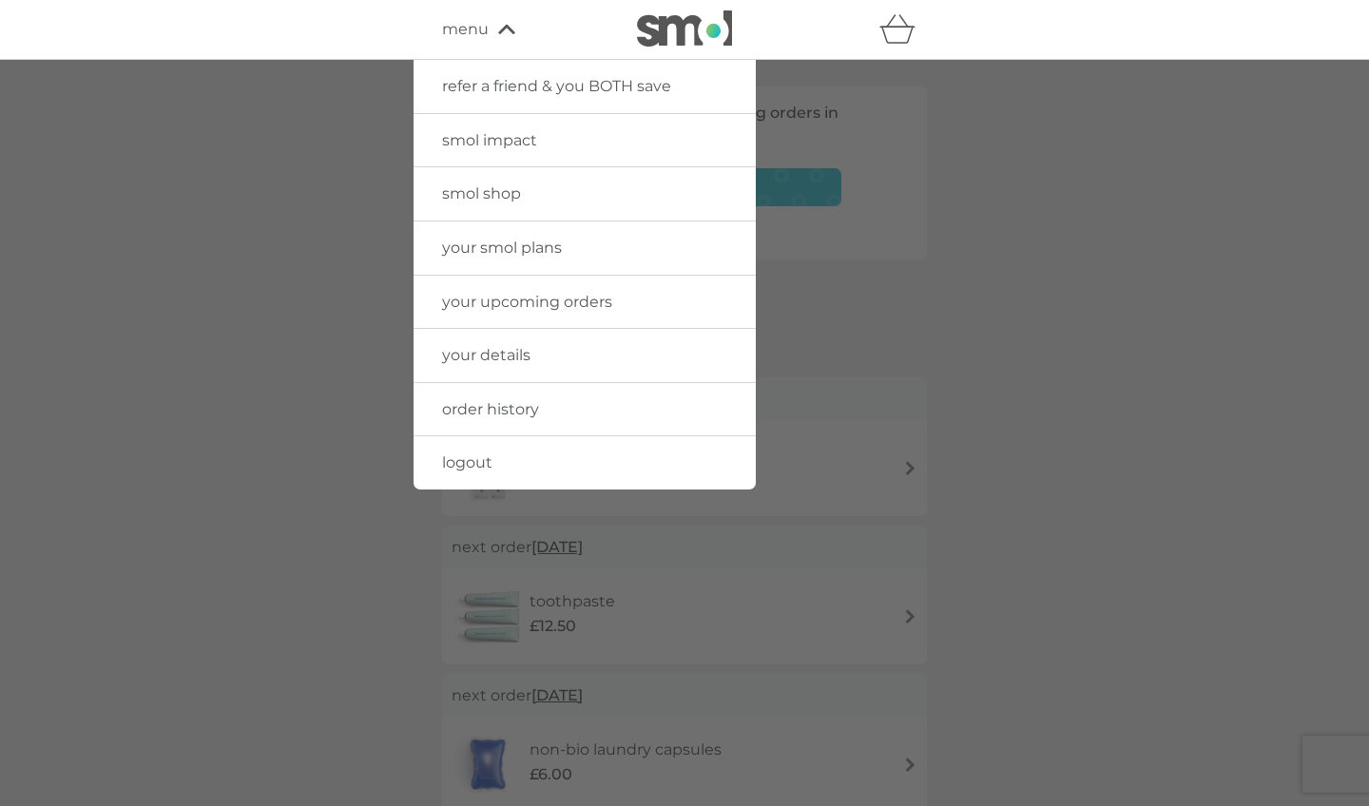
click at [542, 203] on link "smol shop" at bounding box center [585, 193] width 342 height 53
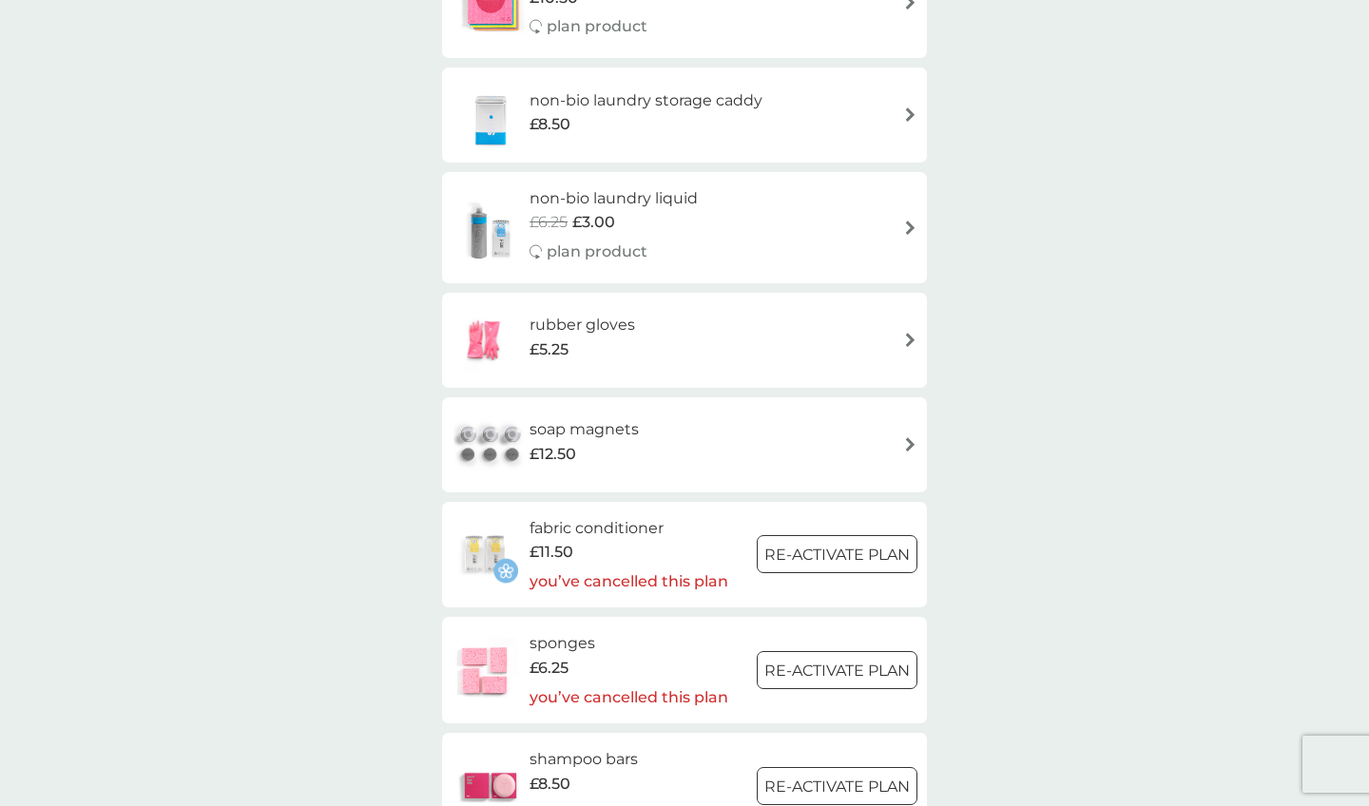
scroll to position [1577, 0]
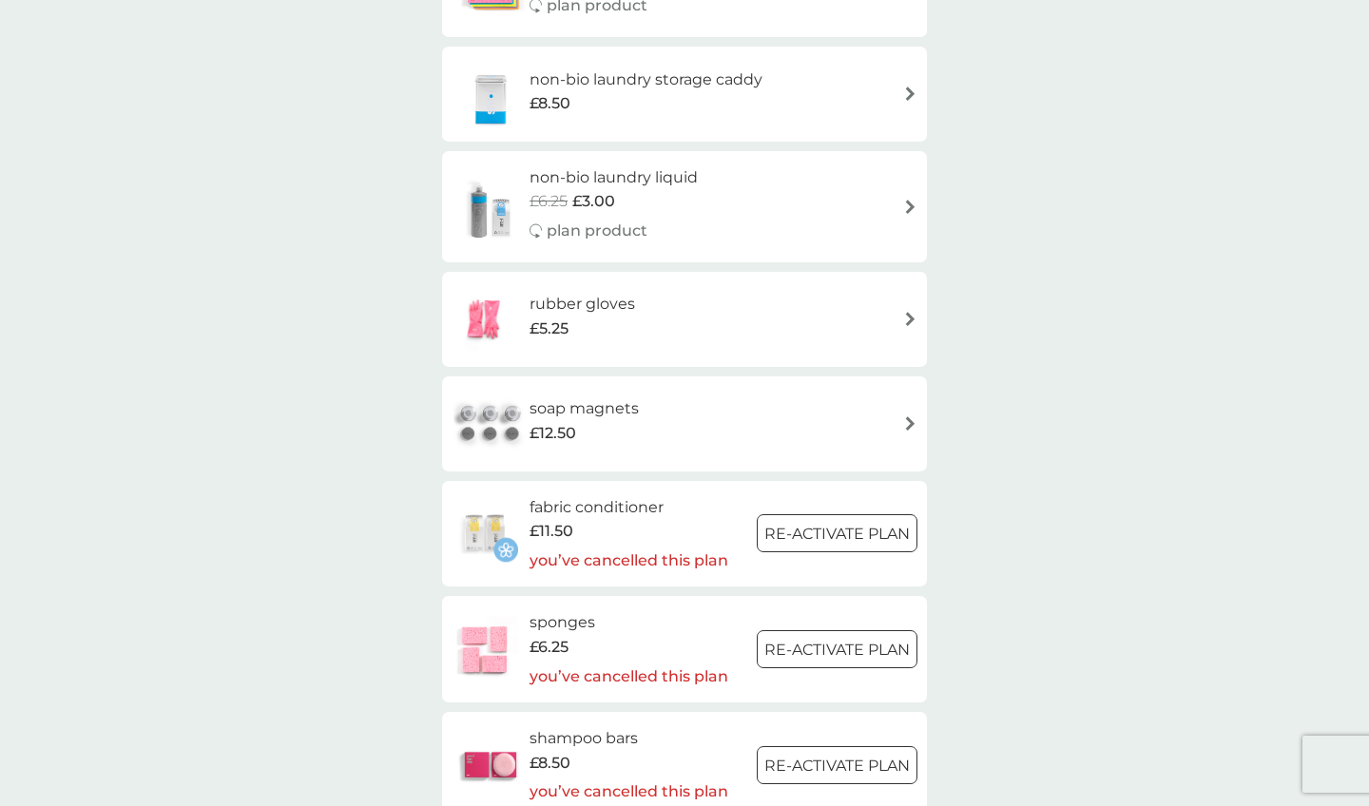
click at [647, 91] on div "£8.50" at bounding box center [646, 103] width 233 height 25
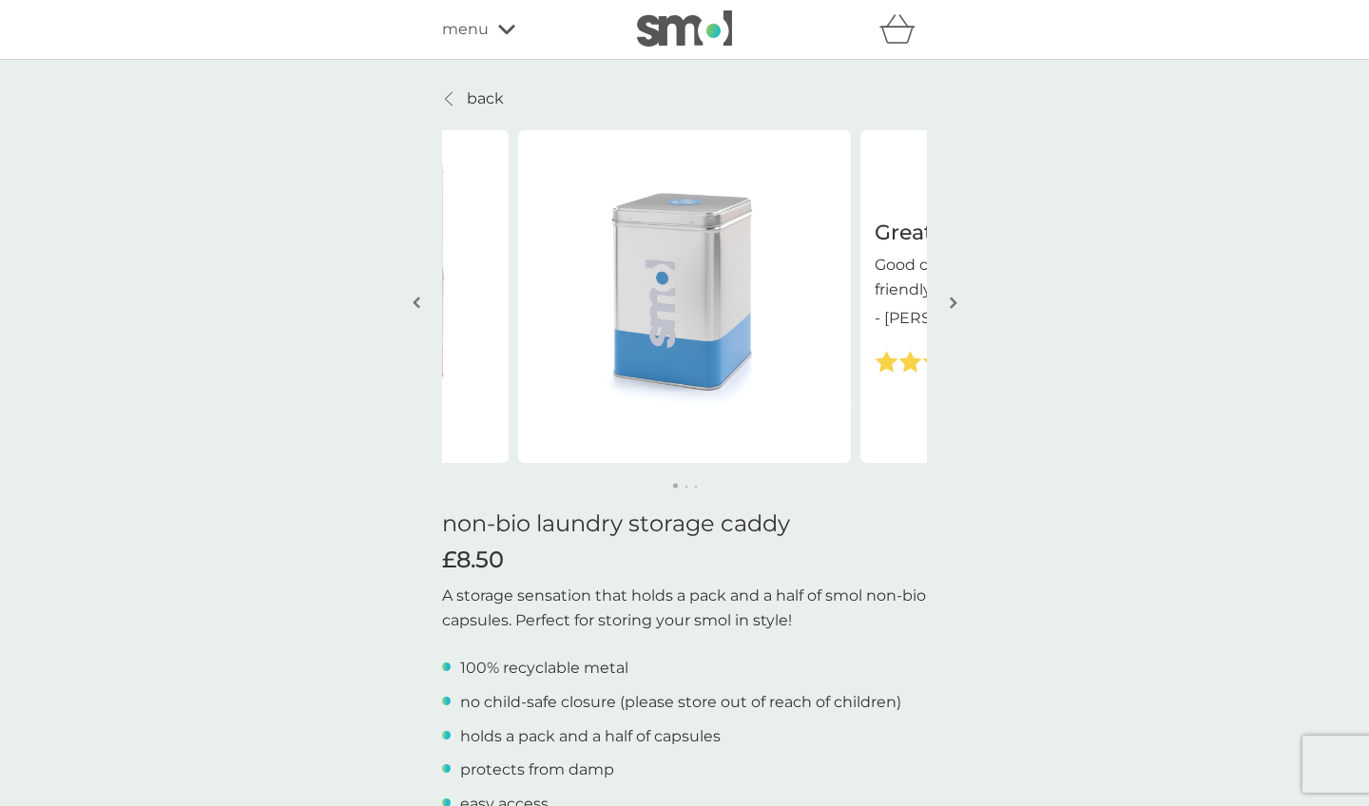
click at [950, 304] on img "button" at bounding box center [954, 303] width 8 height 14
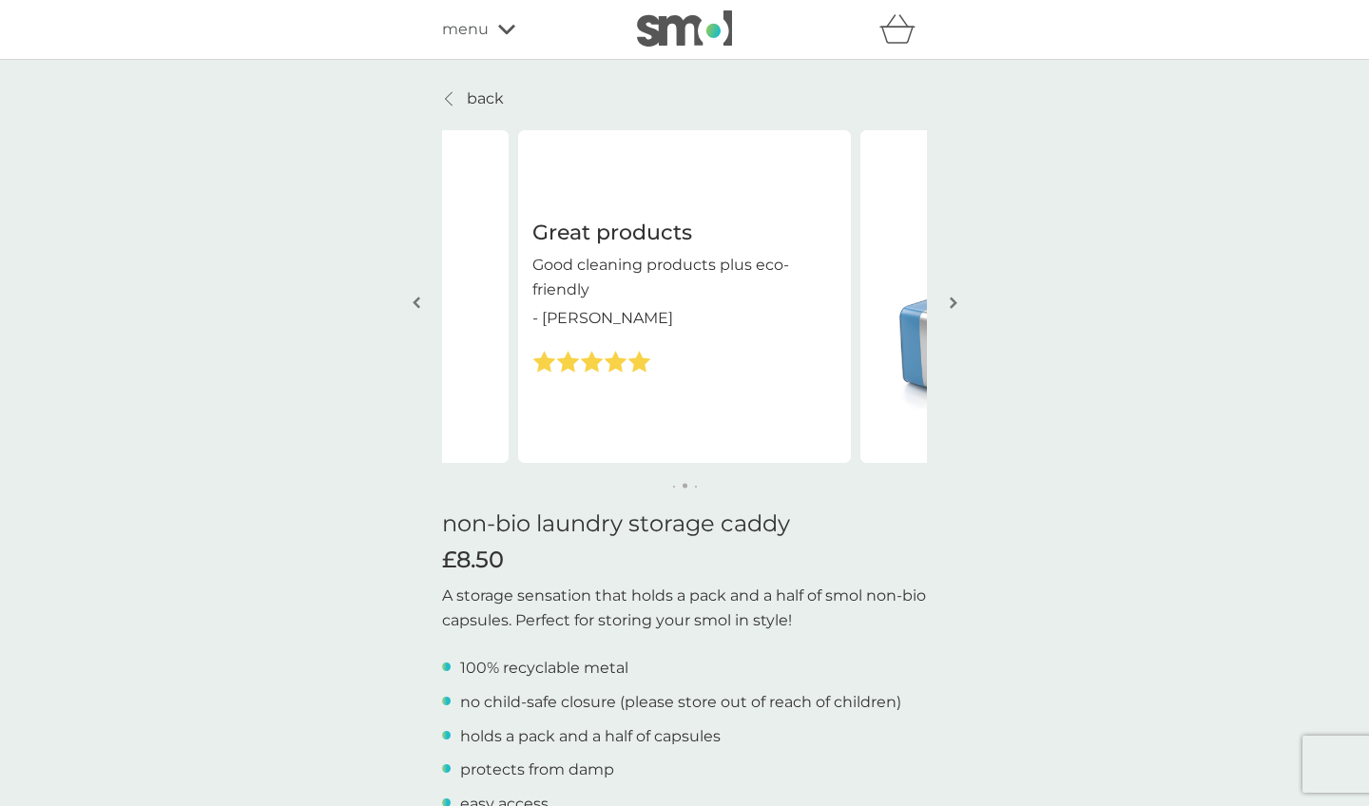
click at [950, 304] on img "button" at bounding box center [954, 303] width 8 height 14
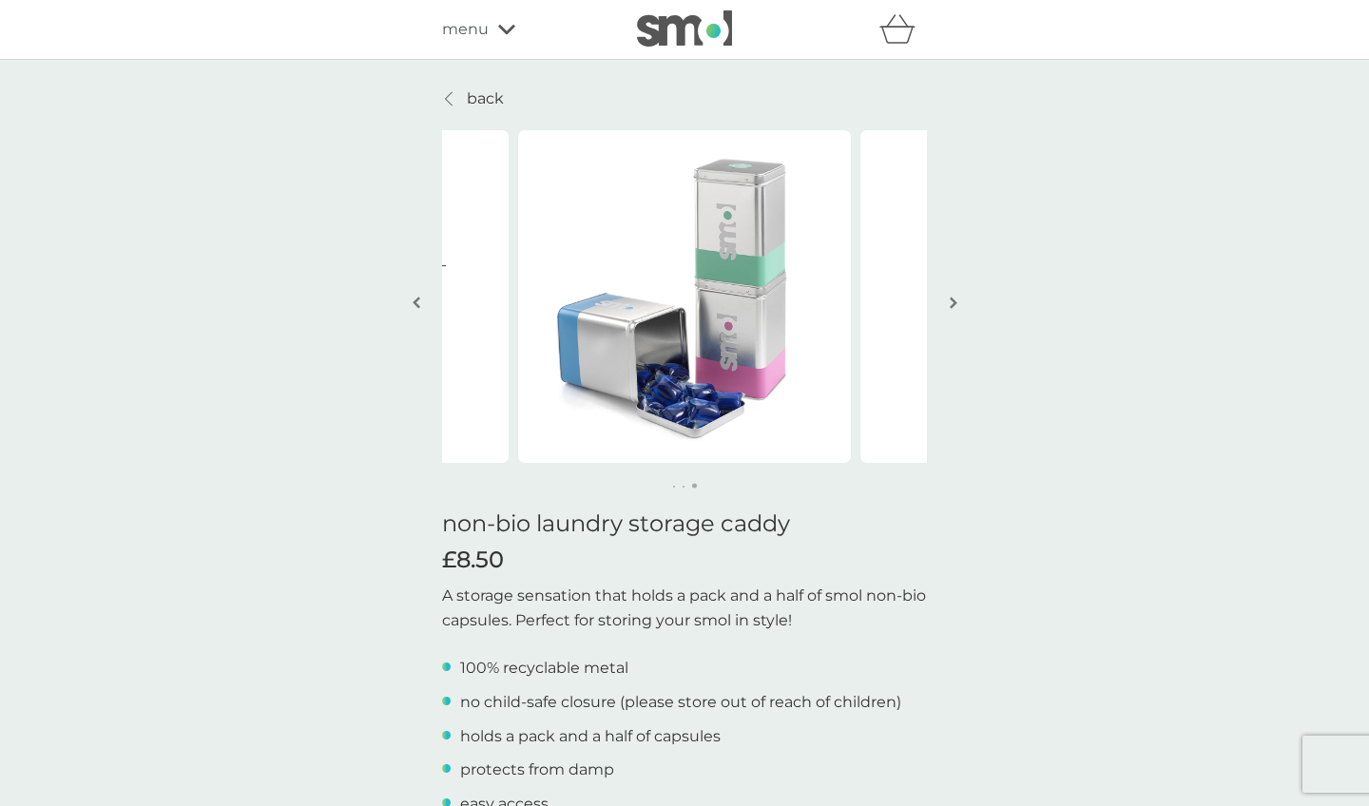
click at [479, 87] on p "back" at bounding box center [485, 99] width 37 height 25
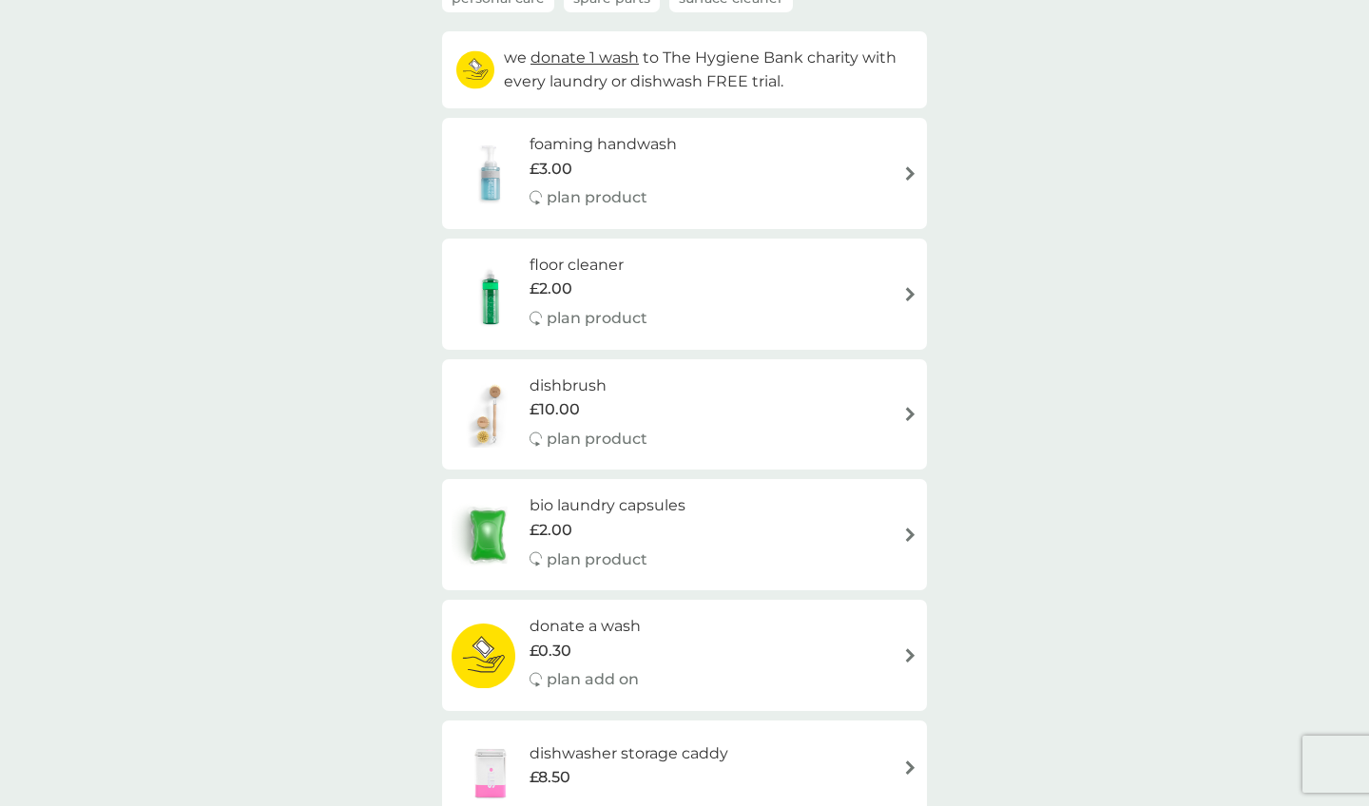
scroll to position [211, 0]
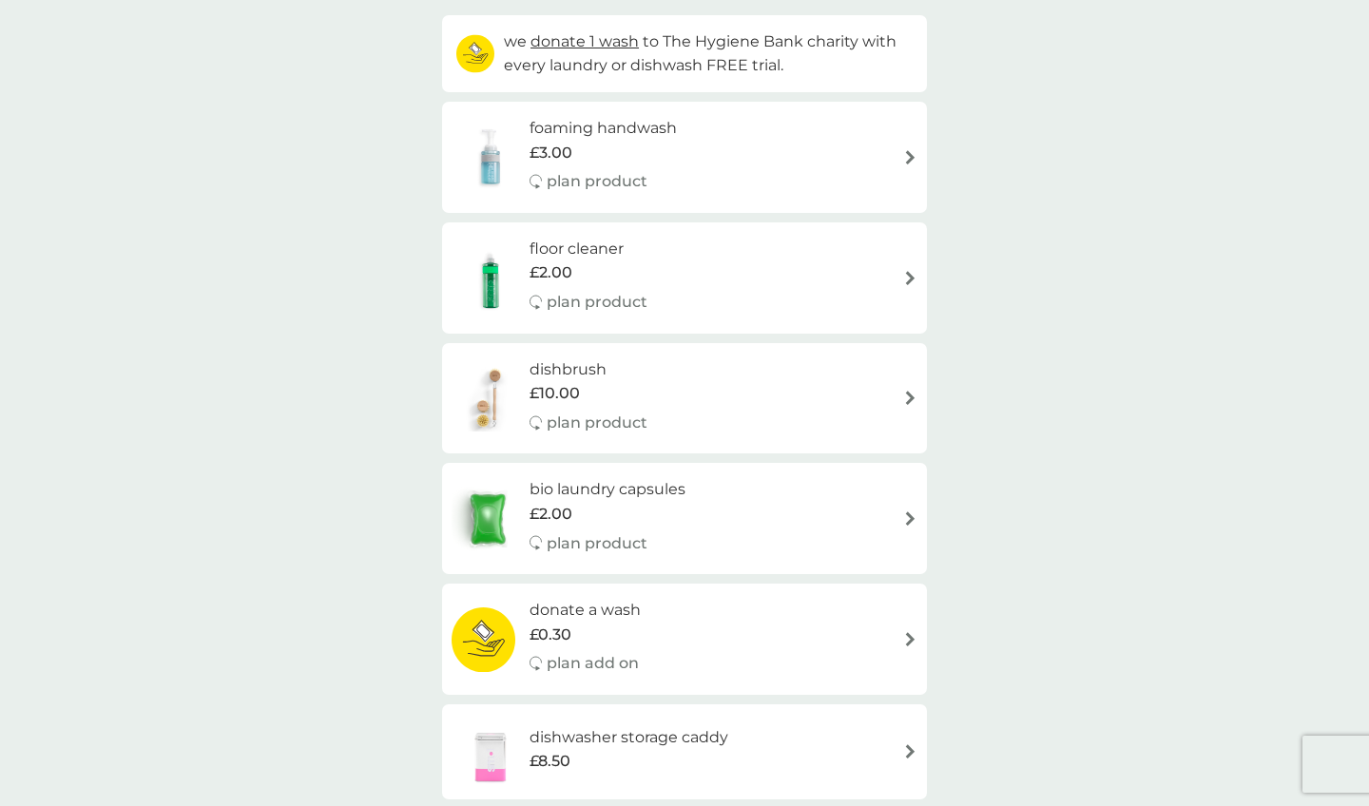
click at [610, 256] on h6 "floor cleaner" at bounding box center [589, 249] width 118 height 25
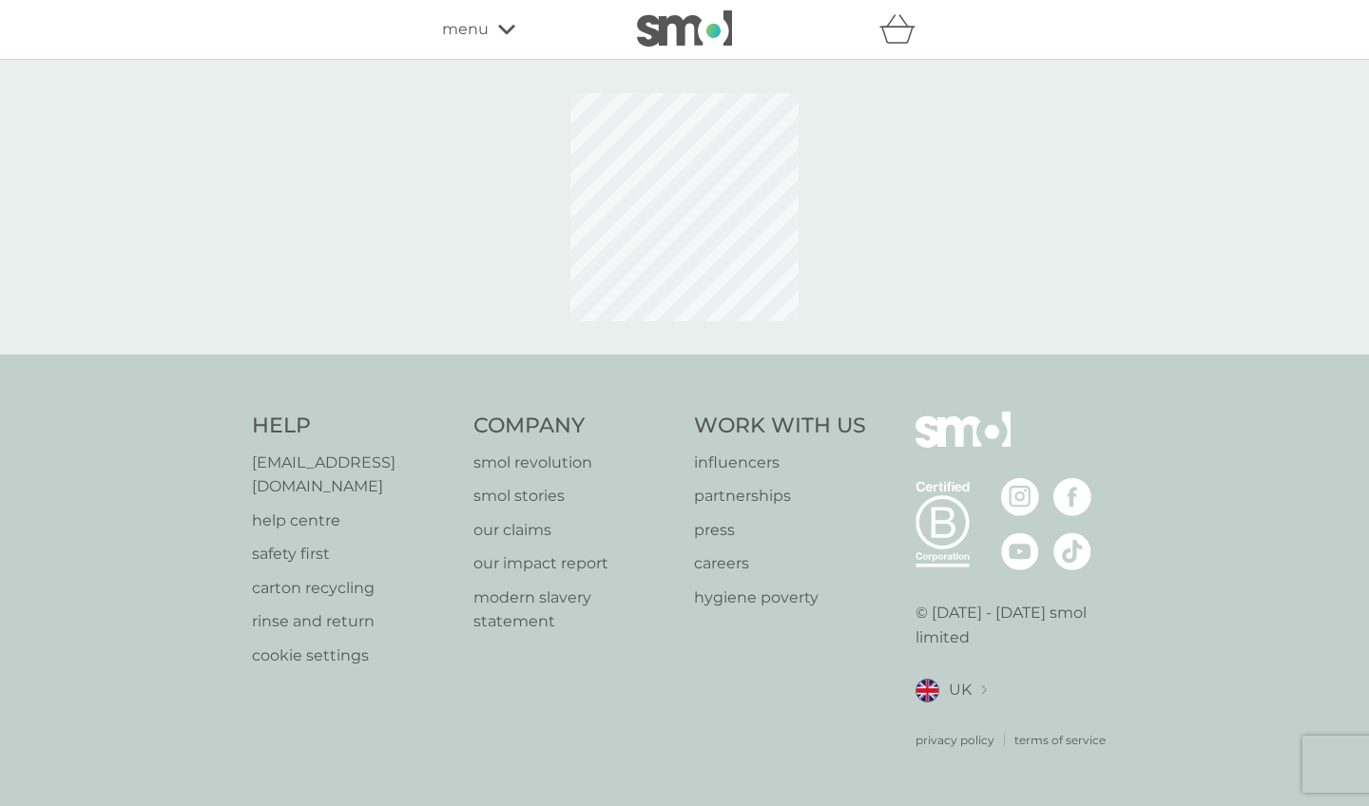
select select "84"
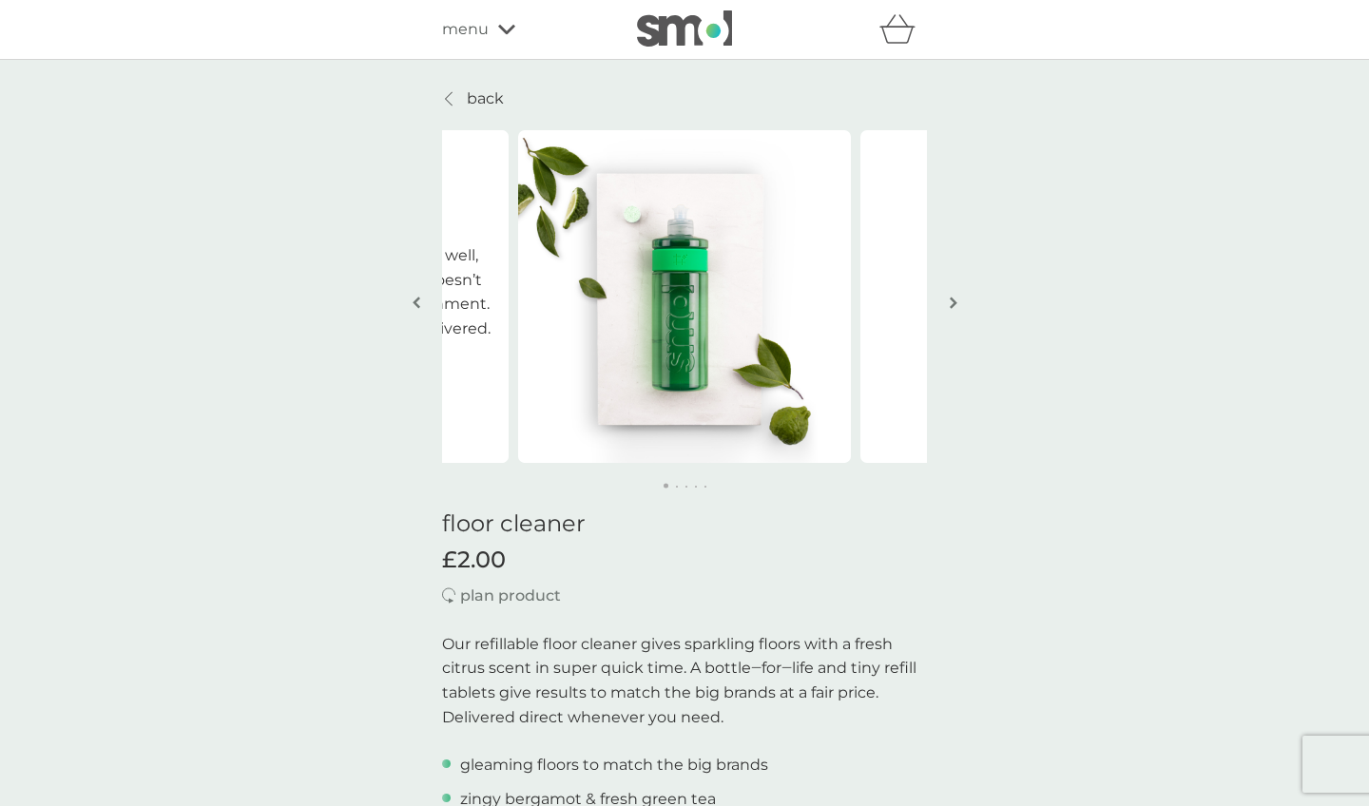
click at [959, 299] on button "button" at bounding box center [953, 304] width 14 height 95
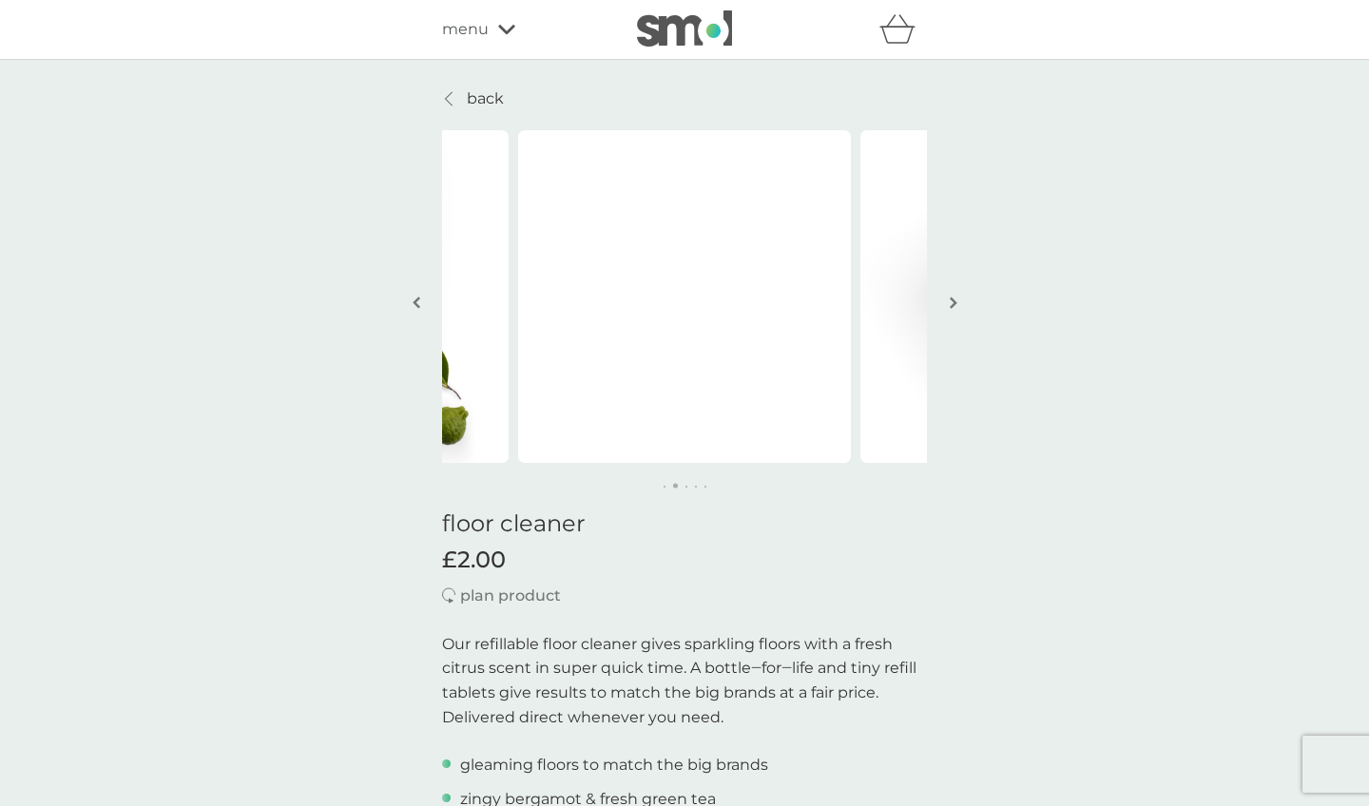
click at [956, 300] on img "button" at bounding box center [954, 303] width 8 height 14
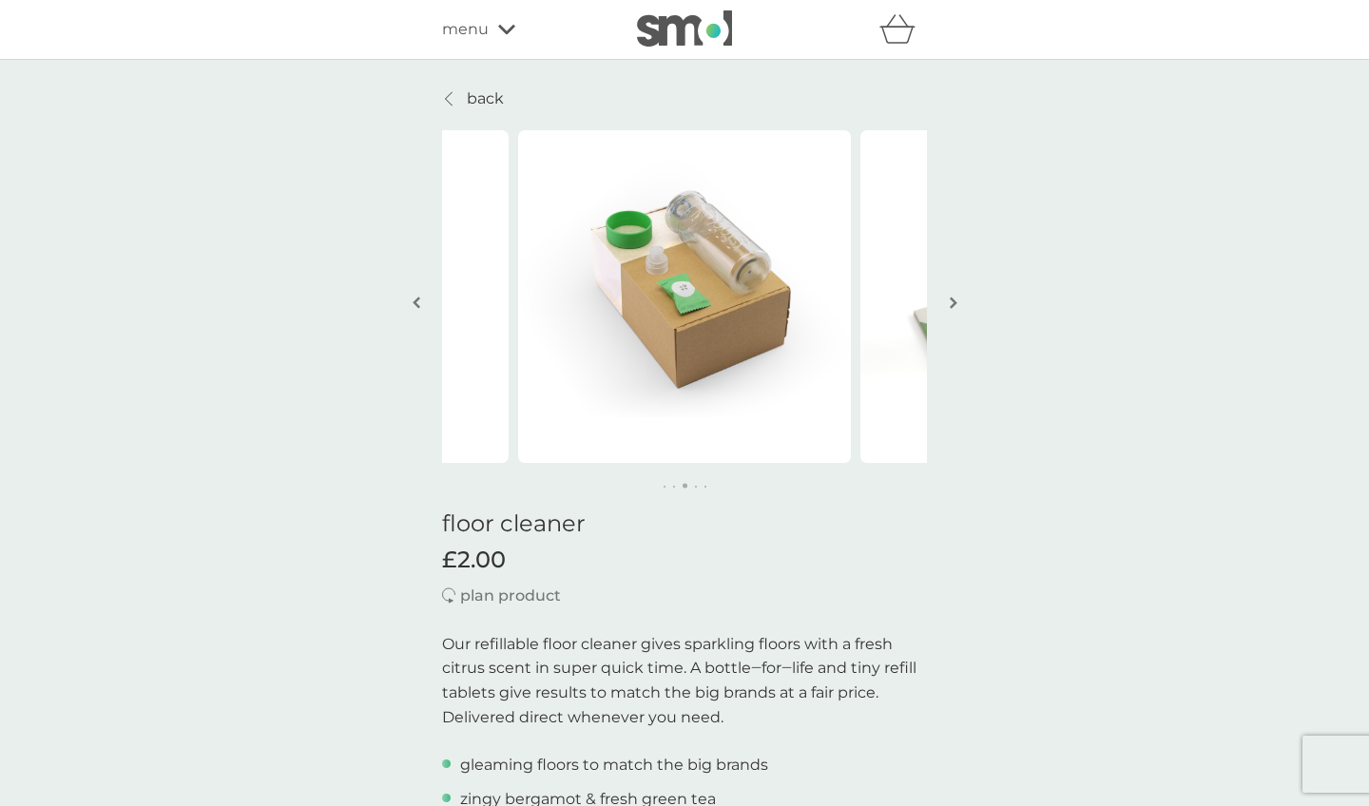
click at [956, 300] on img "button" at bounding box center [954, 303] width 8 height 14
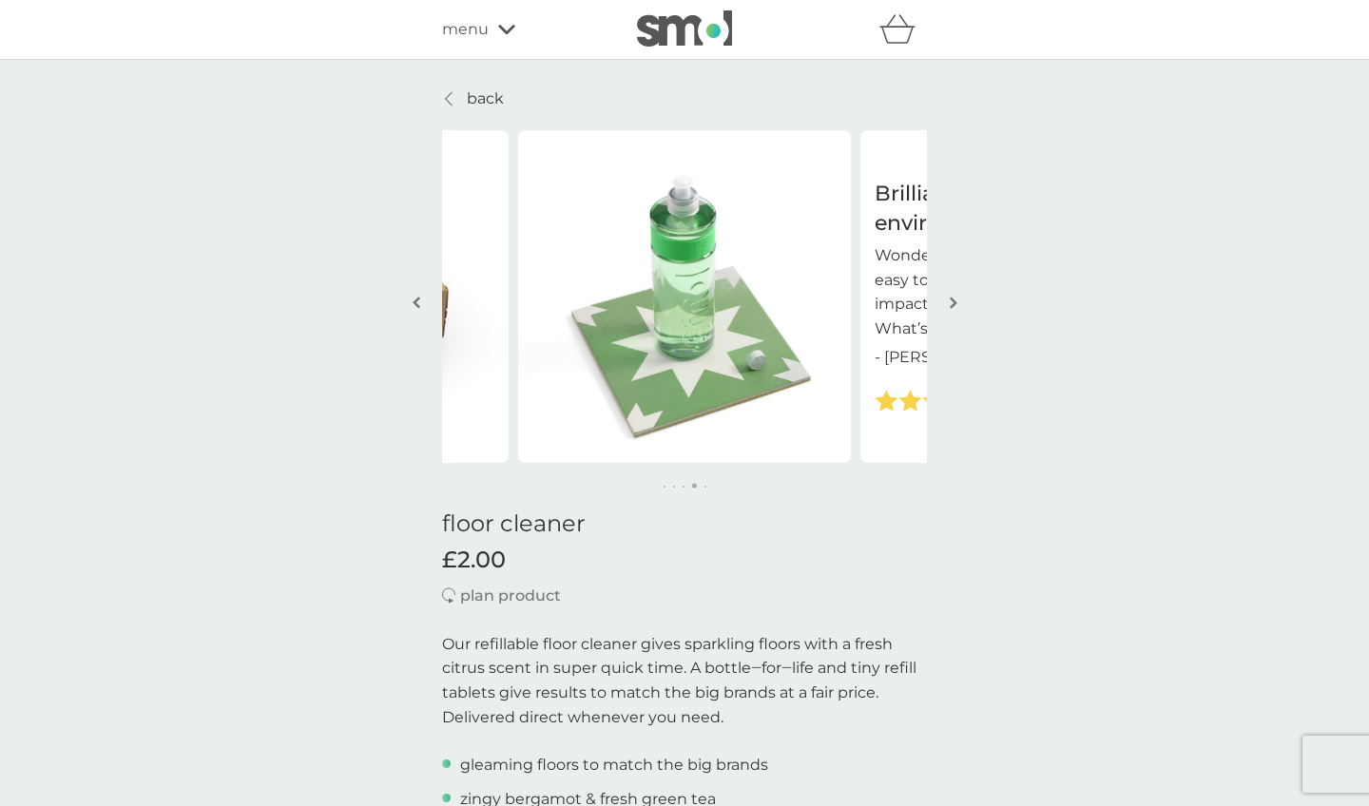
click at [956, 300] on img "button" at bounding box center [954, 303] width 8 height 14
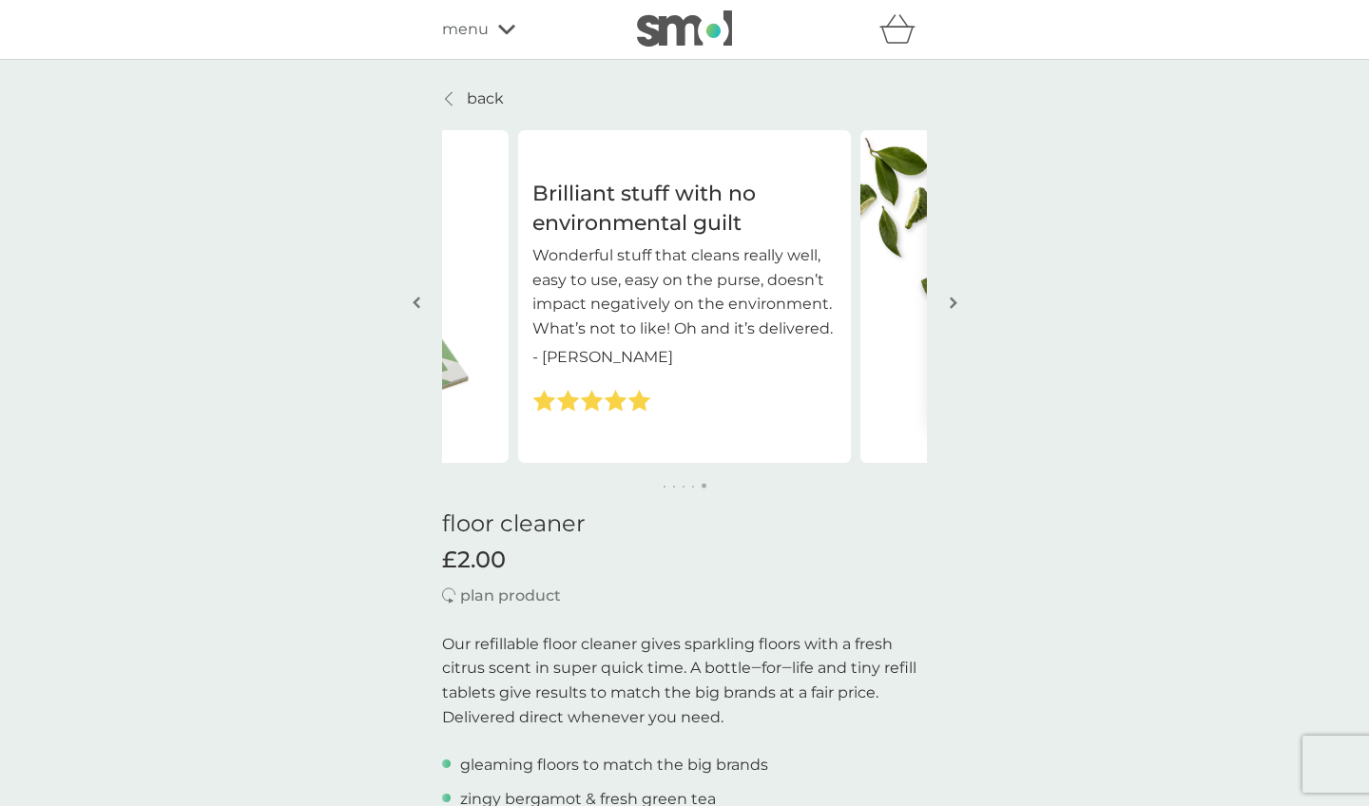
click at [956, 300] on img "button" at bounding box center [954, 303] width 8 height 14
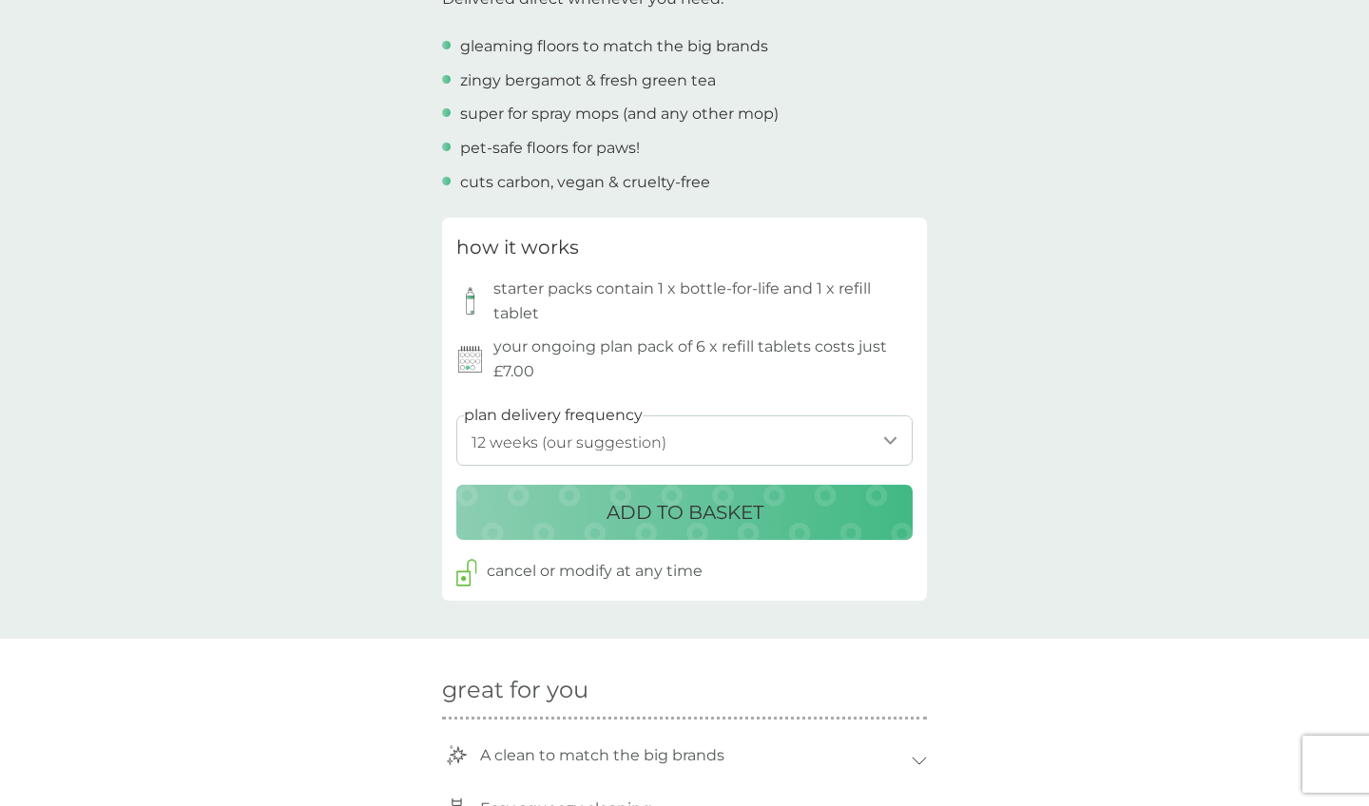
scroll to position [721, 0]
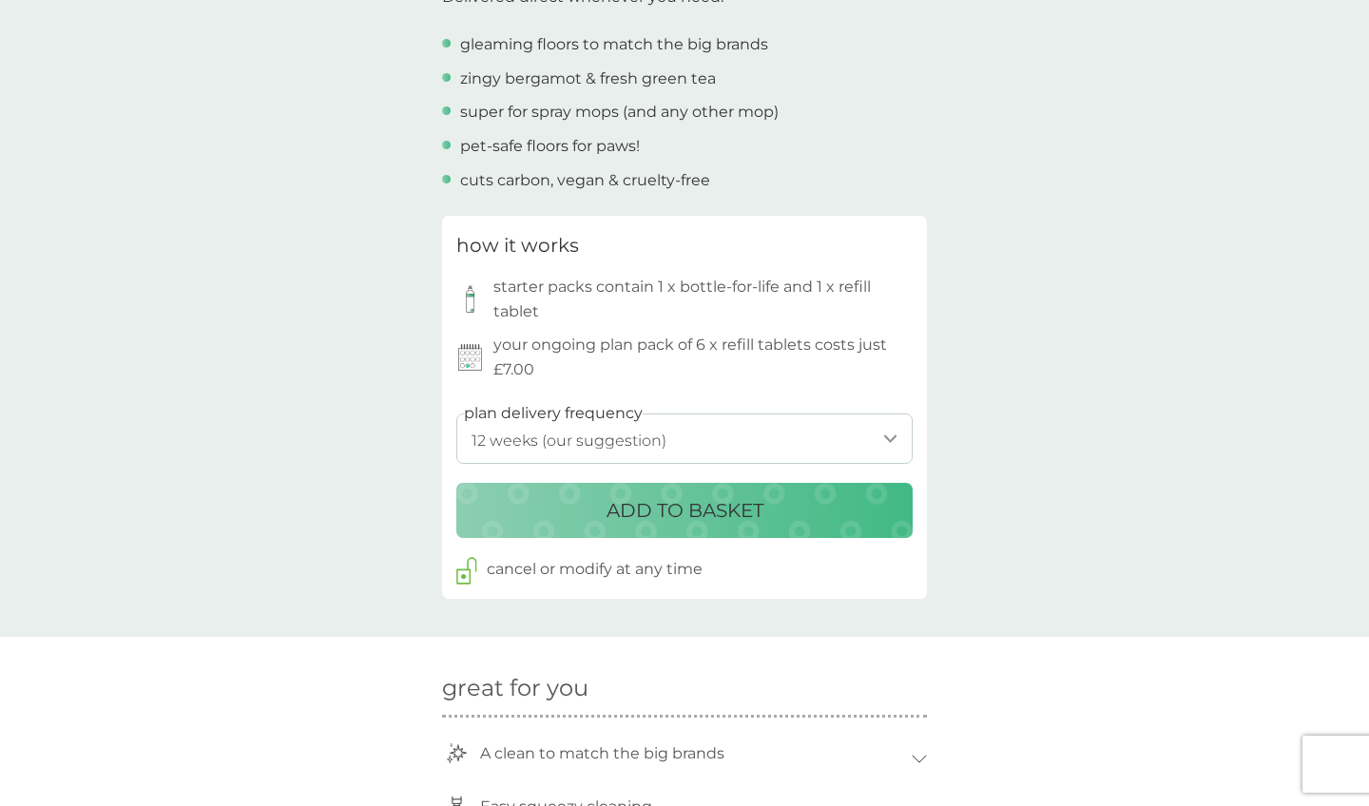
click at [863, 483] on button "ADD TO BASKET" at bounding box center [684, 510] width 456 height 55
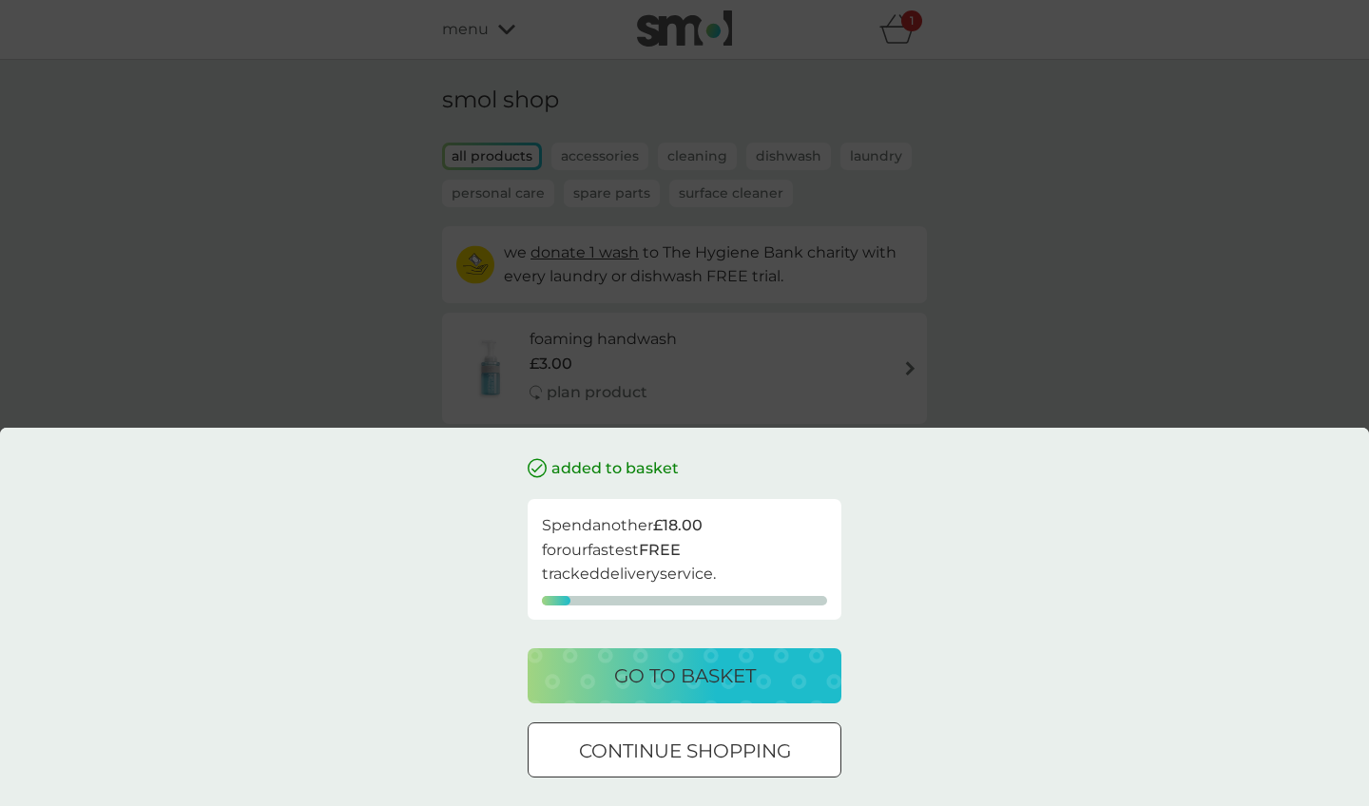
click at [749, 763] on p "continue shopping" at bounding box center [685, 751] width 212 height 30
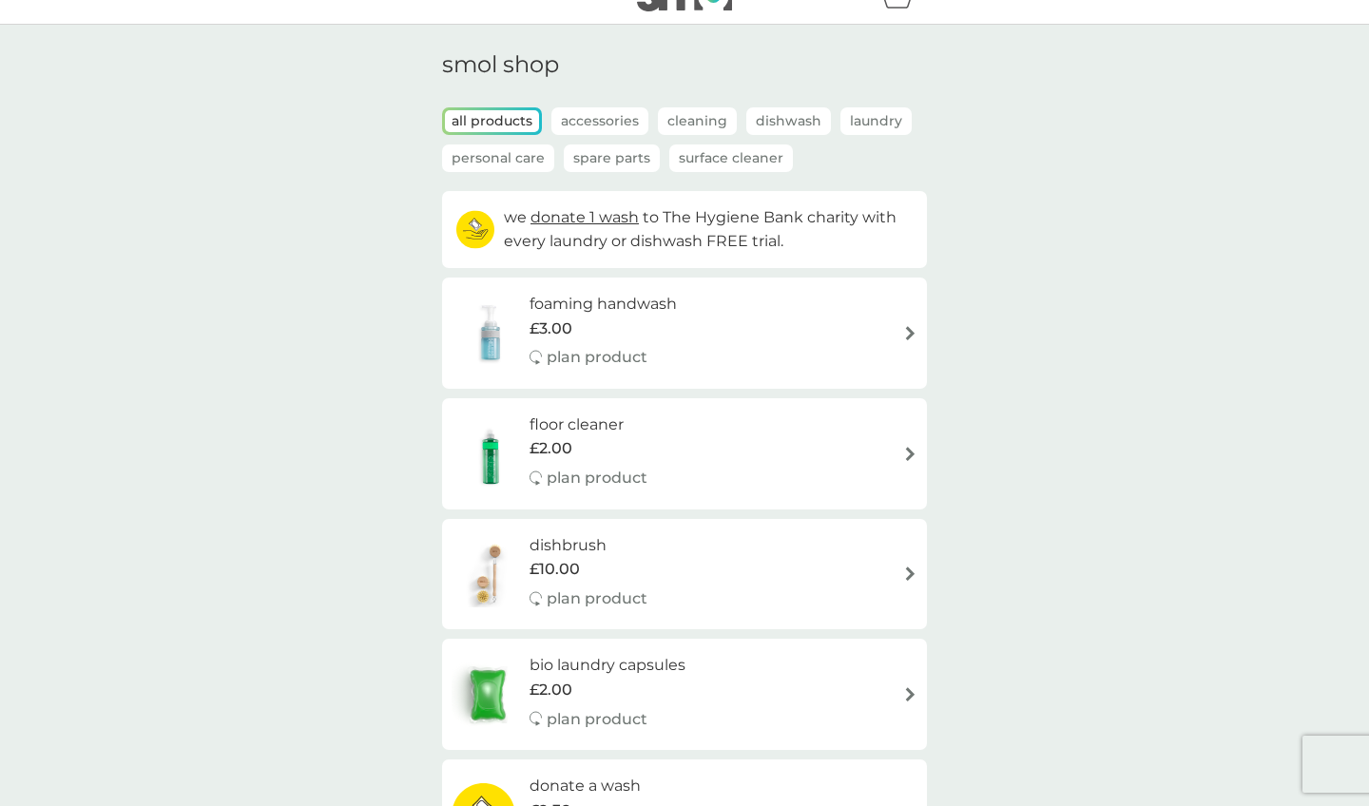
scroll to position [51, 0]
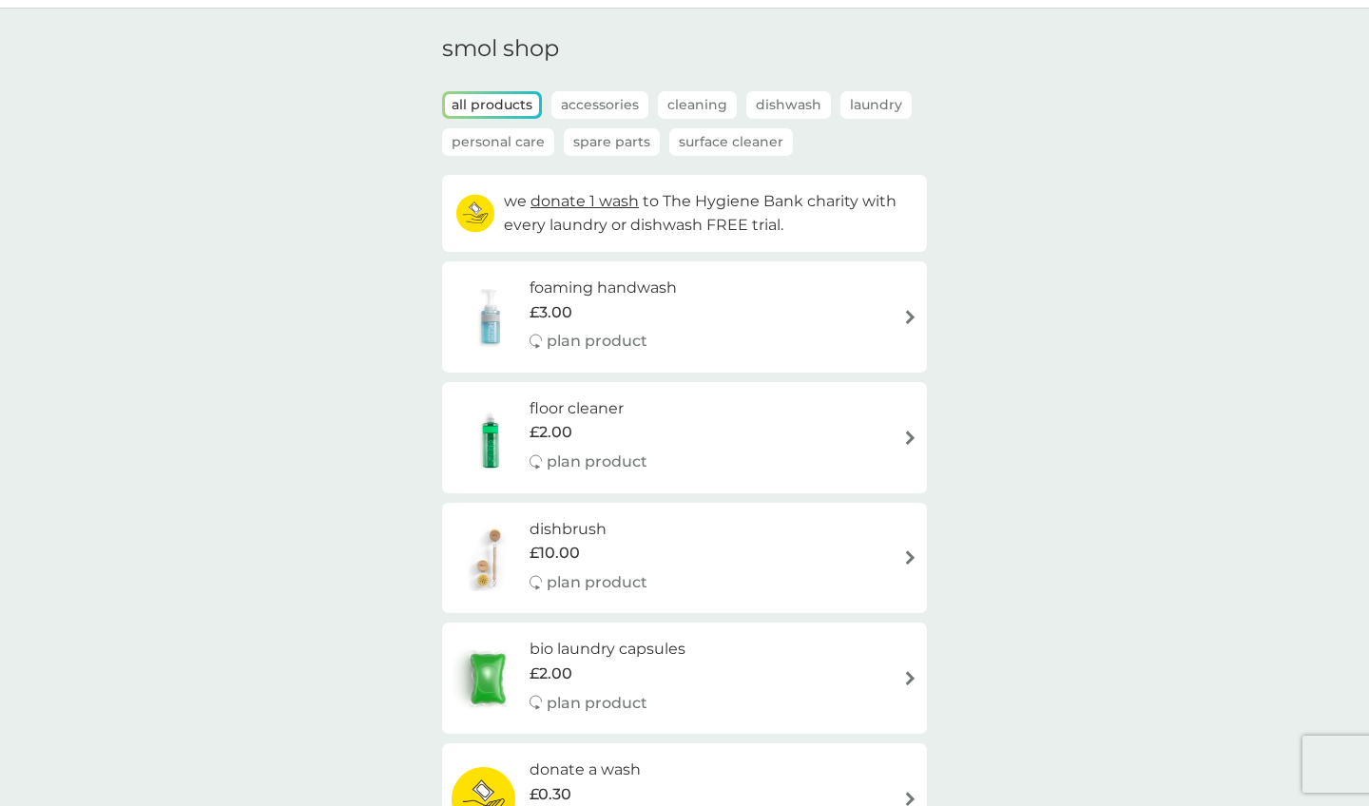
click at [797, 327] on div "foaming handwash £3.00 plan product" at bounding box center [685, 317] width 466 height 83
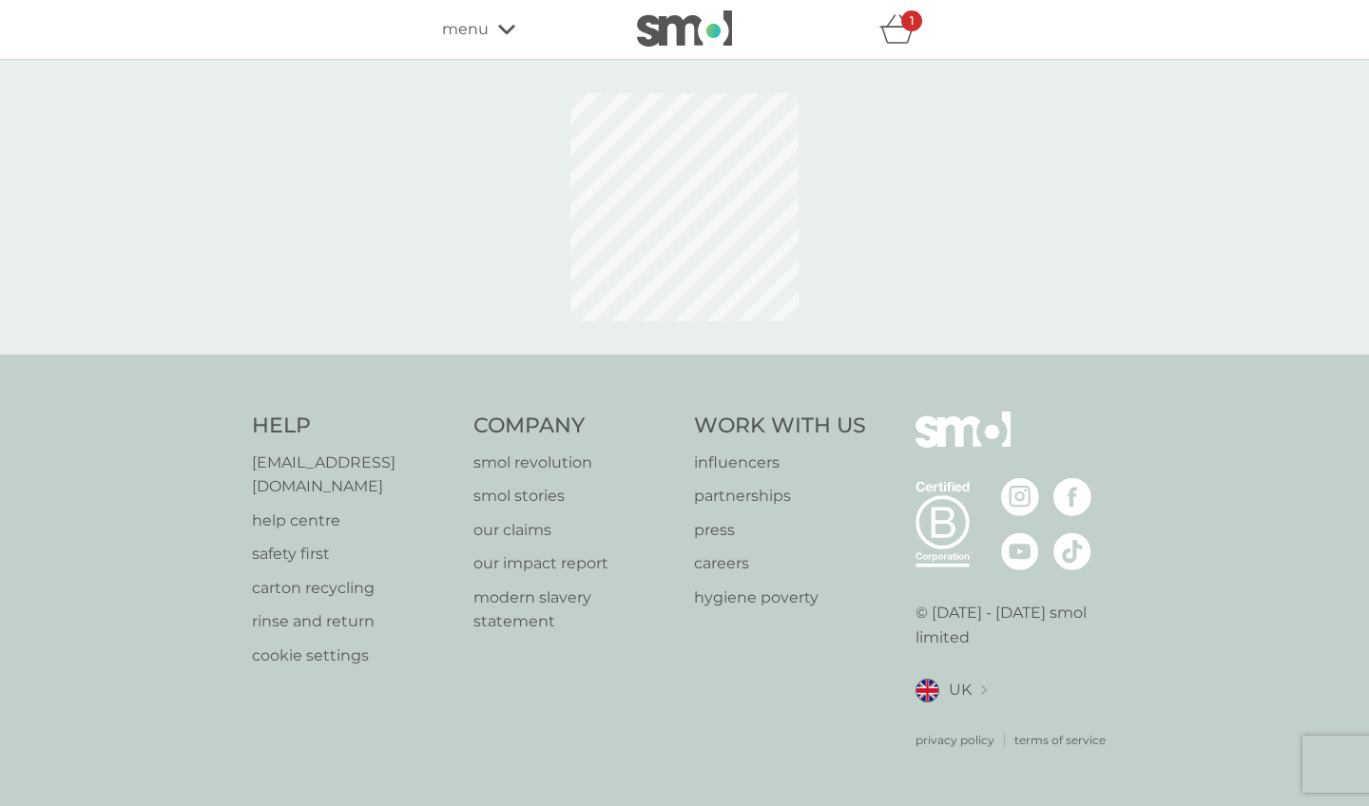
select select "119"
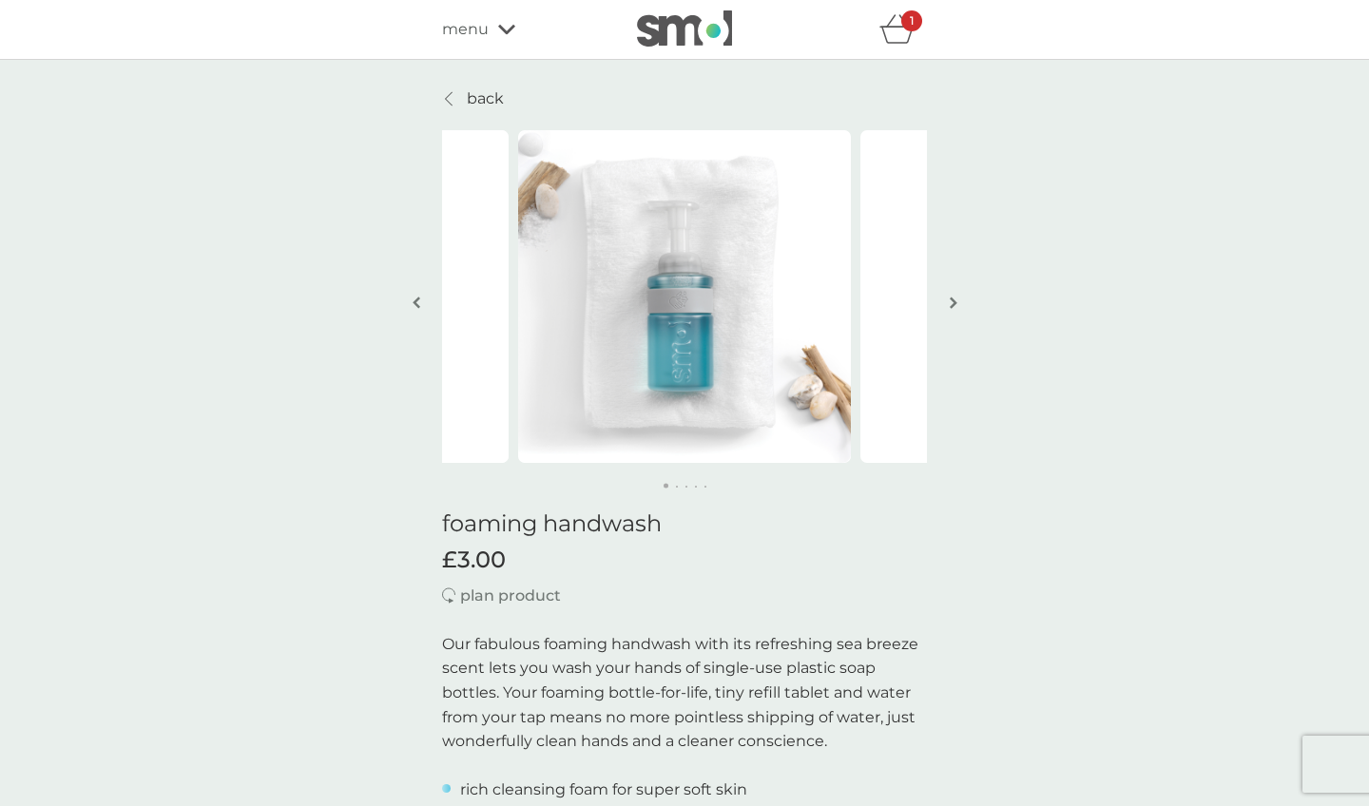
click at [958, 309] on button "button" at bounding box center [953, 304] width 14 height 95
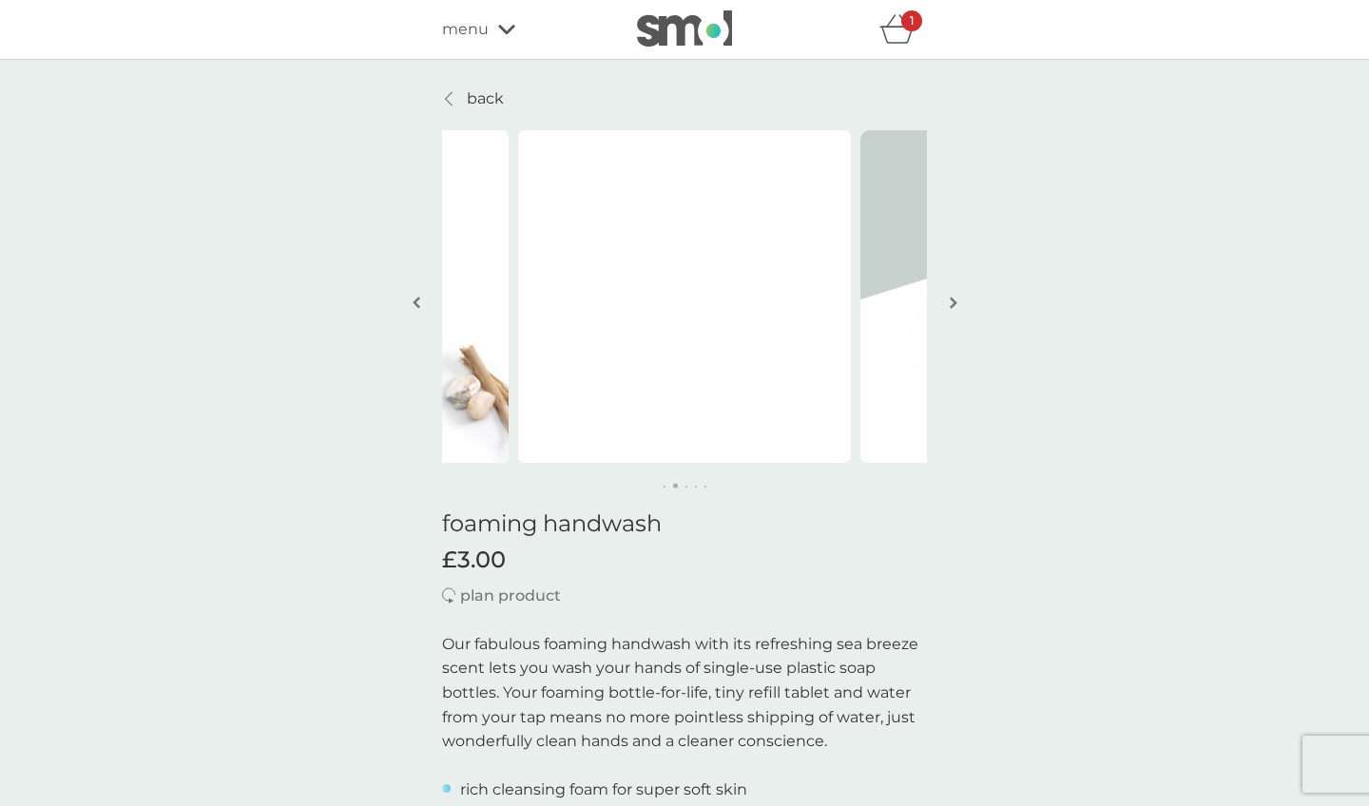
click at [957, 300] on button "button" at bounding box center [953, 304] width 14 height 95
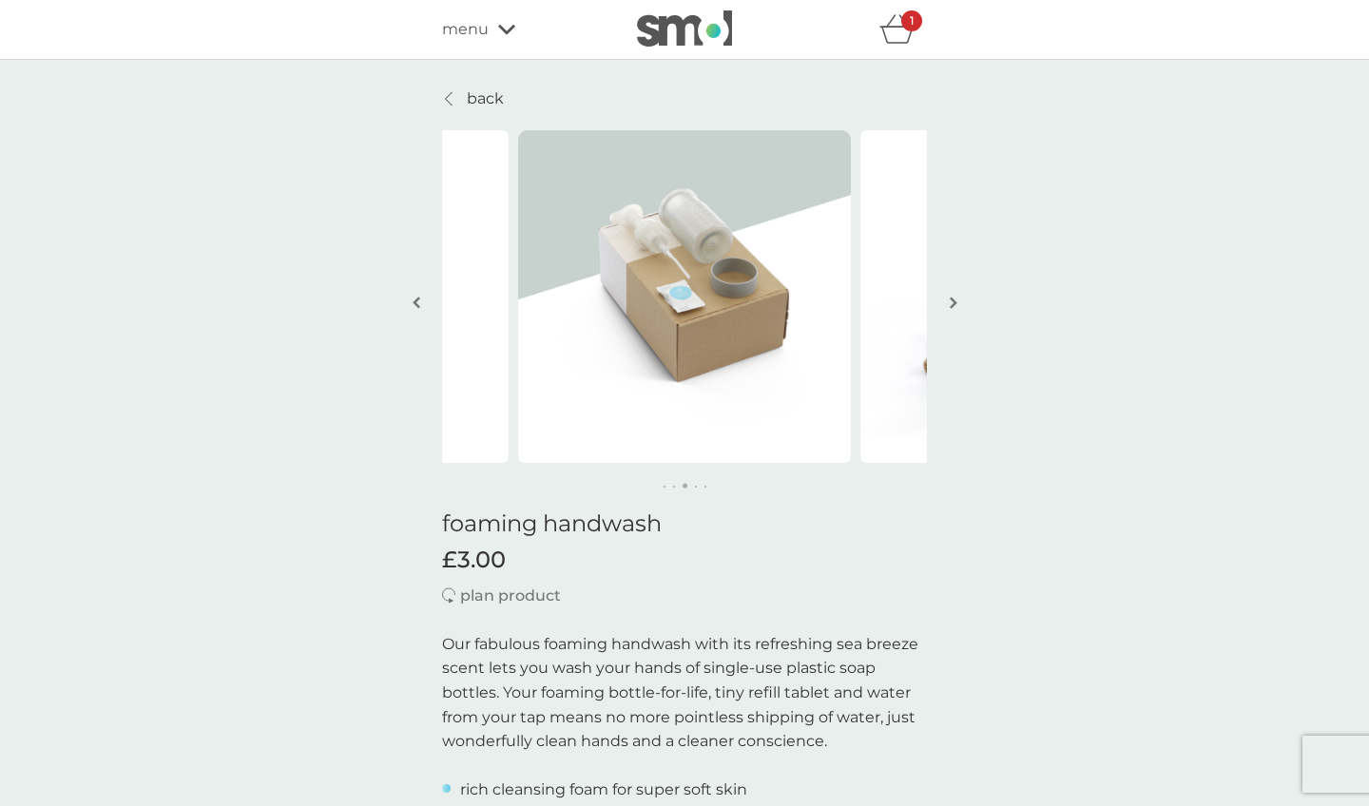
click at [957, 300] on img "button" at bounding box center [954, 303] width 8 height 14
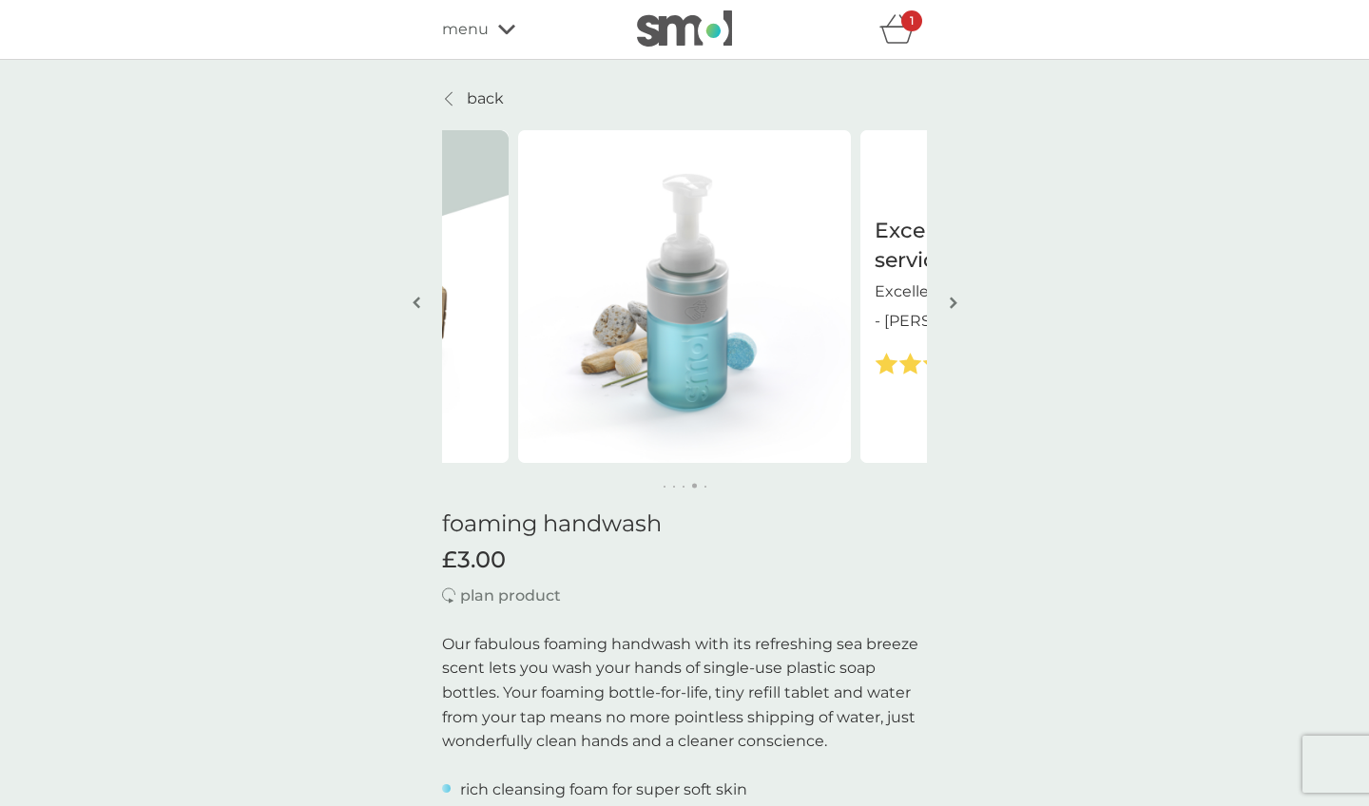
click at [957, 300] on img "button" at bounding box center [954, 303] width 8 height 14
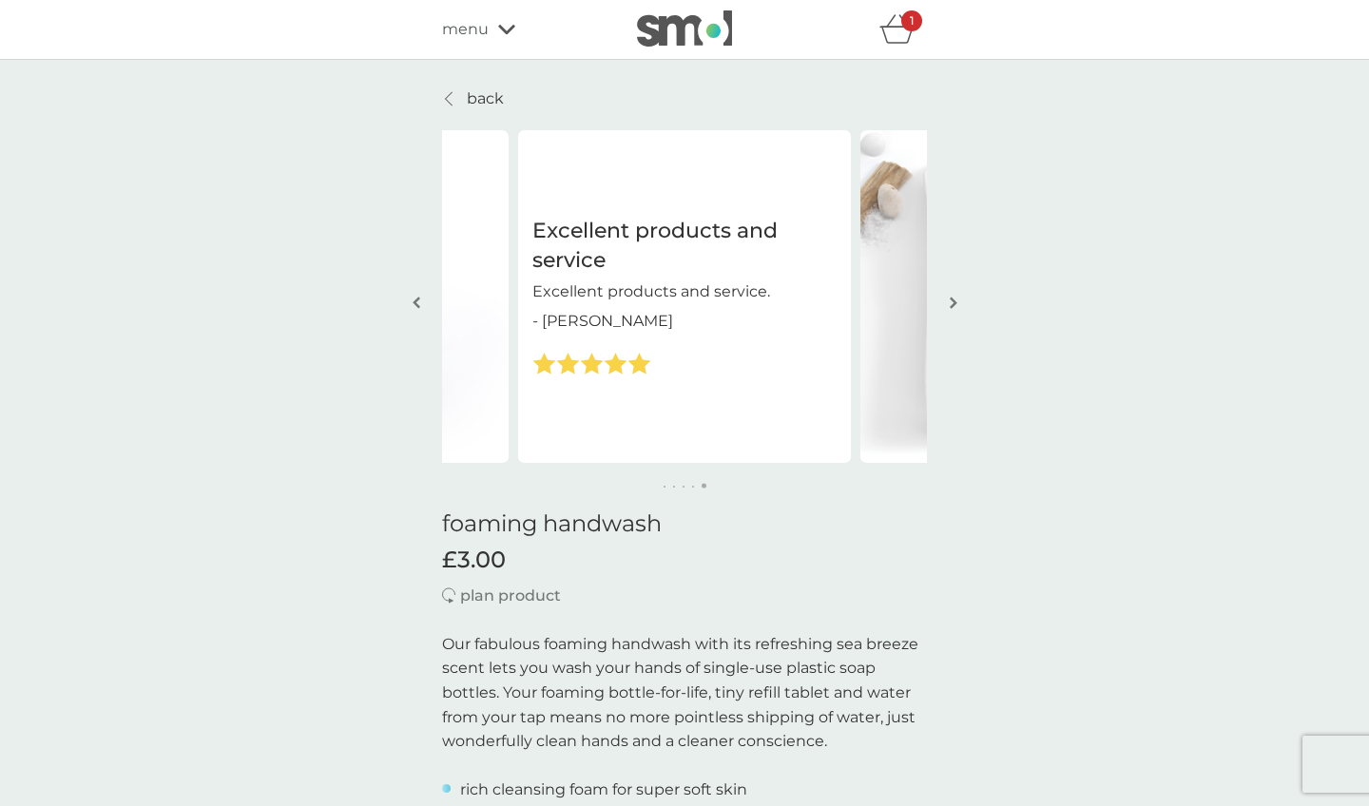
click at [957, 300] on img "button" at bounding box center [954, 303] width 8 height 14
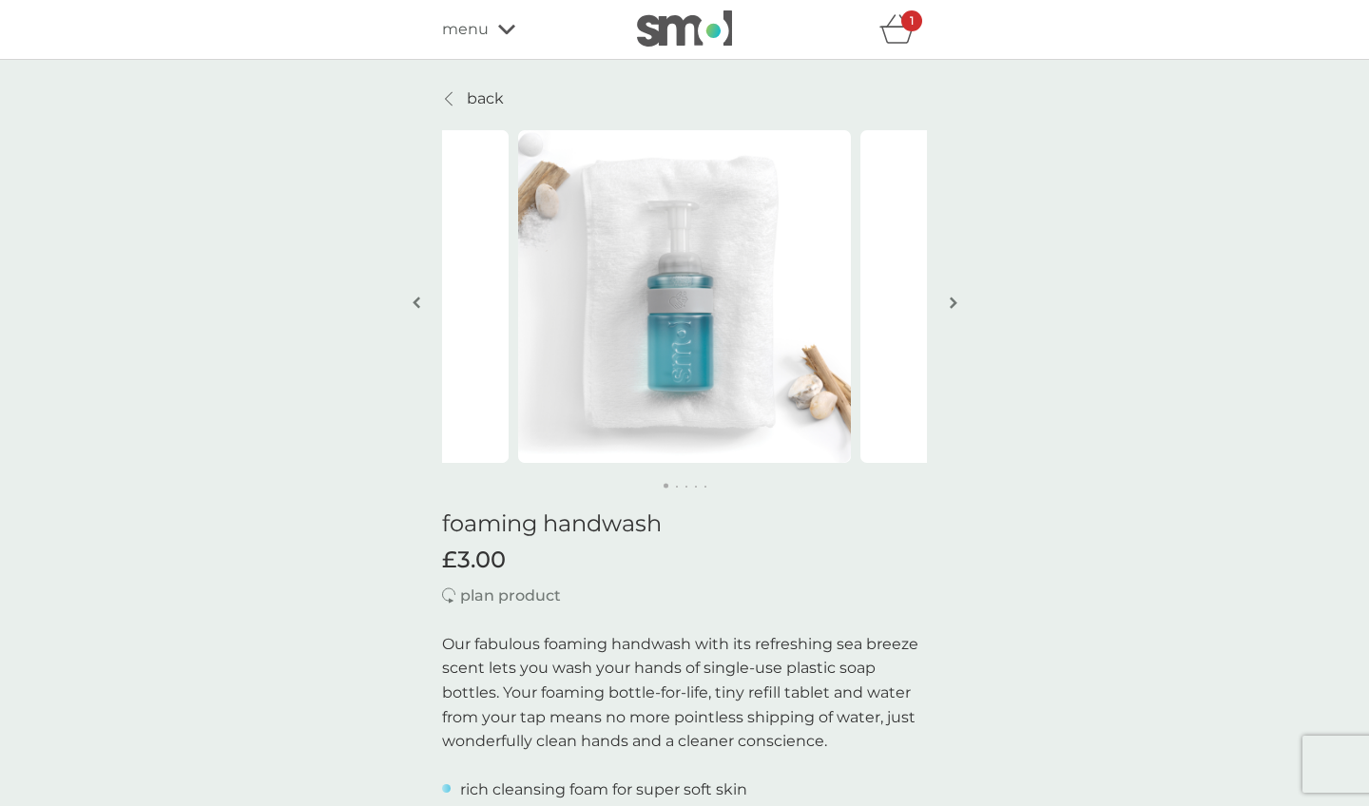
click at [492, 90] on p "back" at bounding box center [485, 99] width 37 height 25
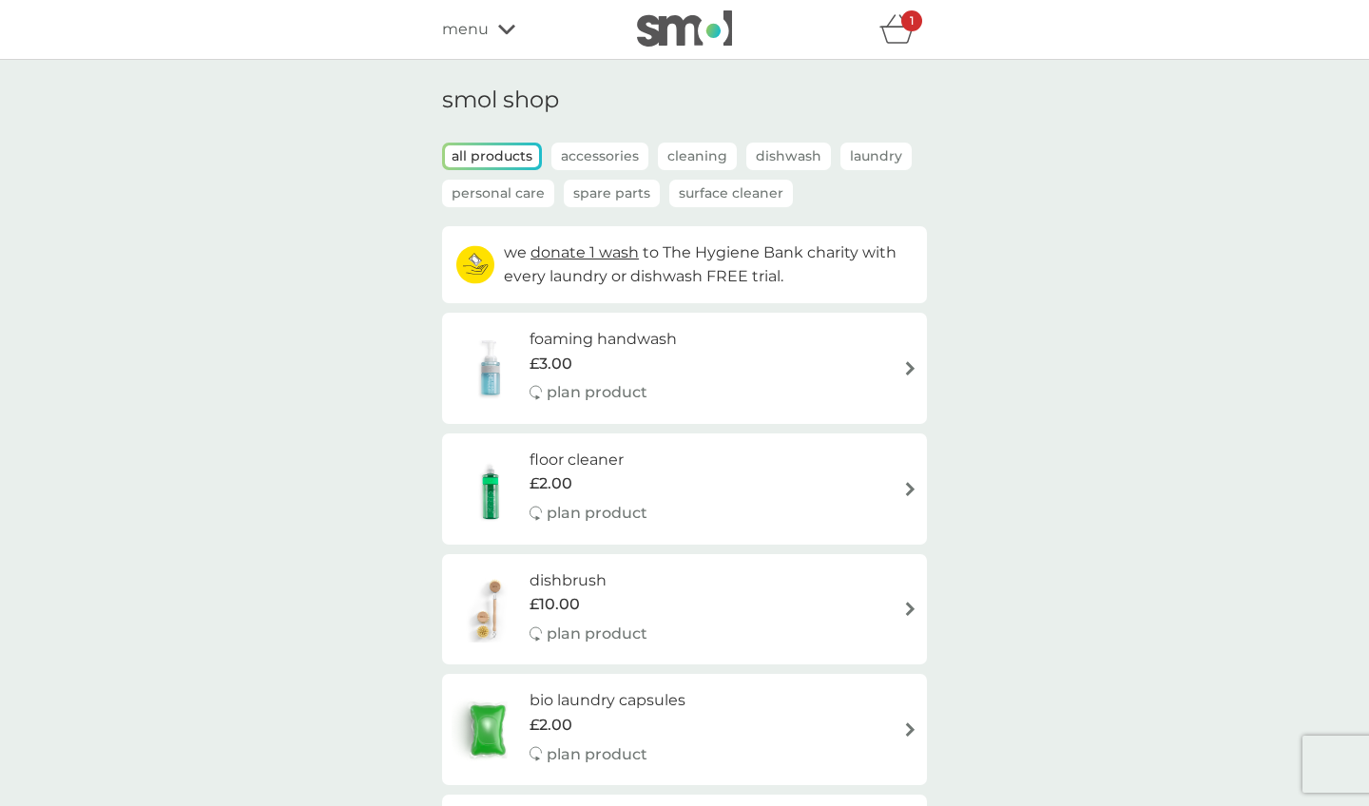
click at [889, 365] on div "foaming handwash £3.00 plan product" at bounding box center [685, 368] width 466 height 83
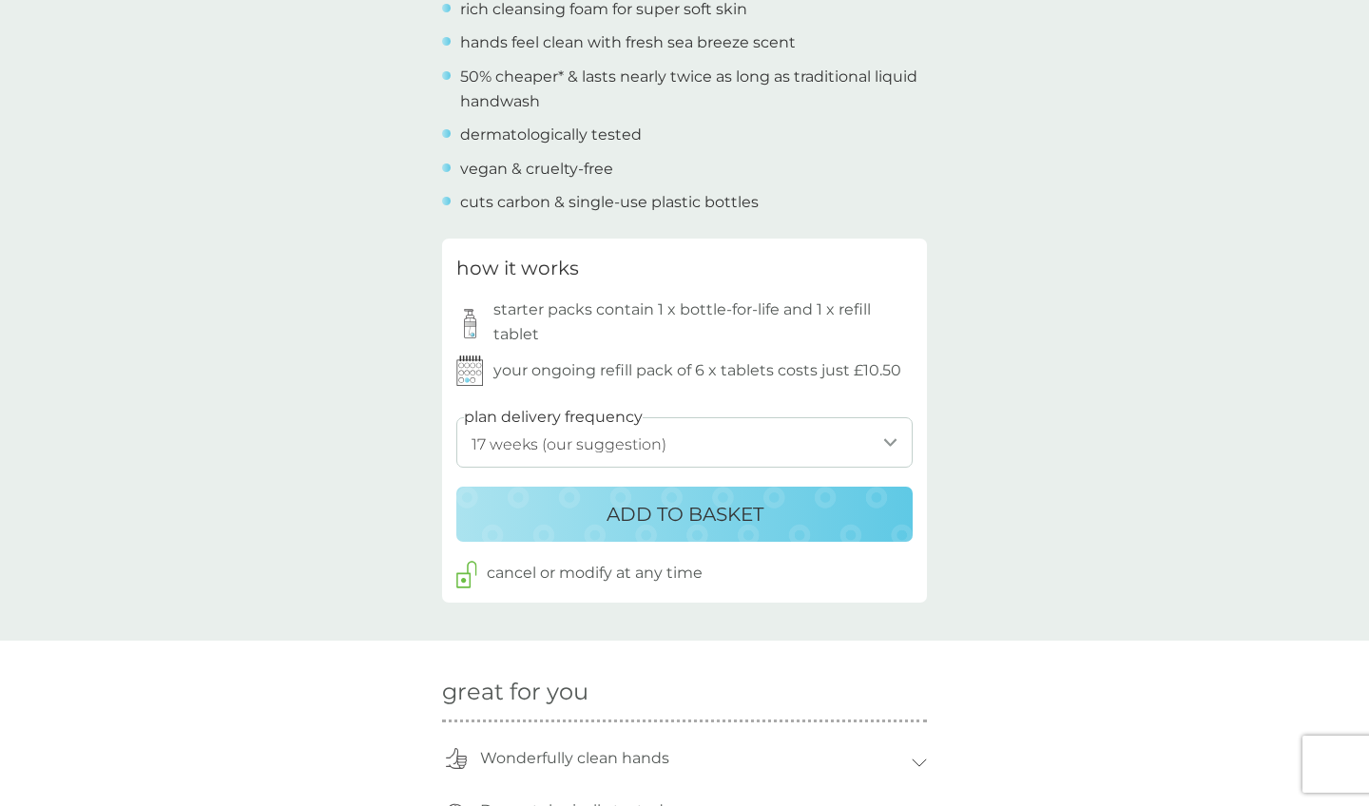
scroll to position [787, 0]
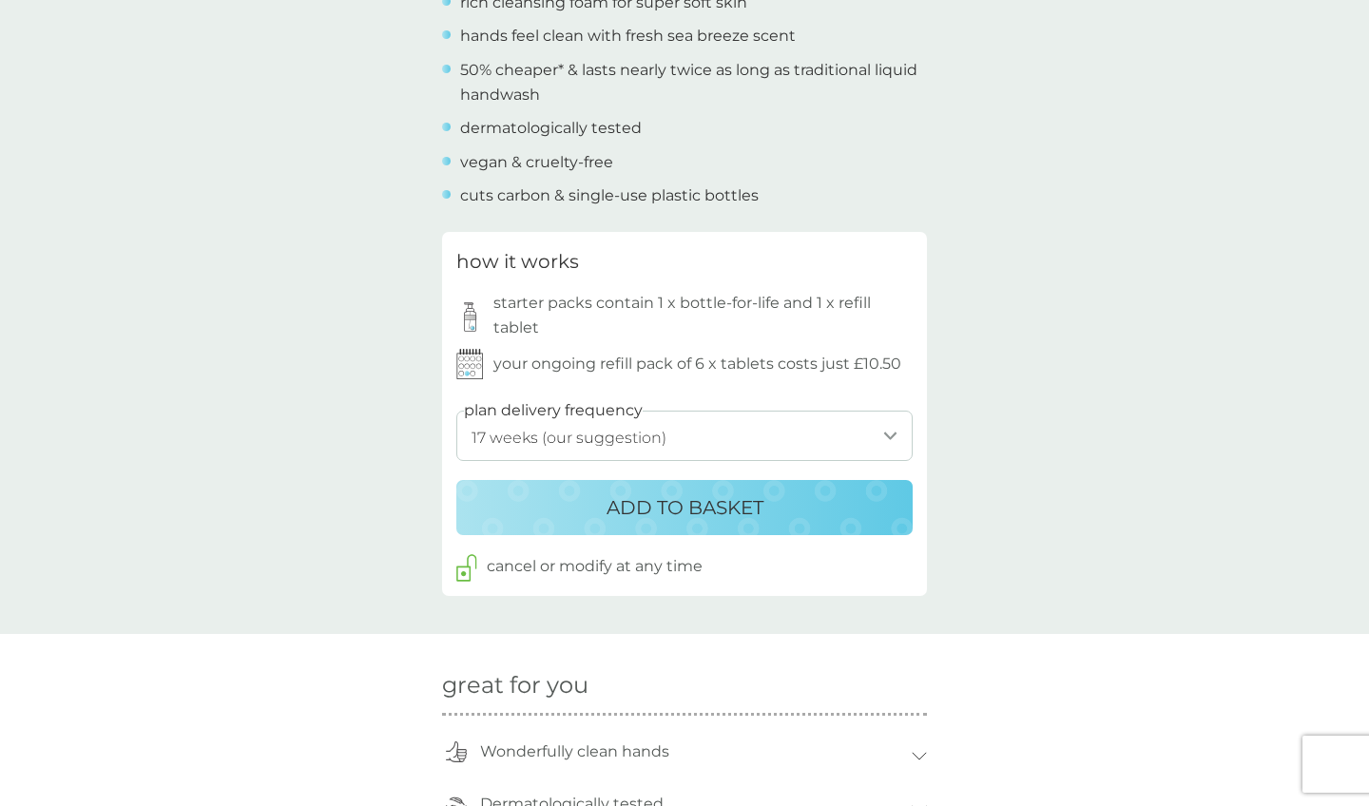
select select "182"
click at [768, 507] on div "ADD TO BASKET" at bounding box center [684, 508] width 418 height 30
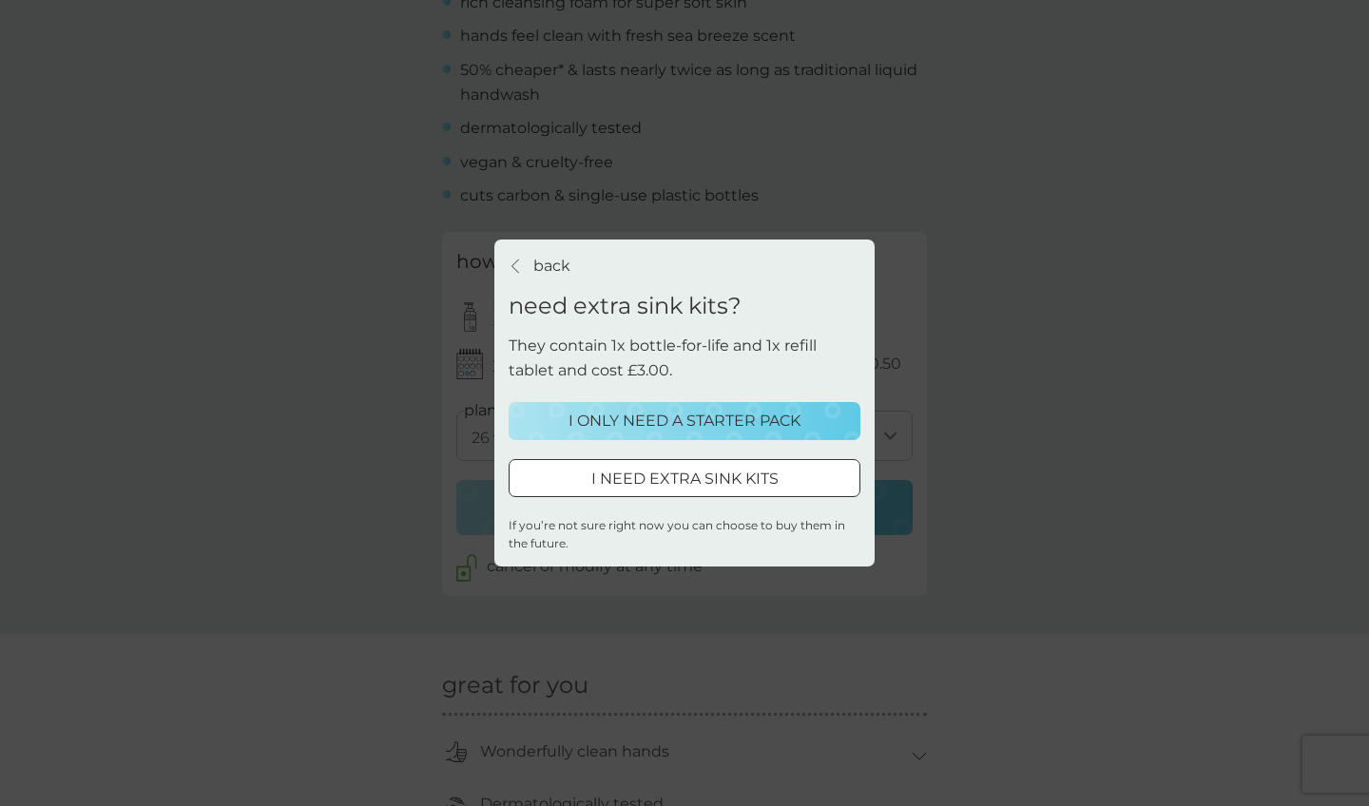
click at [770, 417] on p "I ONLY NEED A STARTER PACK" at bounding box center [685, 421] width 232 height 25
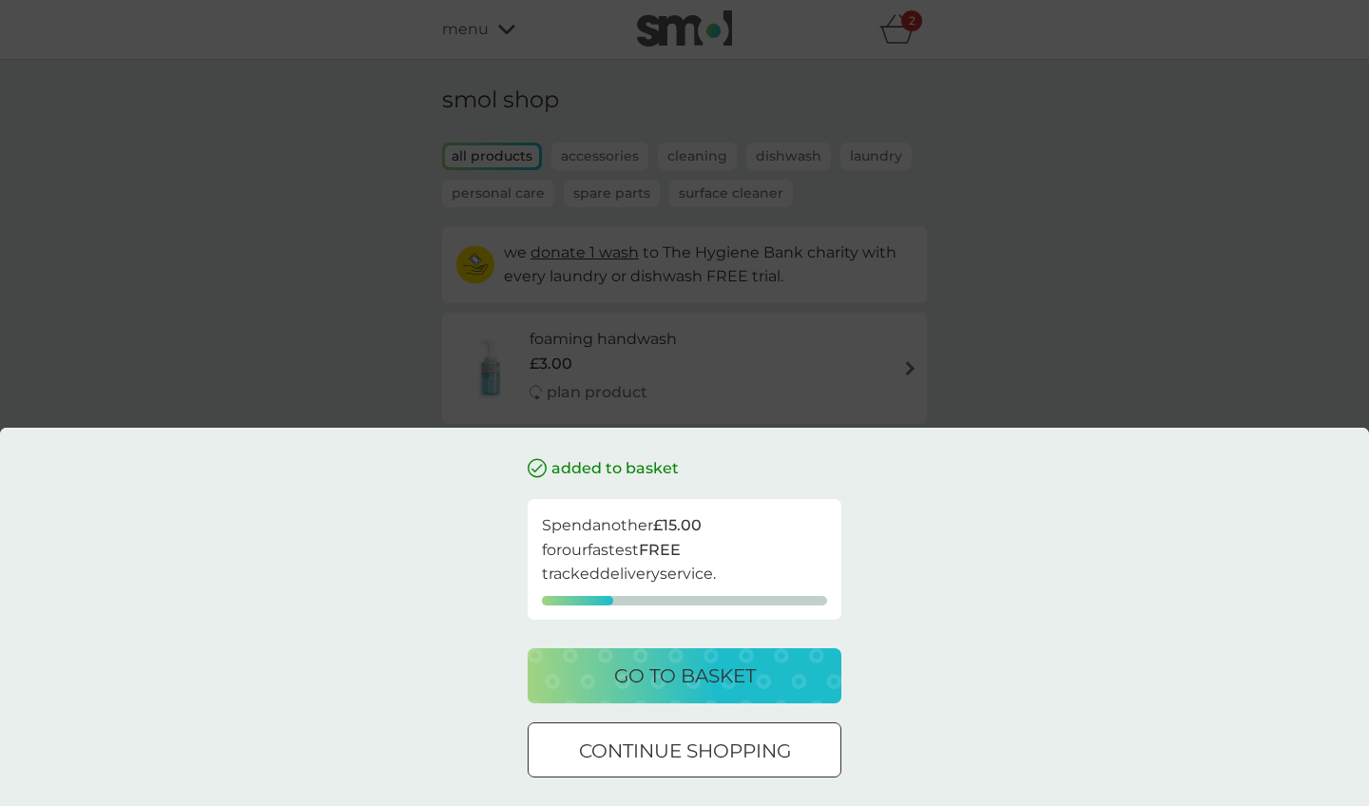
click at [733, 700] on button "go to basket" at bounding box center [685, 675] width 314 height 55
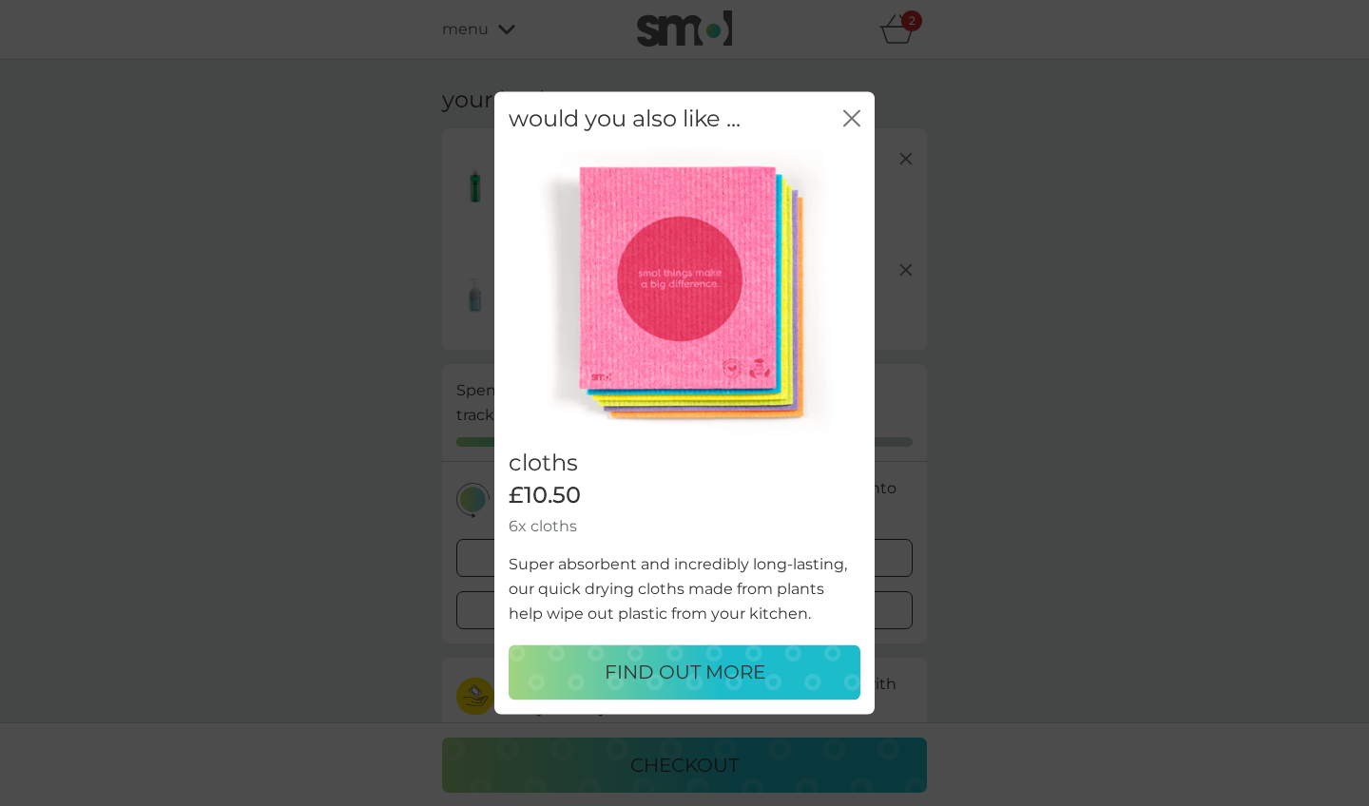
click at [853, 136] on div "would you also like ... close" at bounding box center [684, 119] width 380 height 56
click at [853, 126] on icon "close" at bounding box center [851, 117] width 17 height 17
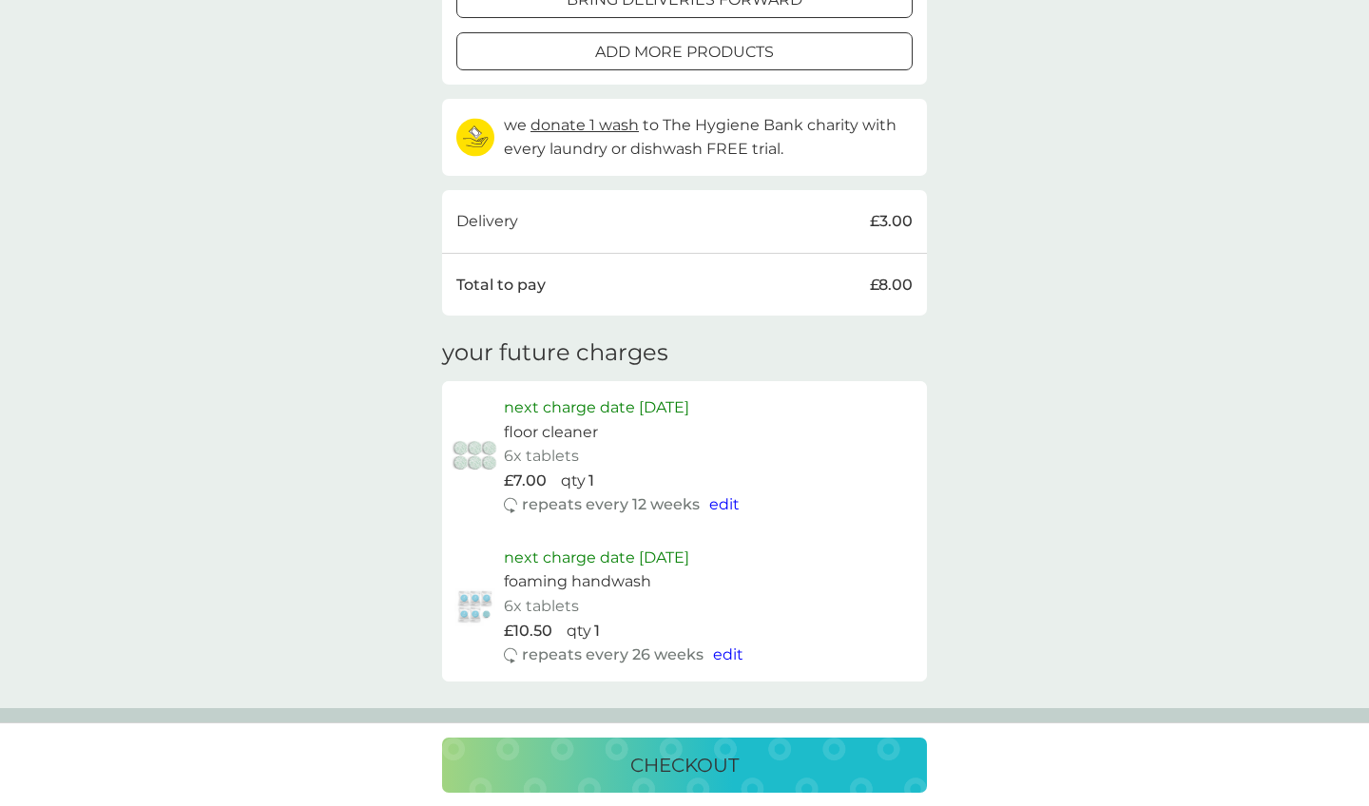
scroll to position [591, 0]
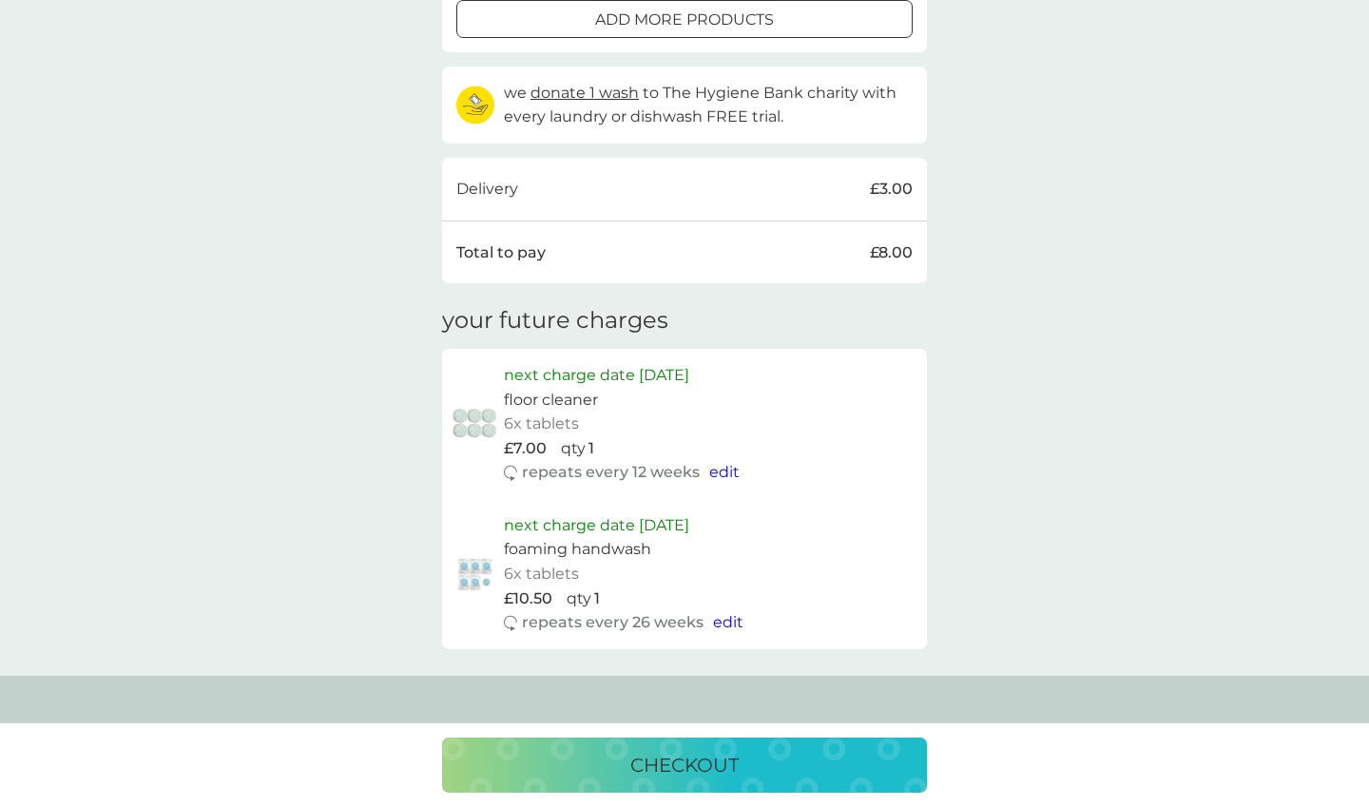
click at [726, 467] on span "edit" at bounding box center [724, 472] width 30 height 18
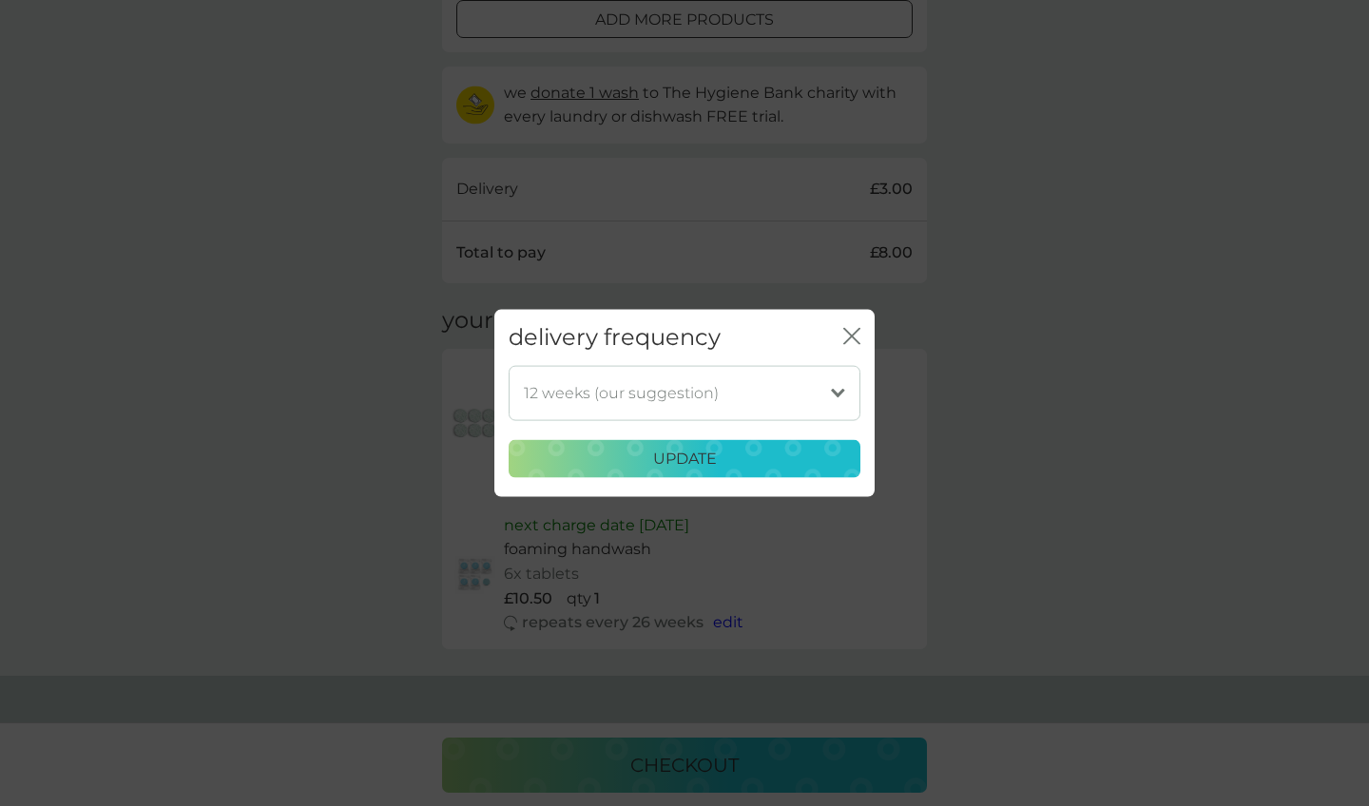
select select "182"
click at [885, 566] on div "delivery frequency close 1 week 2 weeks 3 weeks 4 weeks 5 weeks 6 weeks 7 weeks…" at bounding box center [684, 403] width 1369 height 806
click at [817, 464] on div "update" at bounding box center [684, 459] width 327 height 25
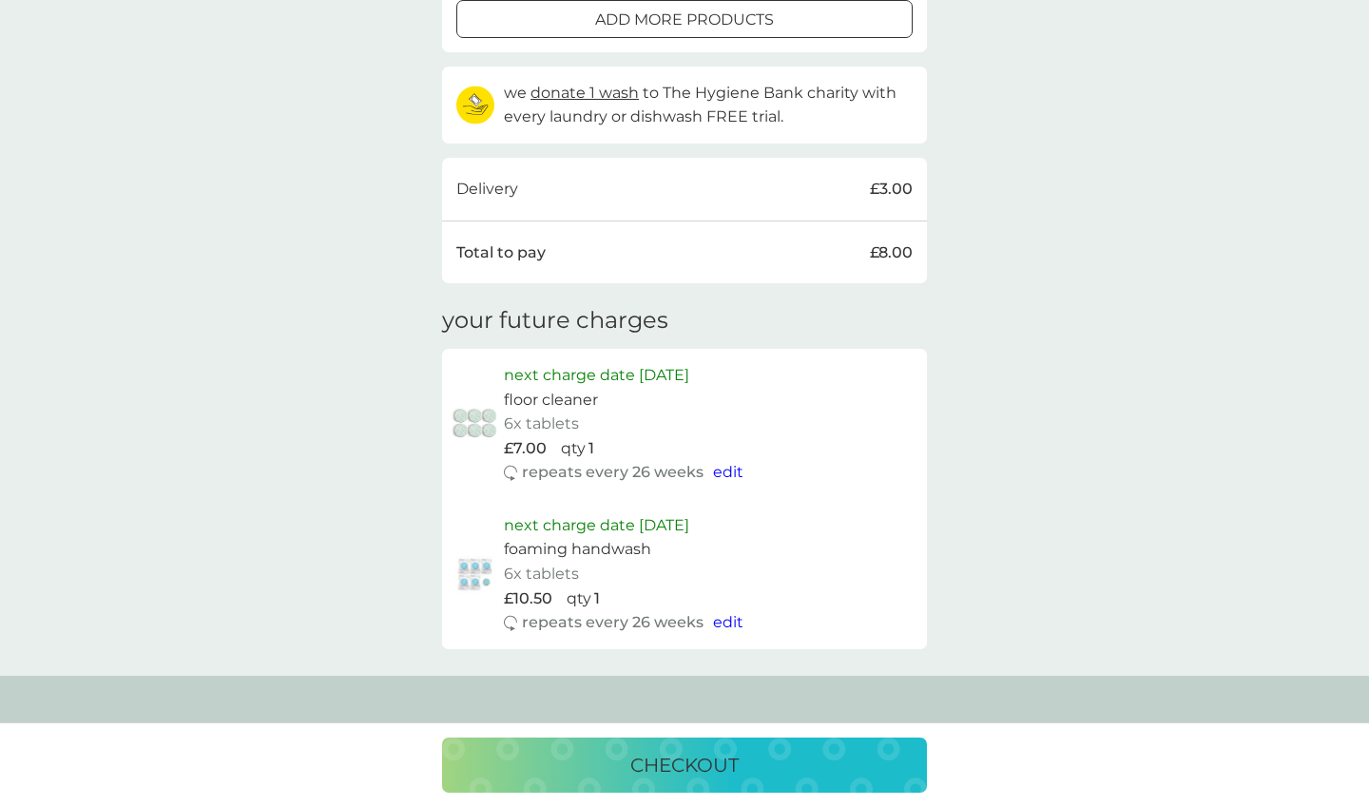
click at [689, 363] on p "next charge date 23rd Oct 2025" at bounding box center [596, 375] width 185 height 25
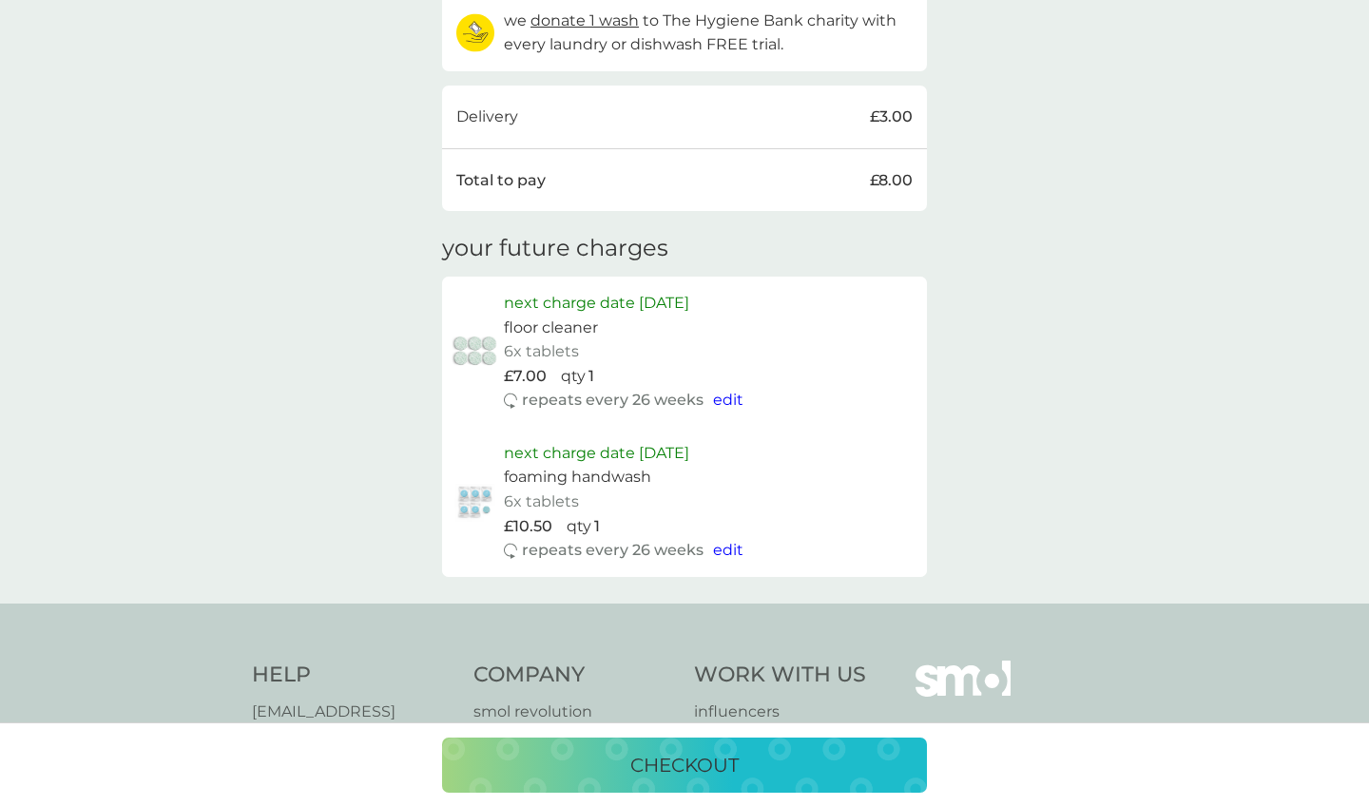
scroll to position [666, 0]
click at [739, 751] on p "checkout" at bounding box center [684, 765] width 108 height 30
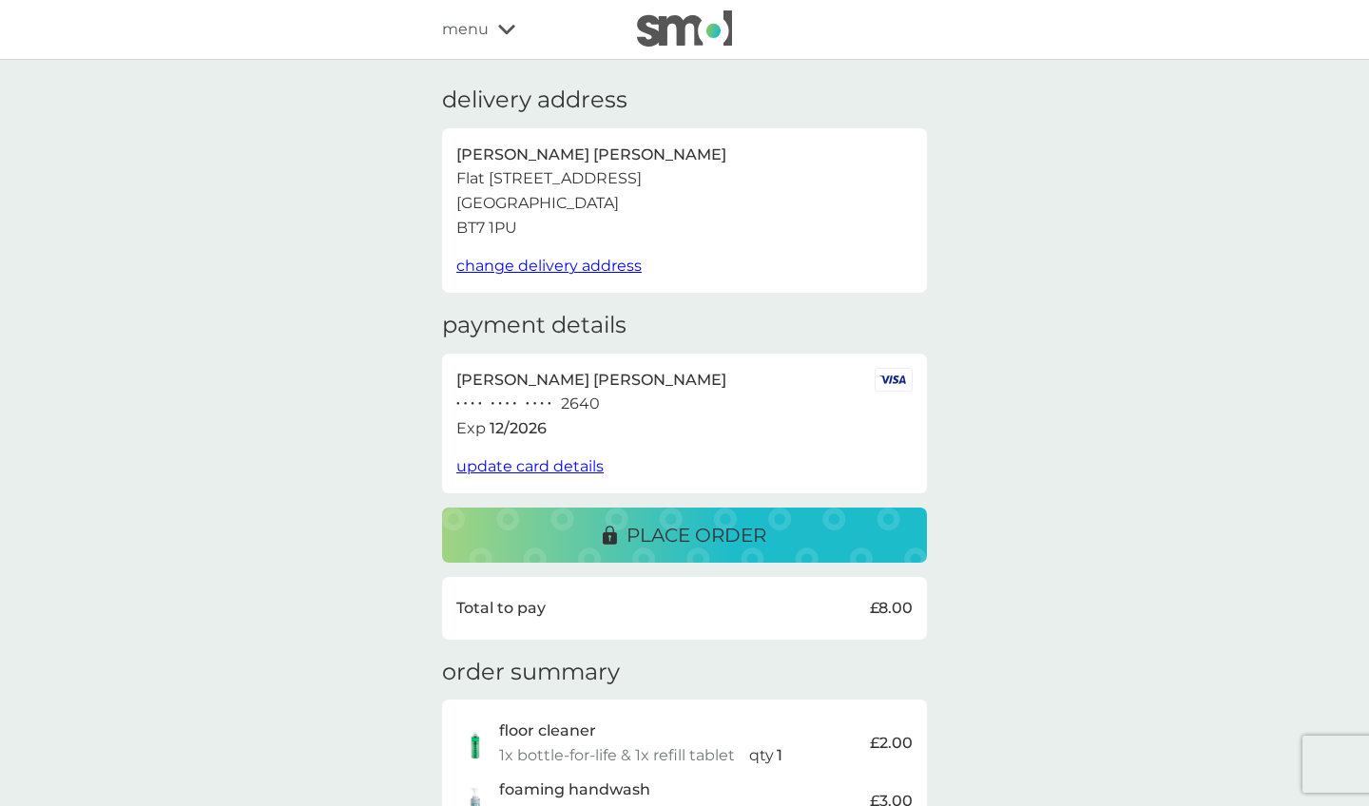
click at [792, 525] on div "place order" at bounding box center [684, 535] width 447 height 30
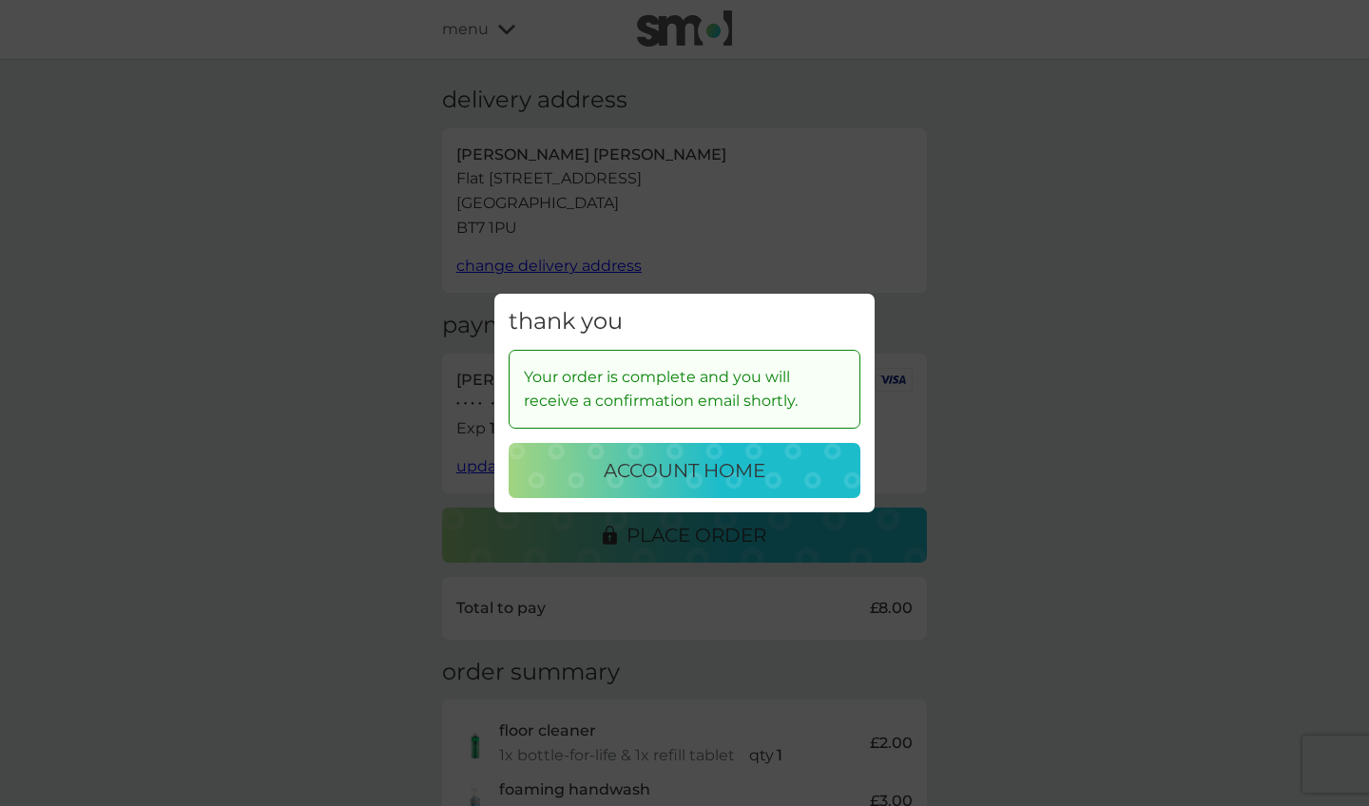
click at [729, 471] on p "account home" at bounding box center [685, 470] width 162 height 30
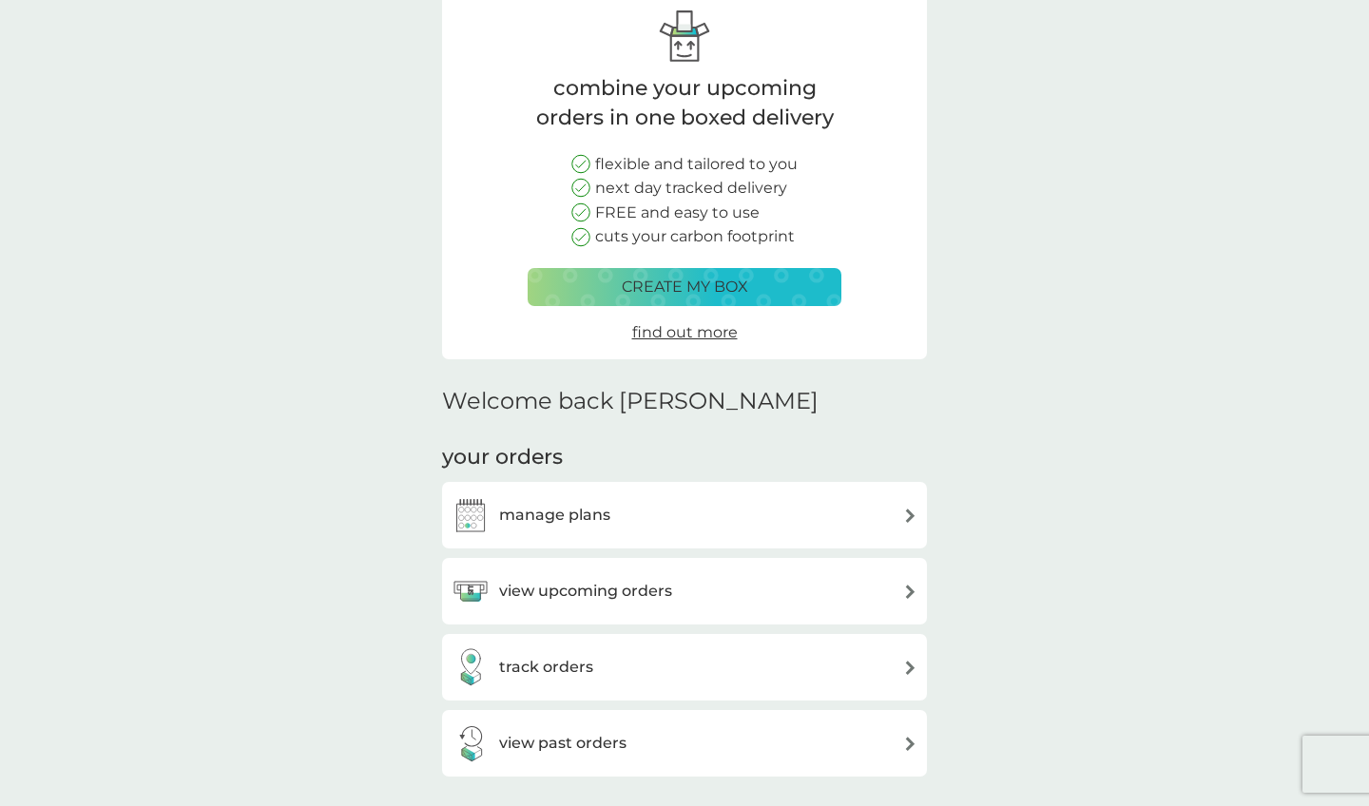
scroll to position [105, 0]
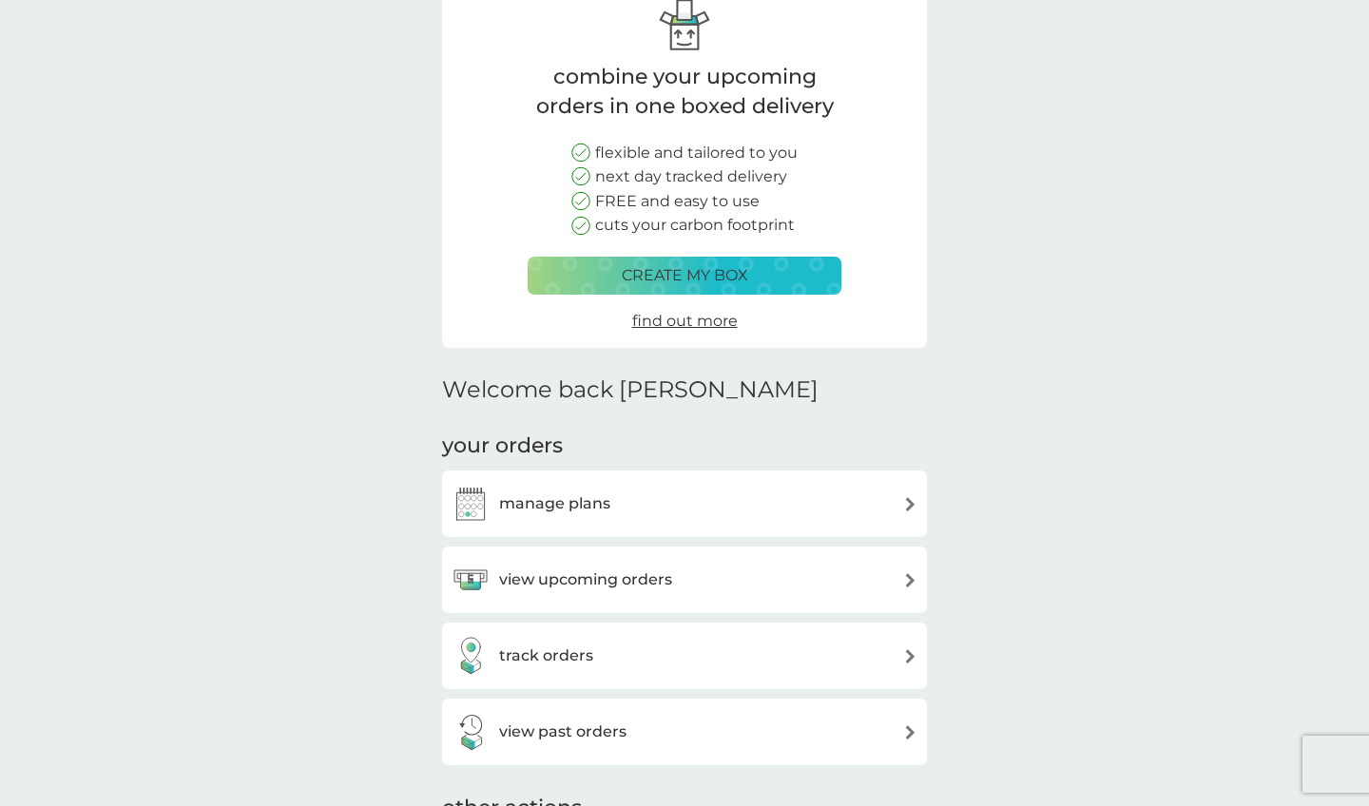
click at [803, 498] on div "manage plans" at bounding box center [685, 504] width 466 height 38
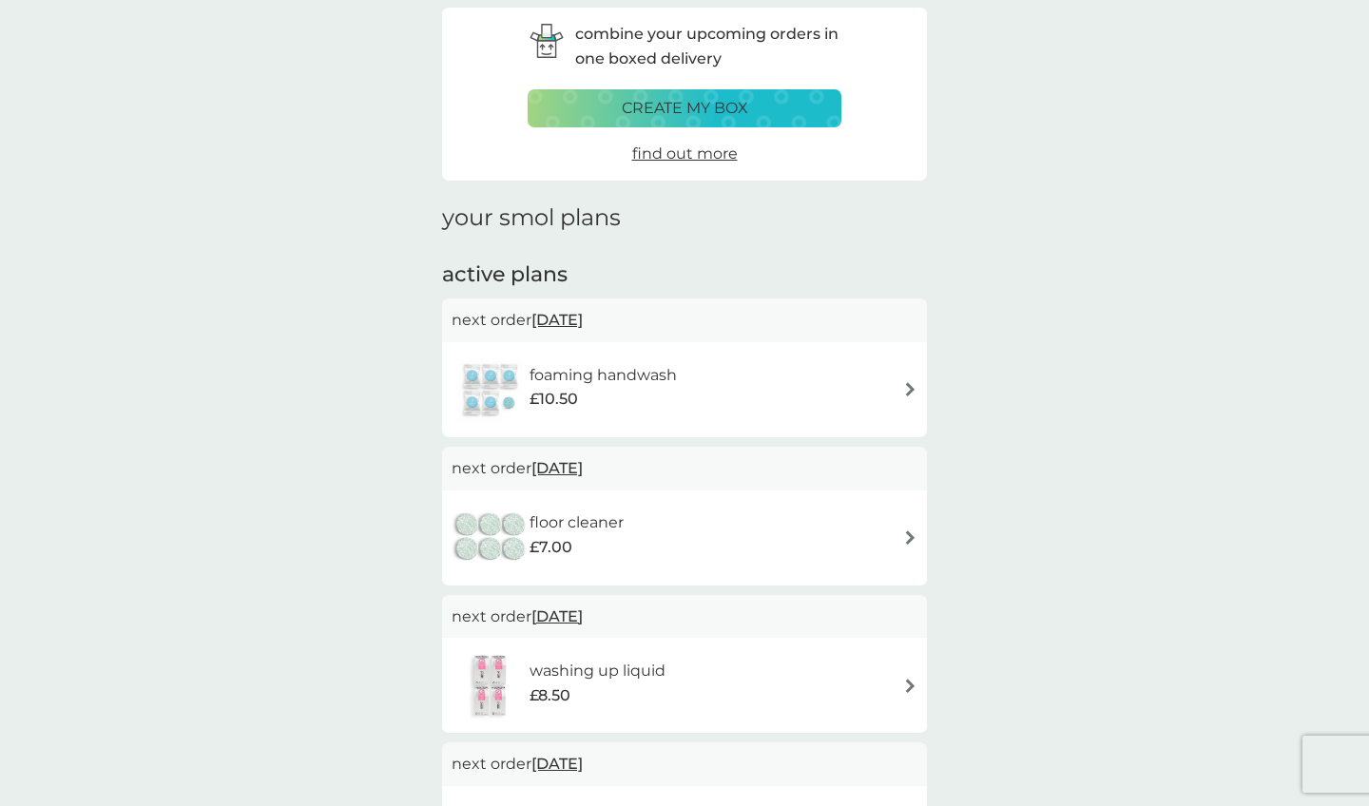
scroll to position [81, 0]
click at [881, 521] on div "floor cleaner £7.00" at bounding box center [685, 536] width 466 height 67
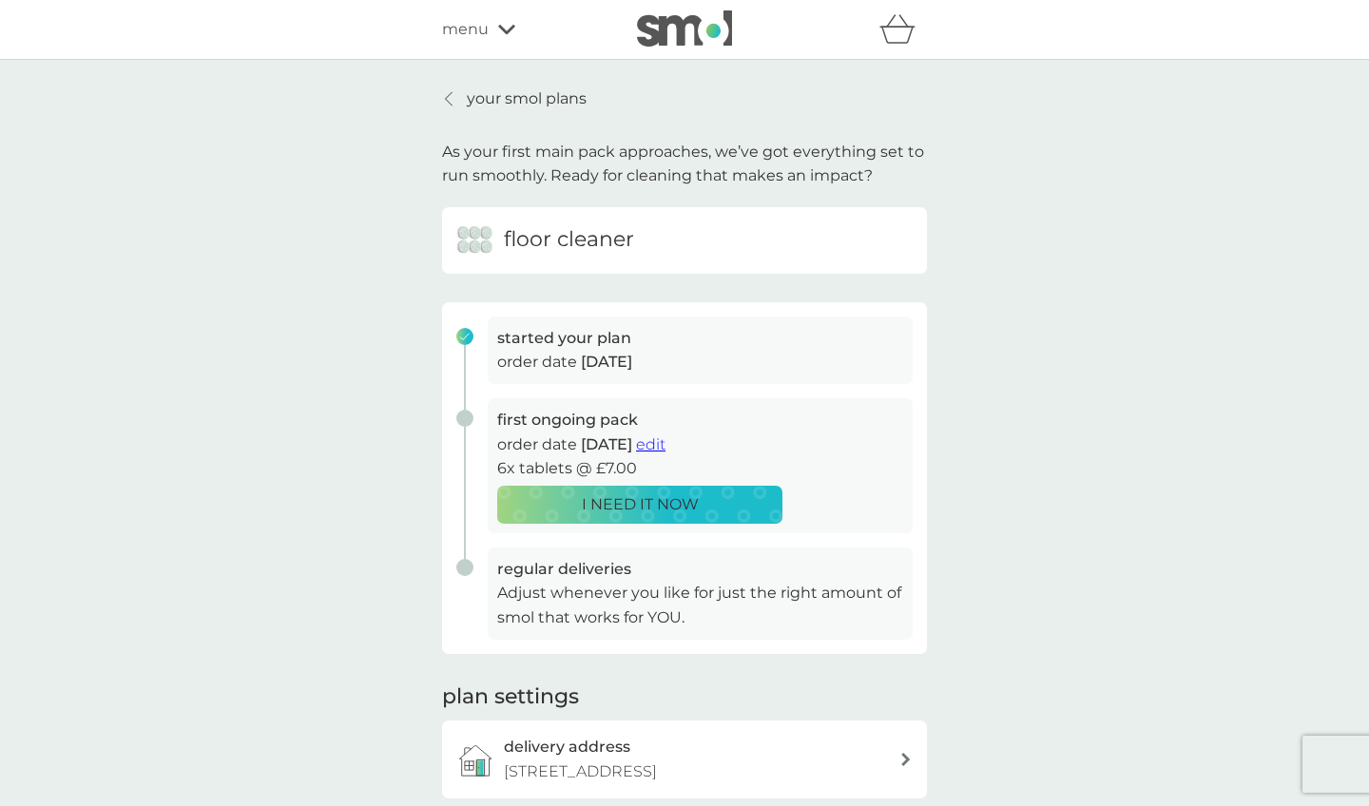
click at [666, 443] on span "edit" at bounding box center [650, 444] width 29 height 18
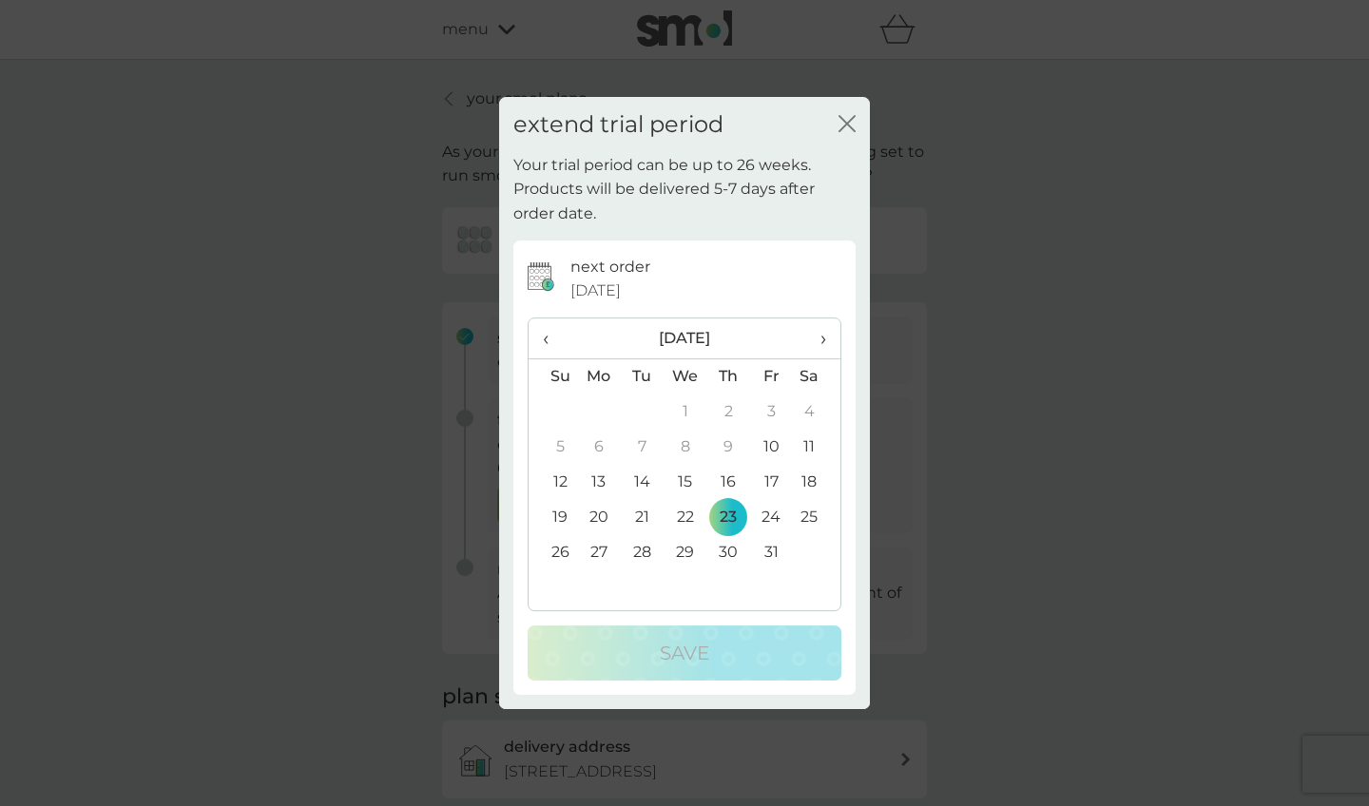
click at [821, 338] on span "›" at bounding box center [816, 339] width 19 height 40
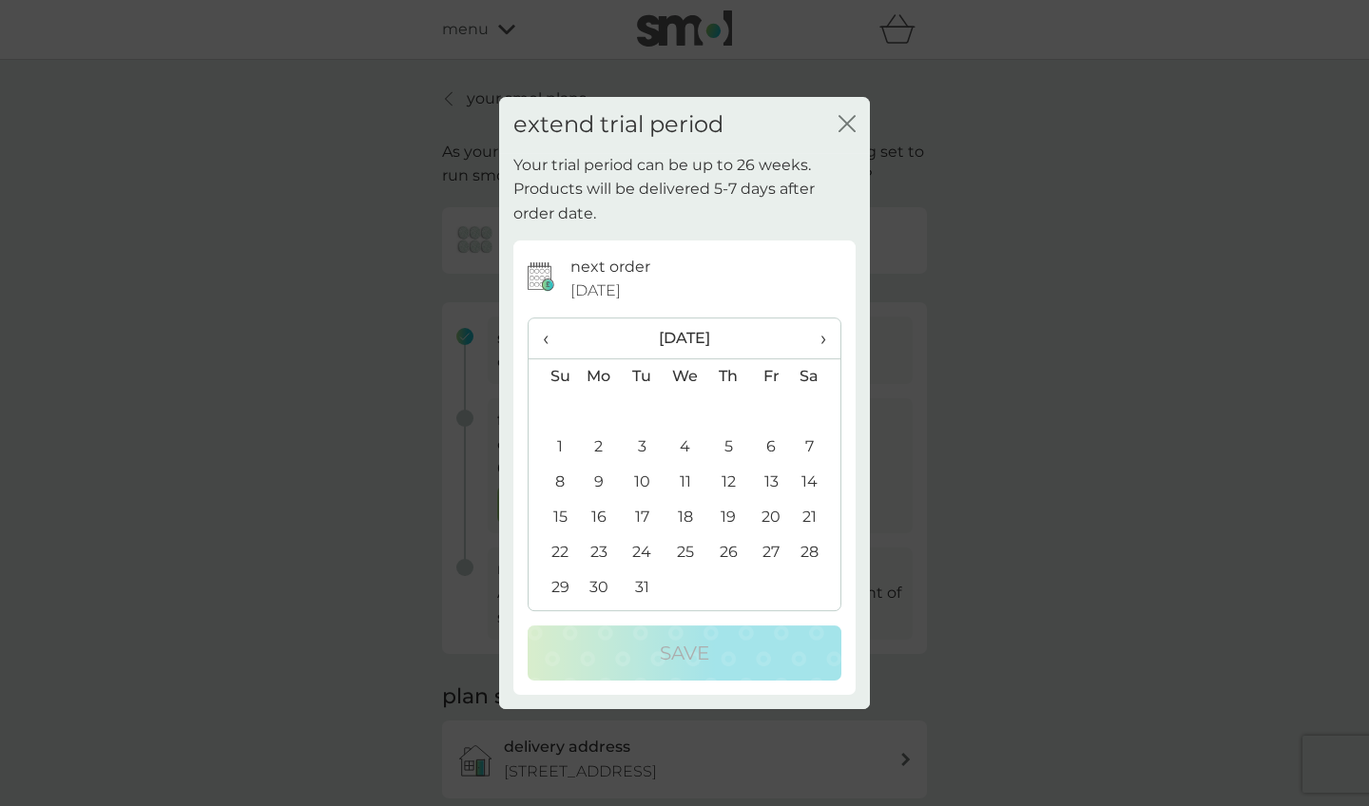
click at [821, 338] on span "›" at bounding box center [816, 339] width 19 height 40
click at [690, 409] on td "1" at bounding box center [686, 412] width 44 height 35
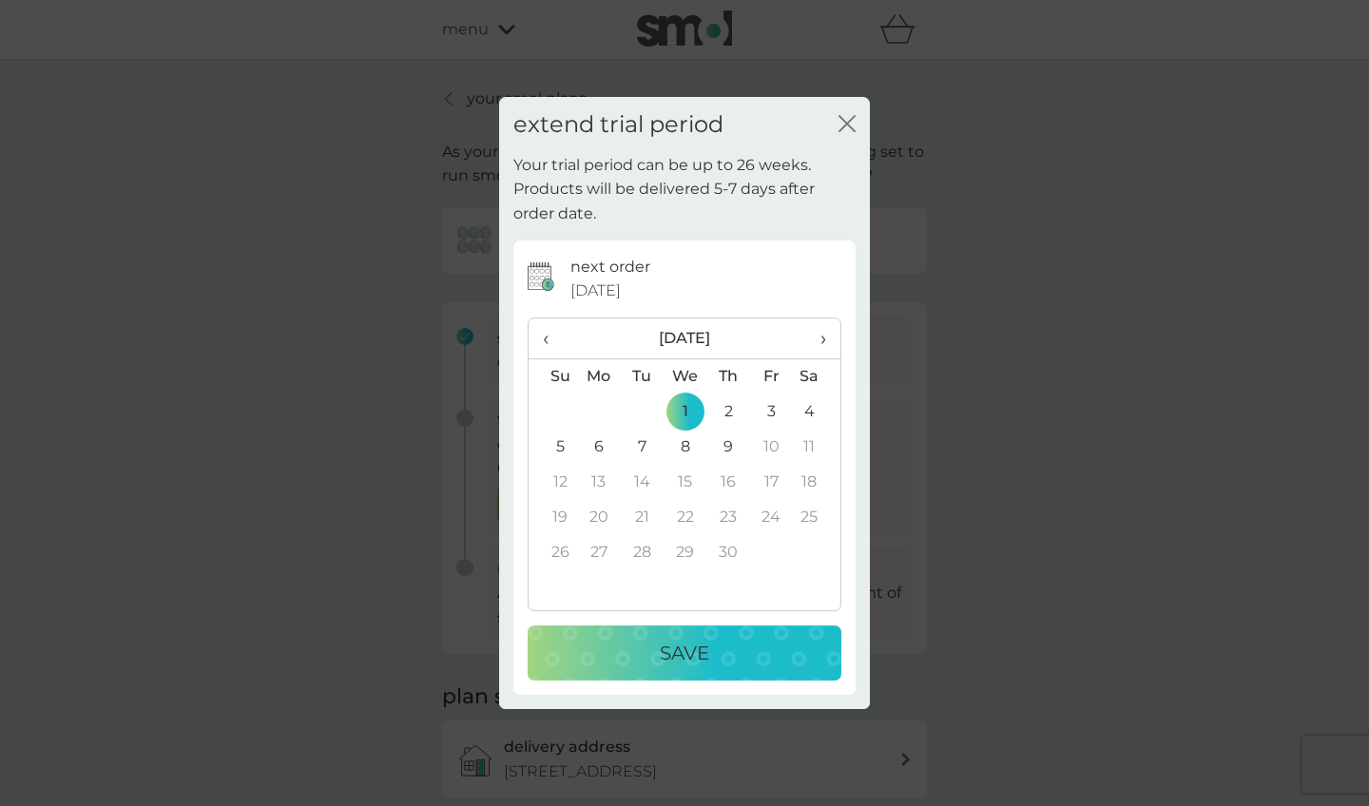
click at [548, 340] on span "‹" at bounding box center [553, 339] width 20 height 40
click at [558, 444] on td "1" at bounding box center [553, 447] width 48 height 35
click at [683, 660] on p "Save" at bounding box center [684, 653] width 49 height 30
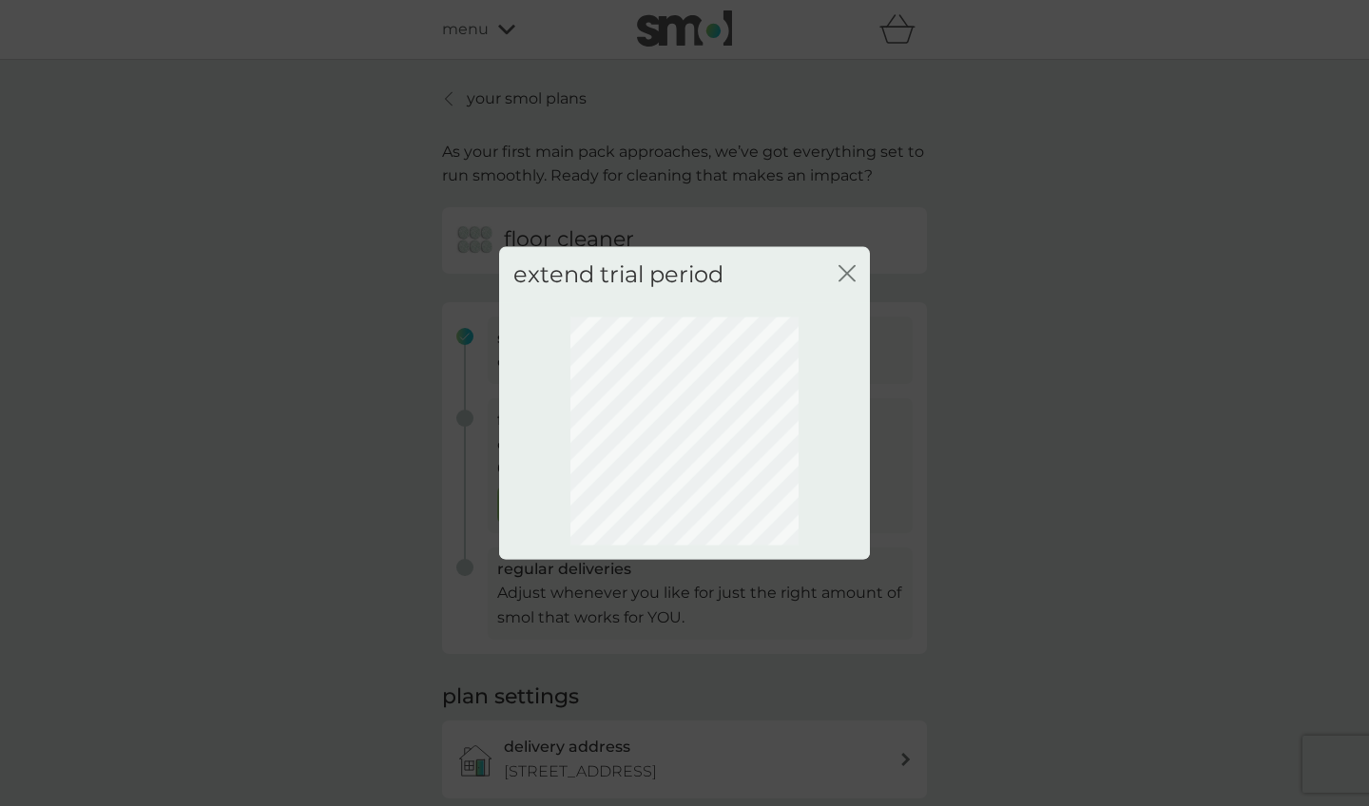
click at [861, 282] on div "extend trial period close" at bounding box center [684, 275] width 371 height 56
click at [846, 272] on icon "close" at bounding box center [844, 273] width 8 height 15
click at [852, 280] on icon "close" at bounding box center [851, 273] width 8 height 15
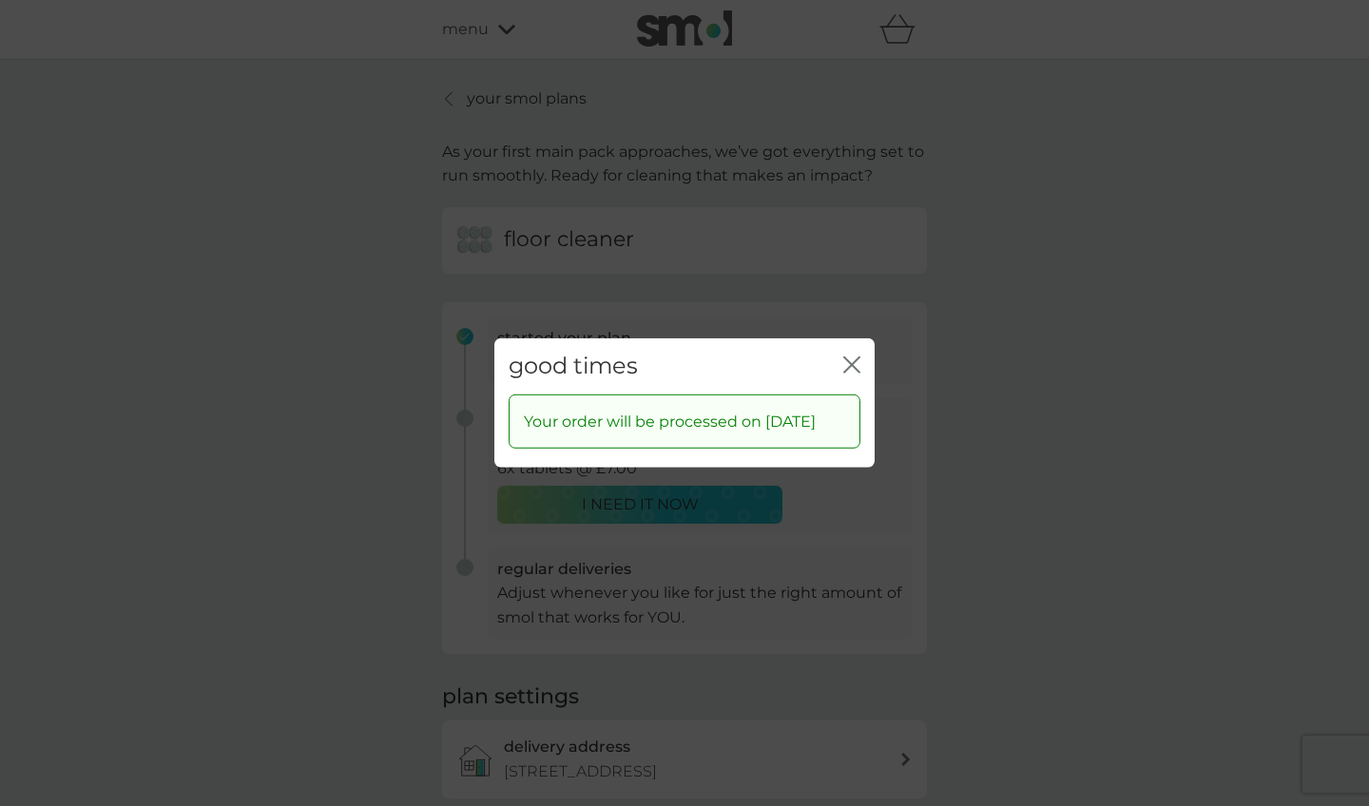
click at [853, 357] on icon "close" at bounding box center [851, 365] width 17 height 17
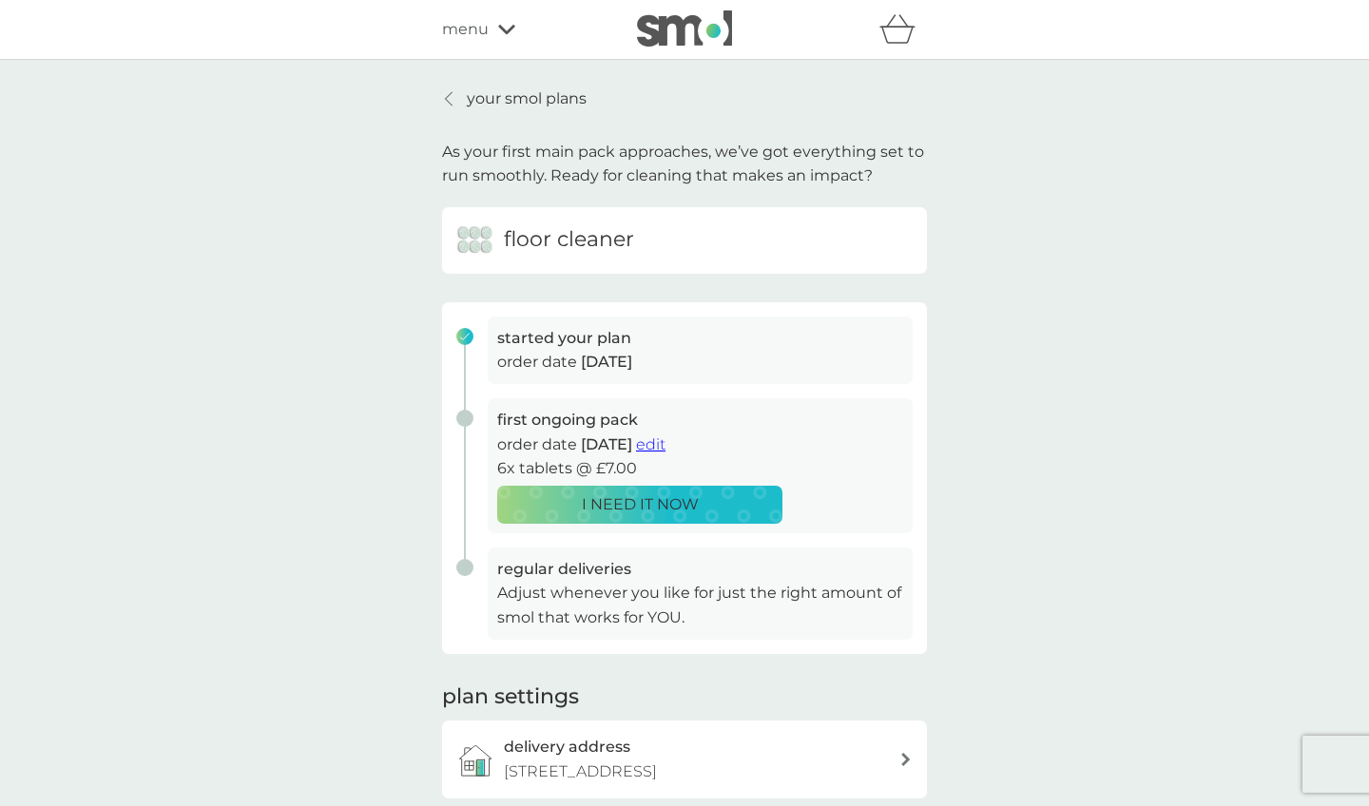
click at [558, 106] on p "your smol plans" at bounding box center [527, 99] width 120 height 25
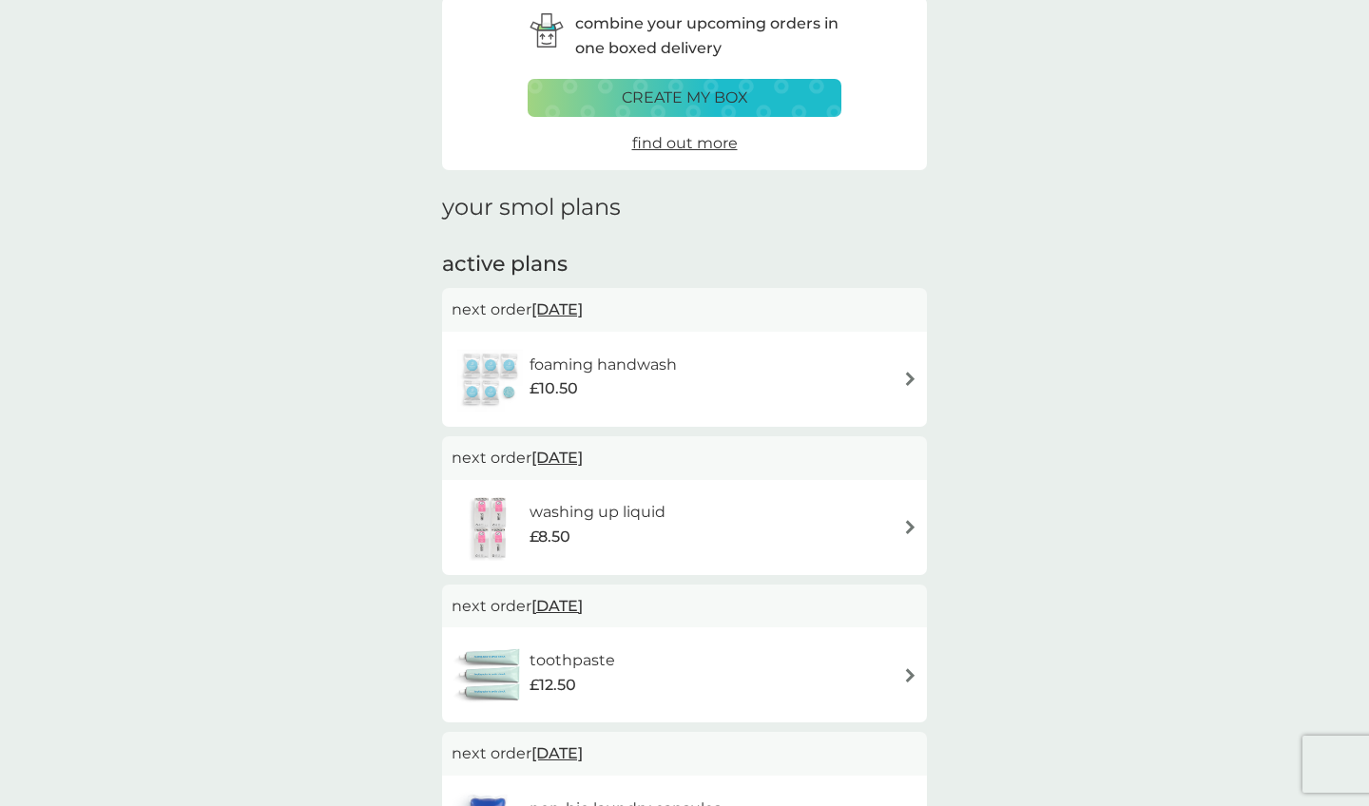
scroll to position [129, 0]
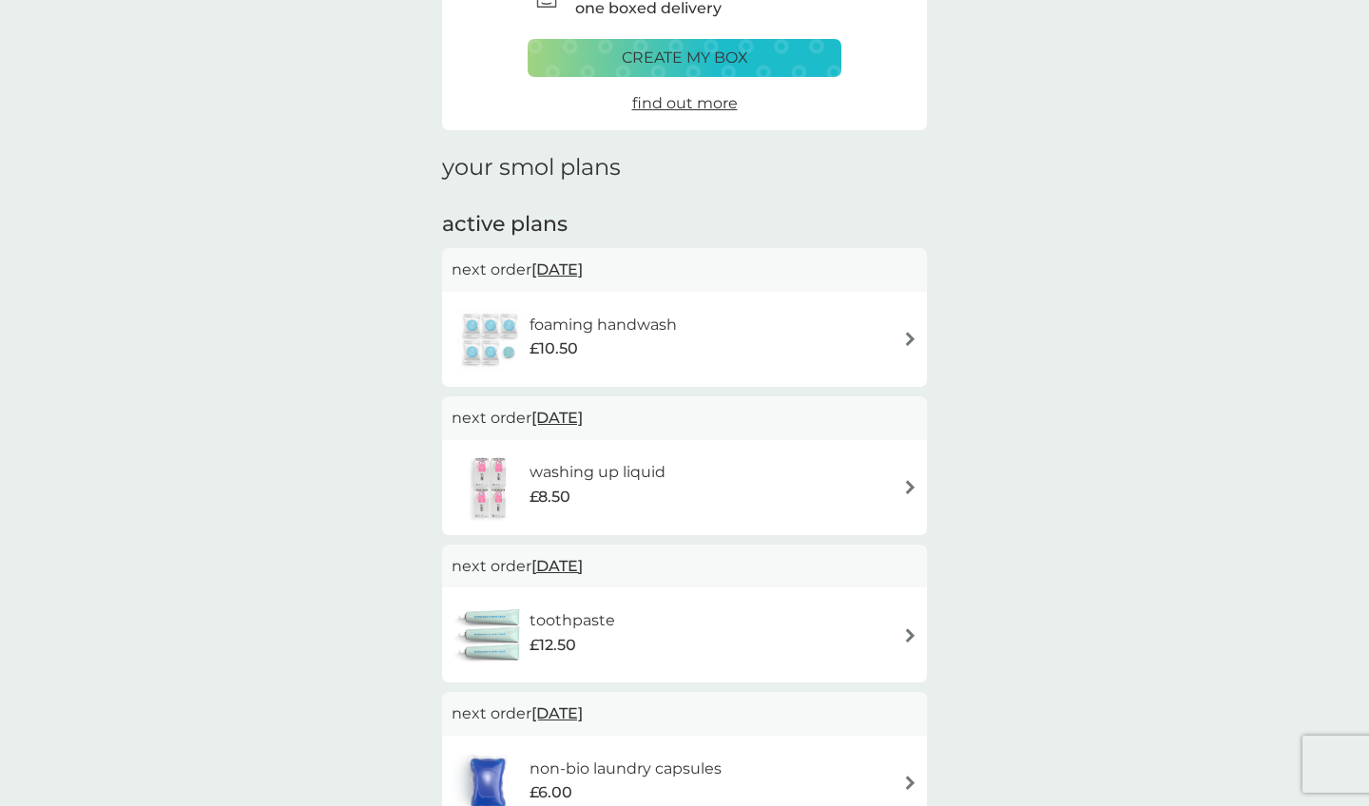
click at [902, 336] on div "foaming handwash £10.50" at bounding box center [685, 339] width 466 height 67
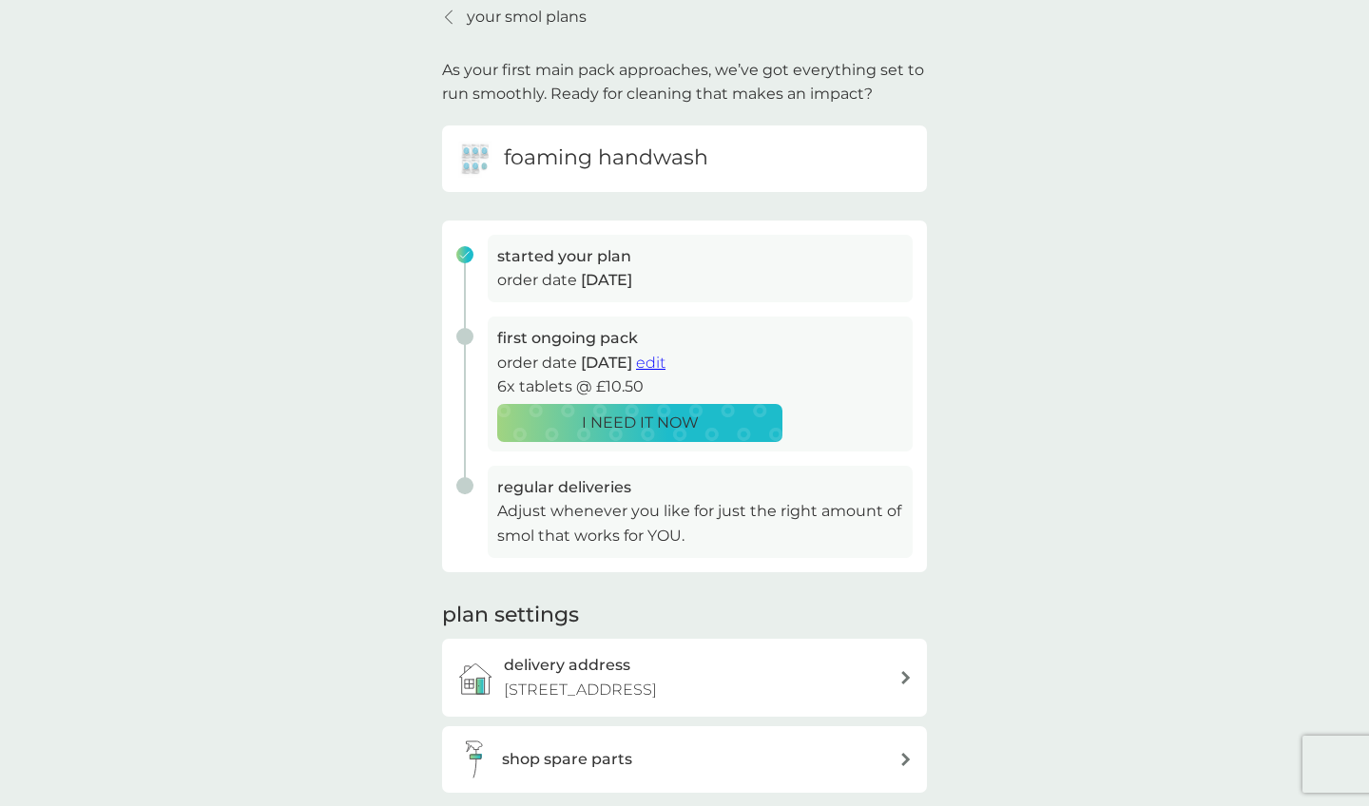
scroll to position [85, 0]
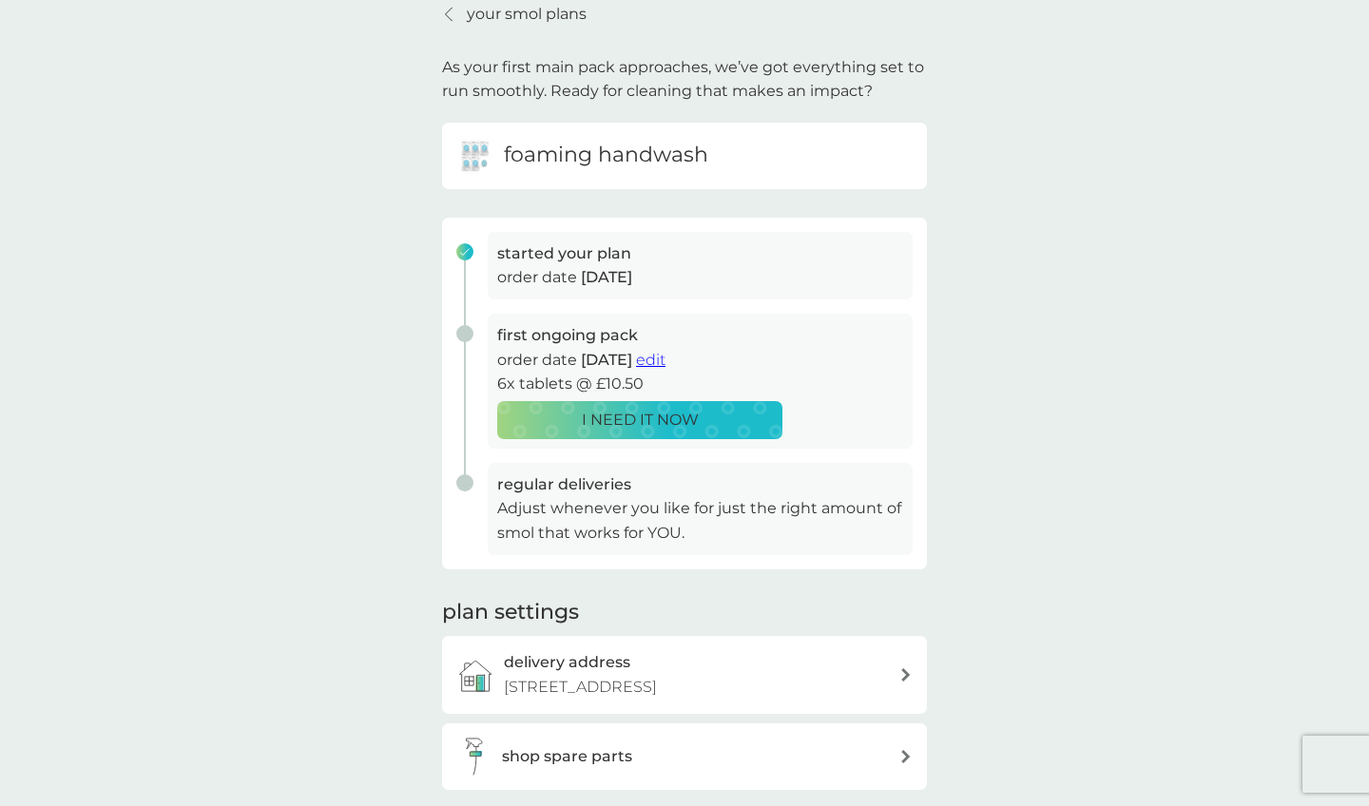
click at [666, 357] on span "edit" at bounding box center [650, 360] width 29 height 18
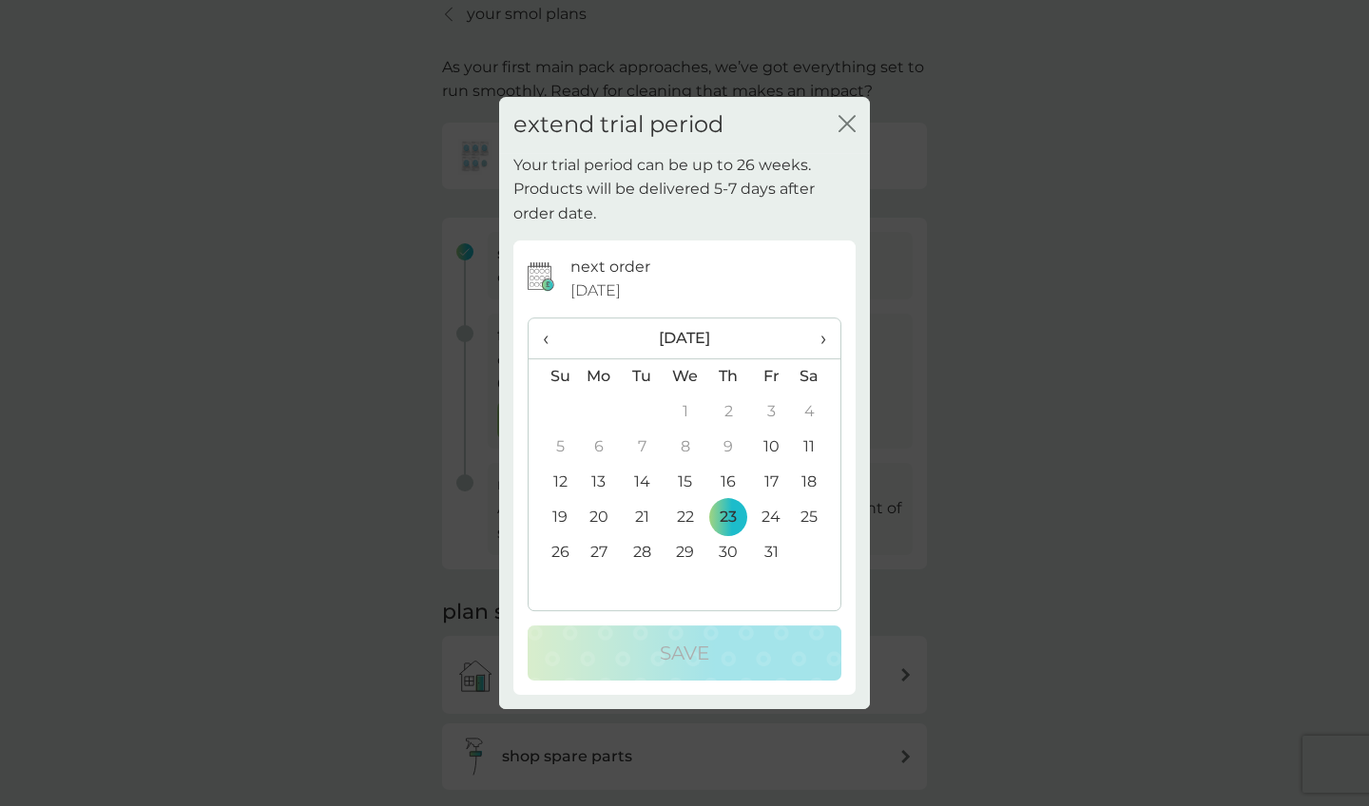
click at [823, 338] on span "›" at bounding box center [816, 339] width 19 height 40
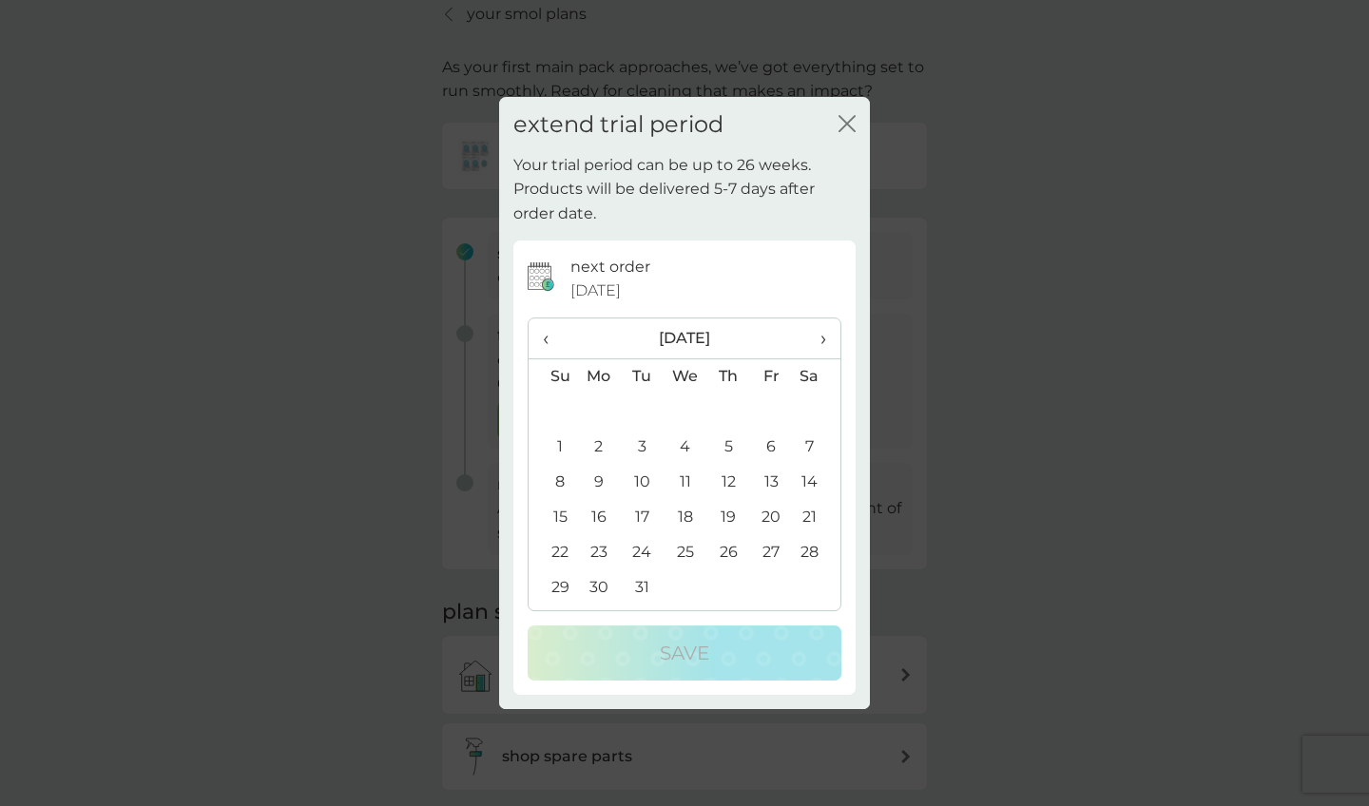
click at [560, 438] on td "1" at bounding box center [553, 447] width 48 height 35
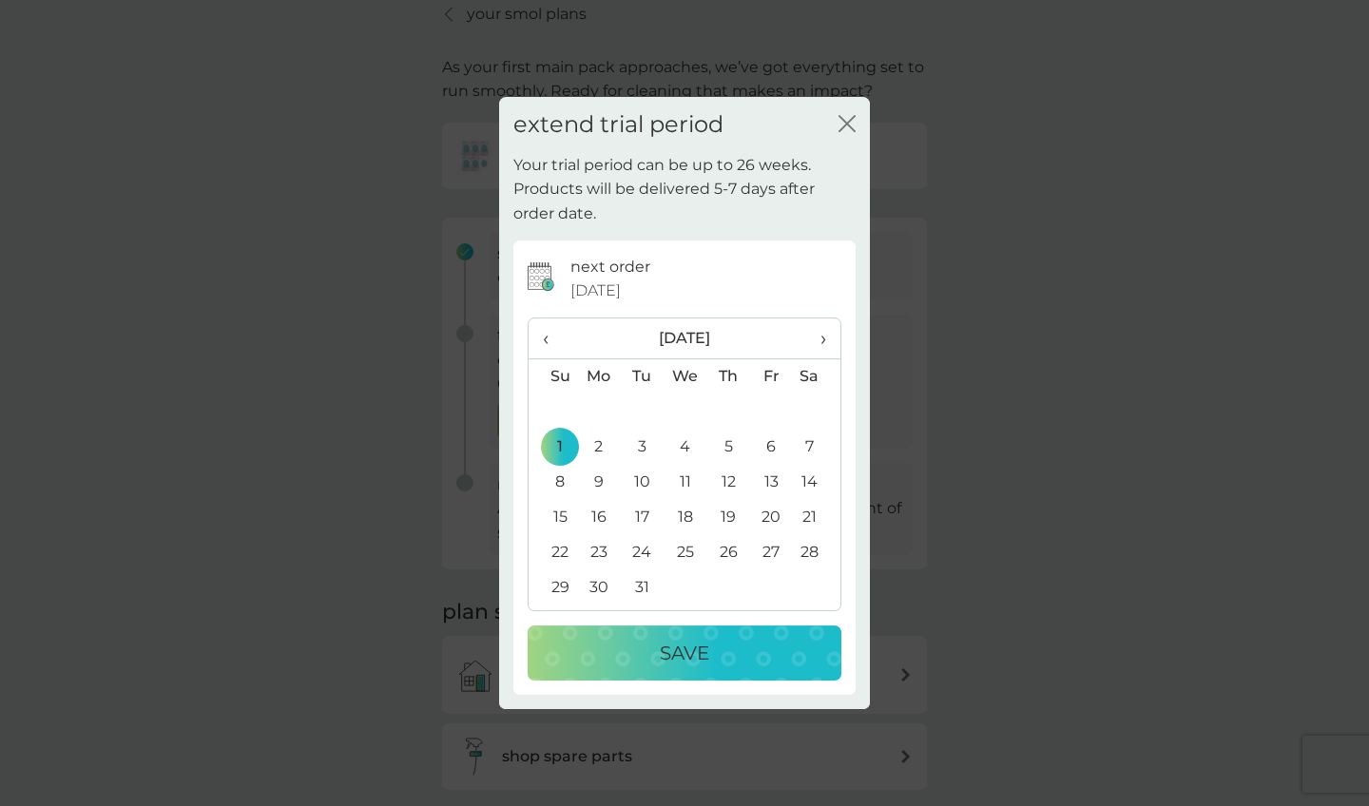
click at [686, 650] on p "Save" at bounding box center [684, 653] width 49 height 30
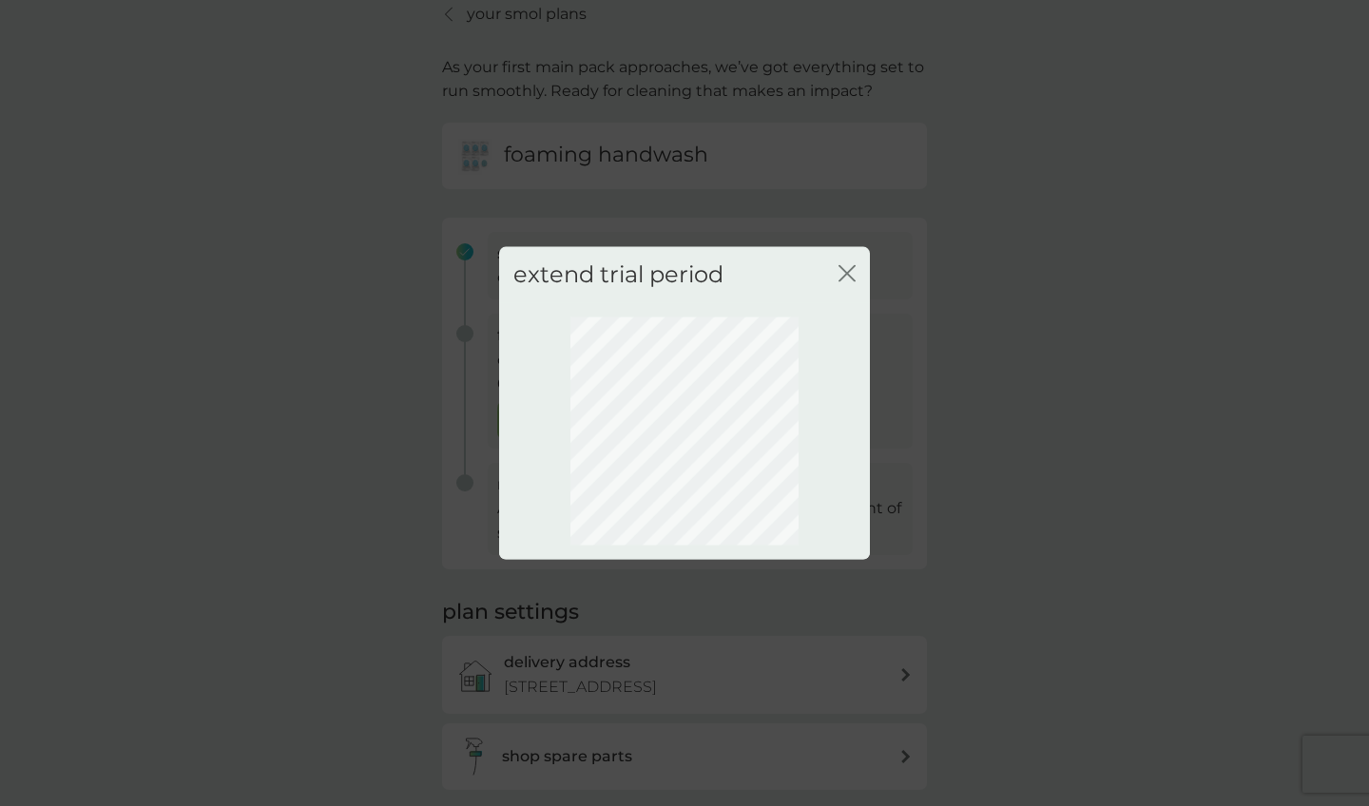
scroll to position [0, 0]
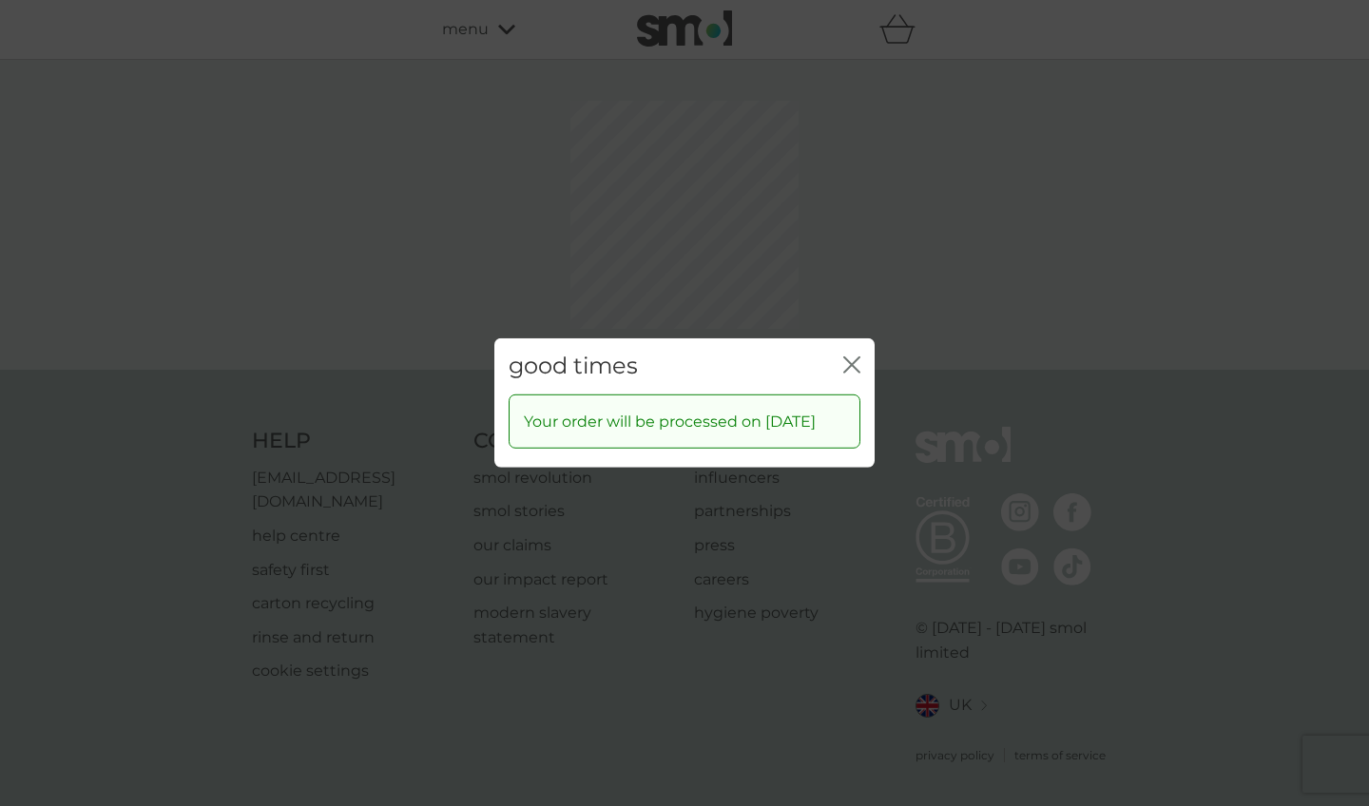
click at [853, 272] on div "good times close Your order will be processed on 1 Mar 2026" at bounding box center [684, 403] width 1369 height 806
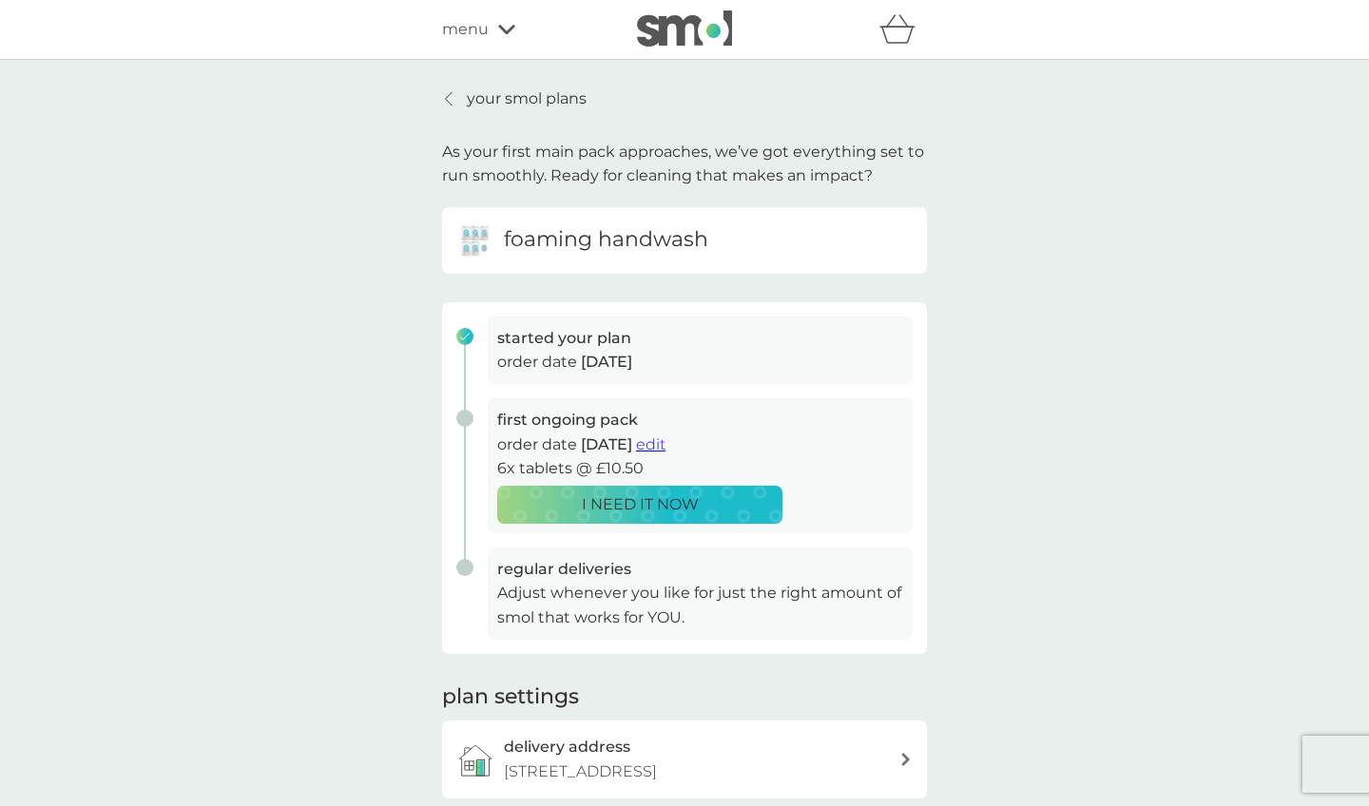
click at [508, 96] on p "your smol plans" at bounding box center [527, 99] width 120 height 25
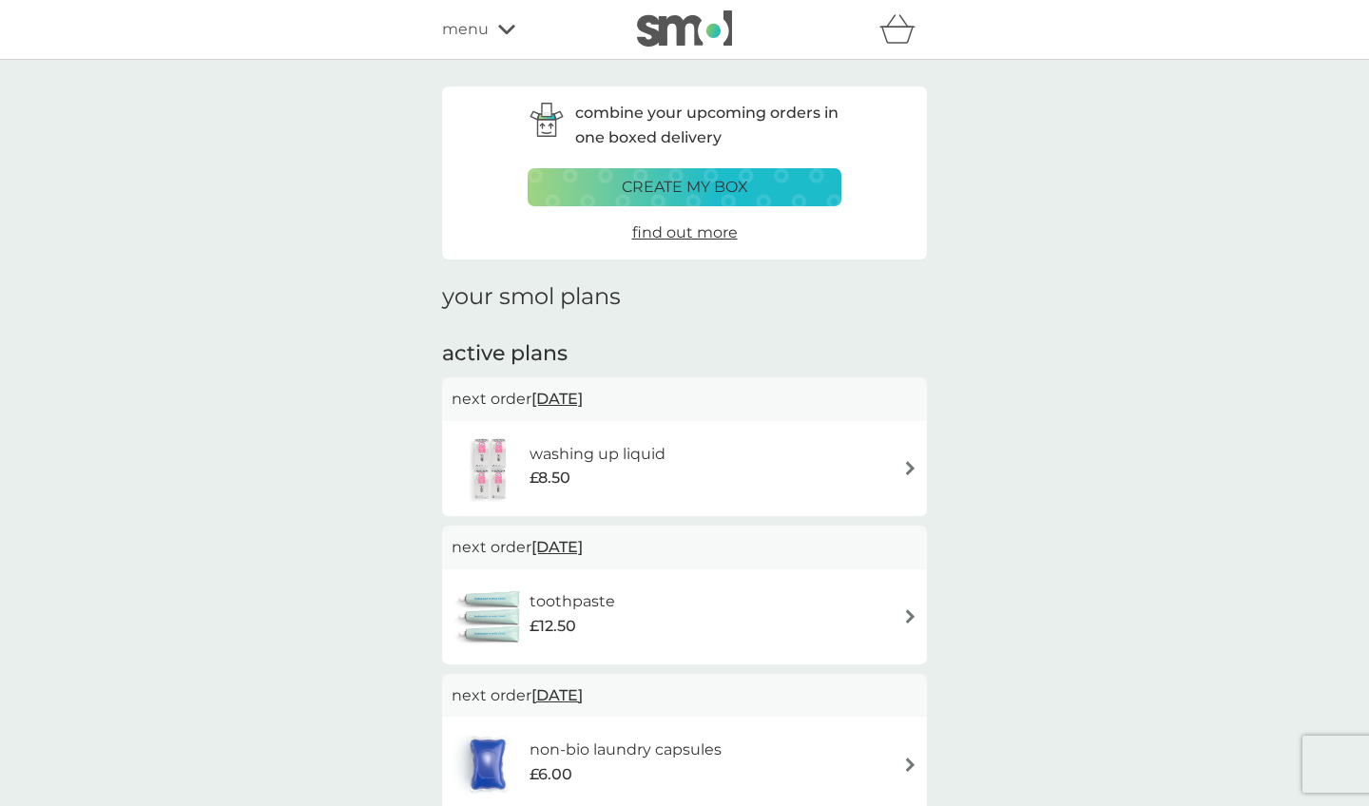
click at [494, 31] on div "menu" at bounding box center [523, 29] width 162 height 25
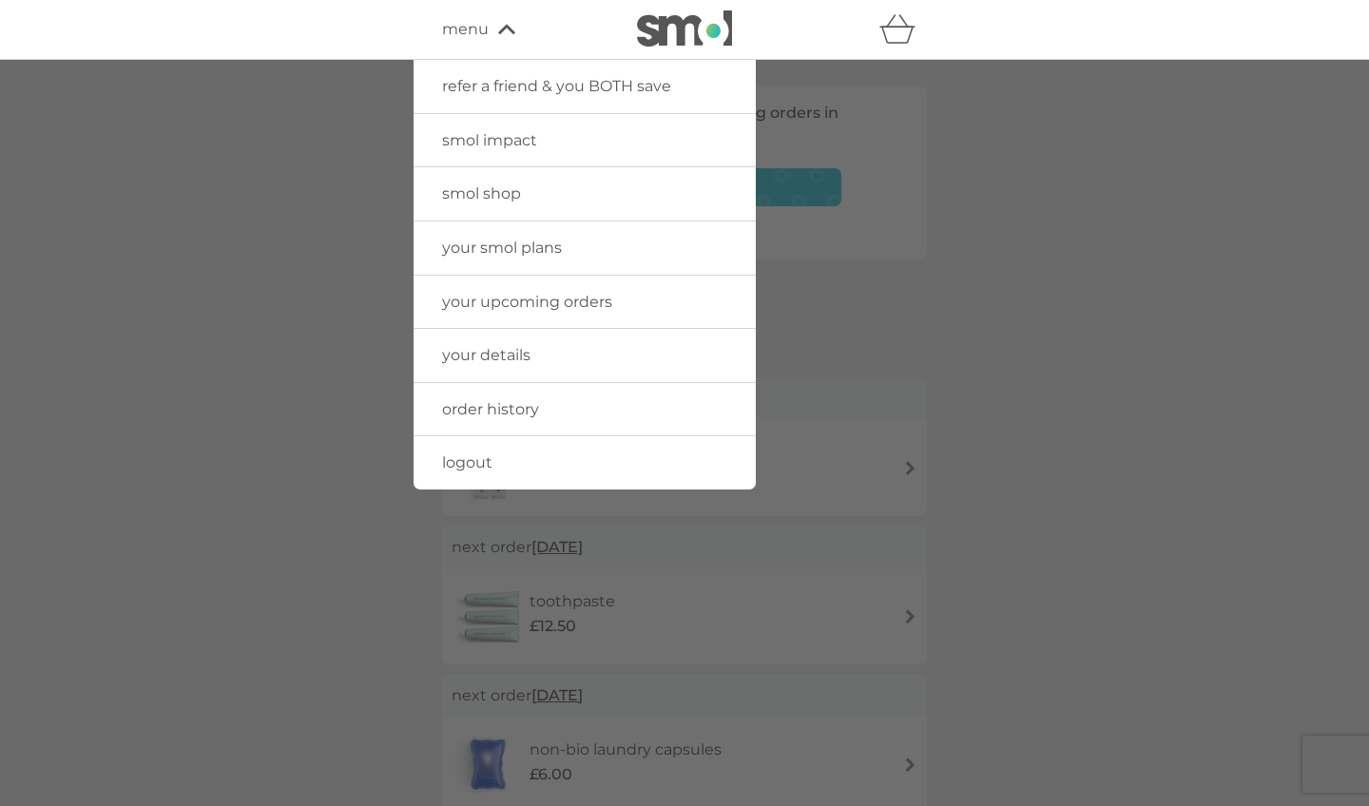
click at [903, 140] on div at bounding box center [684, 463] width 1369 height 806
